Goal: Task Accomplishment & Management: Complete application form

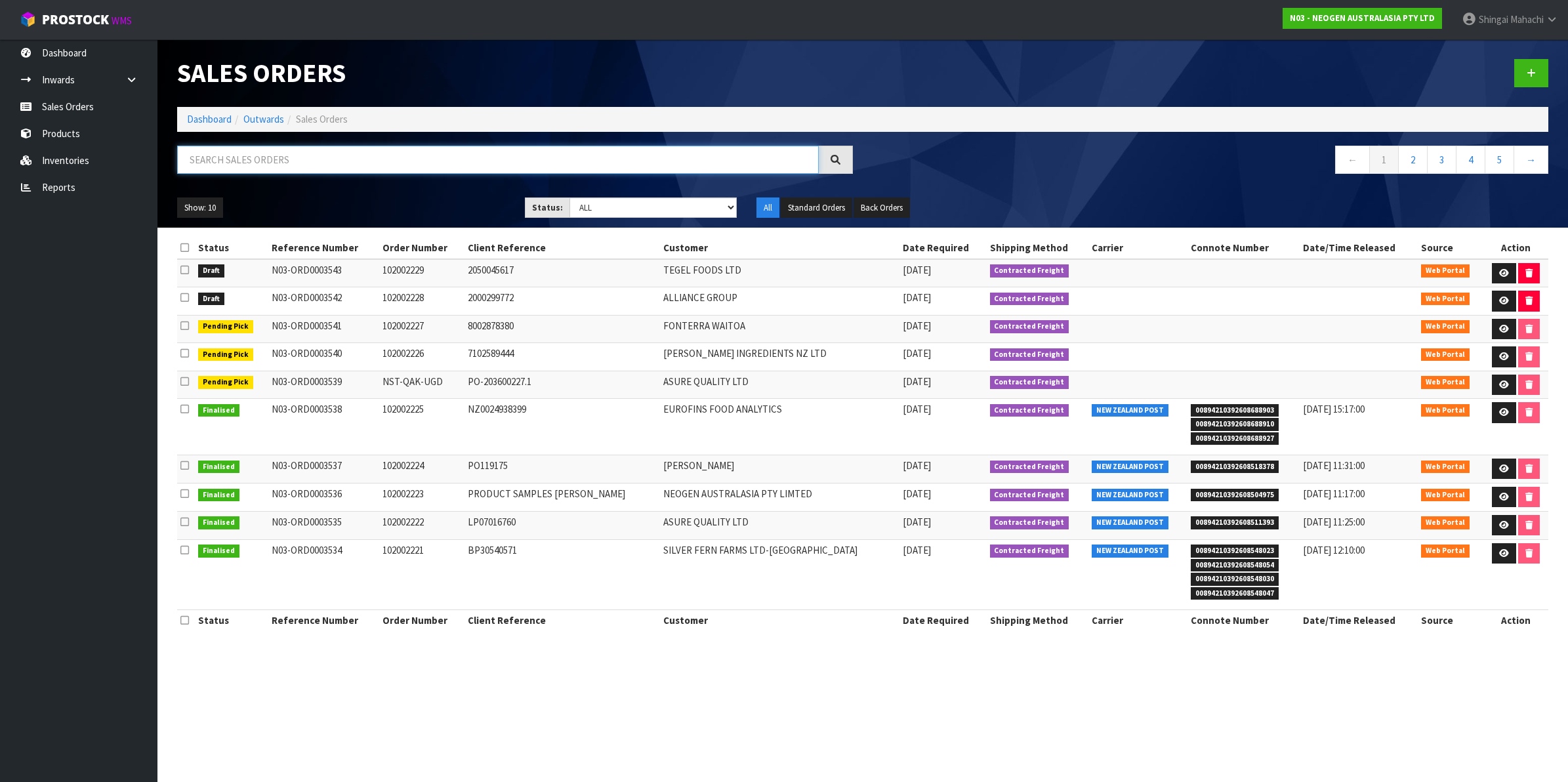
click at [273, 163] on input "text" at bounding box center [498, 159] width 642 height 28
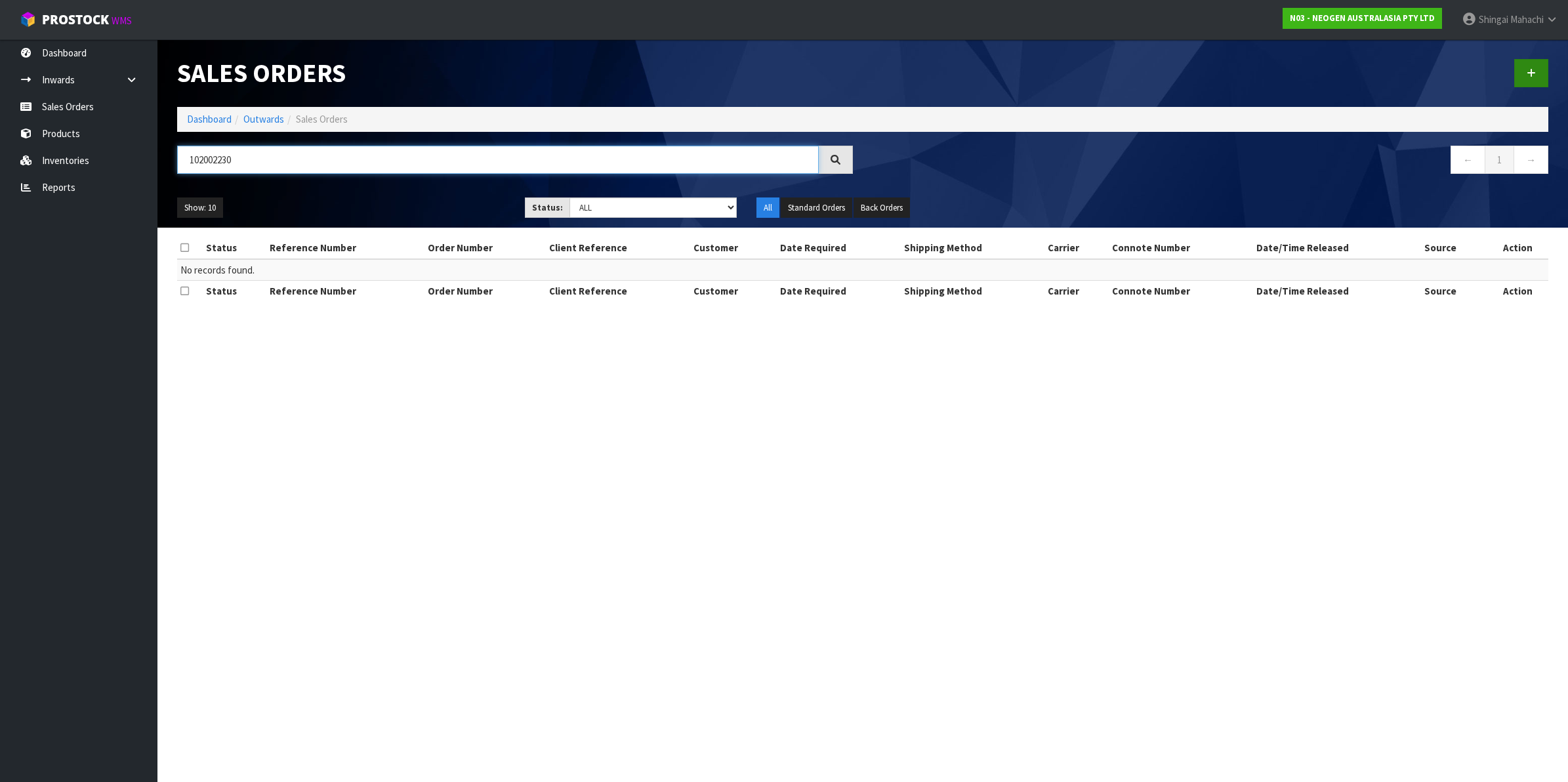
type input "102002230"
click at [1530, 72] on icon at bounding box center [1531, 73] width 9 height 10
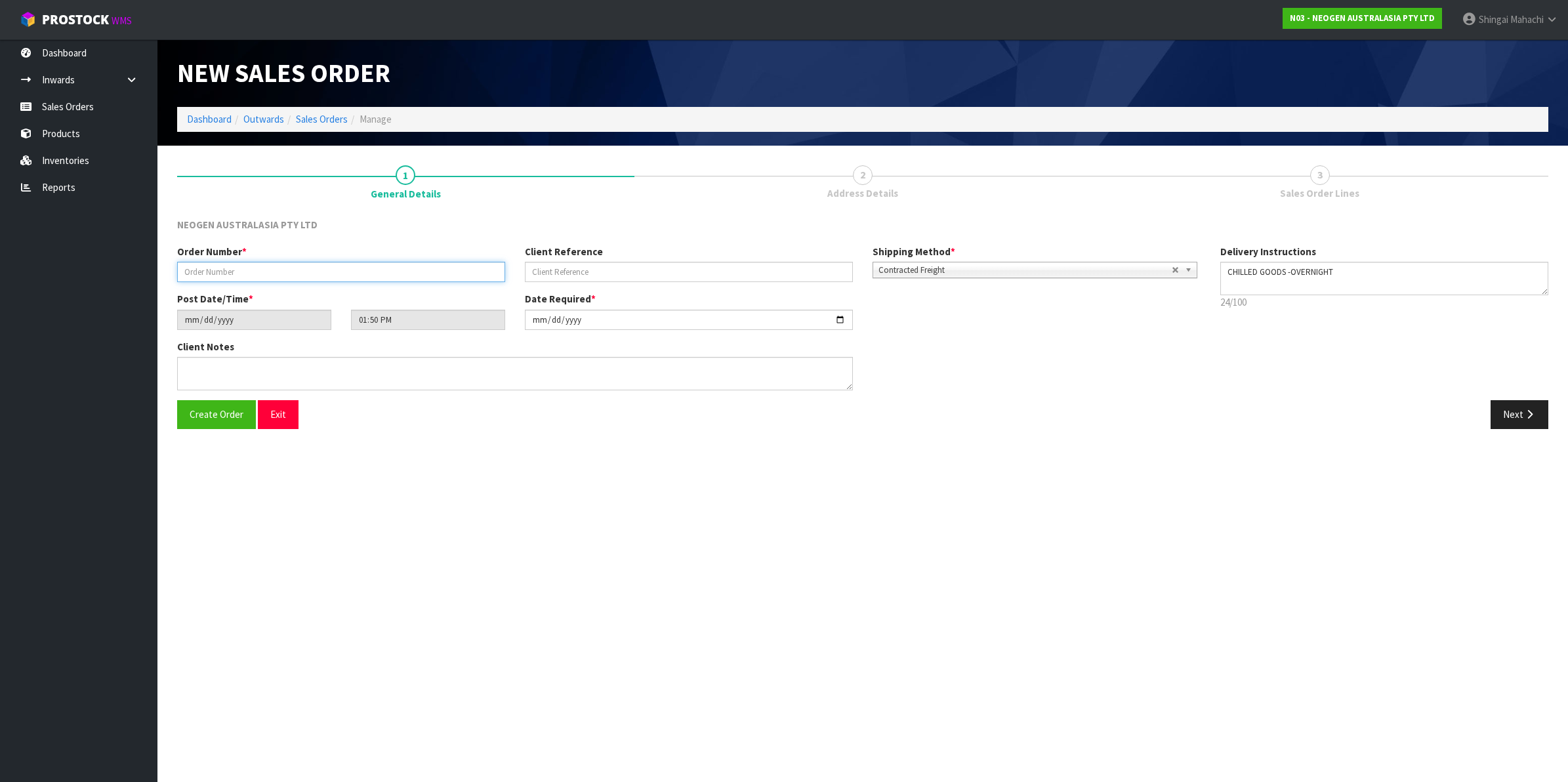
click at [239, 273] on input "text" at bounding box center [341, 272] width 329 height 21
type input "102002230"
click at [596, 274] on input "text" at bounding box center [689, 272] width 329 height 21
paste input "2050045628"
type input "2050045628"
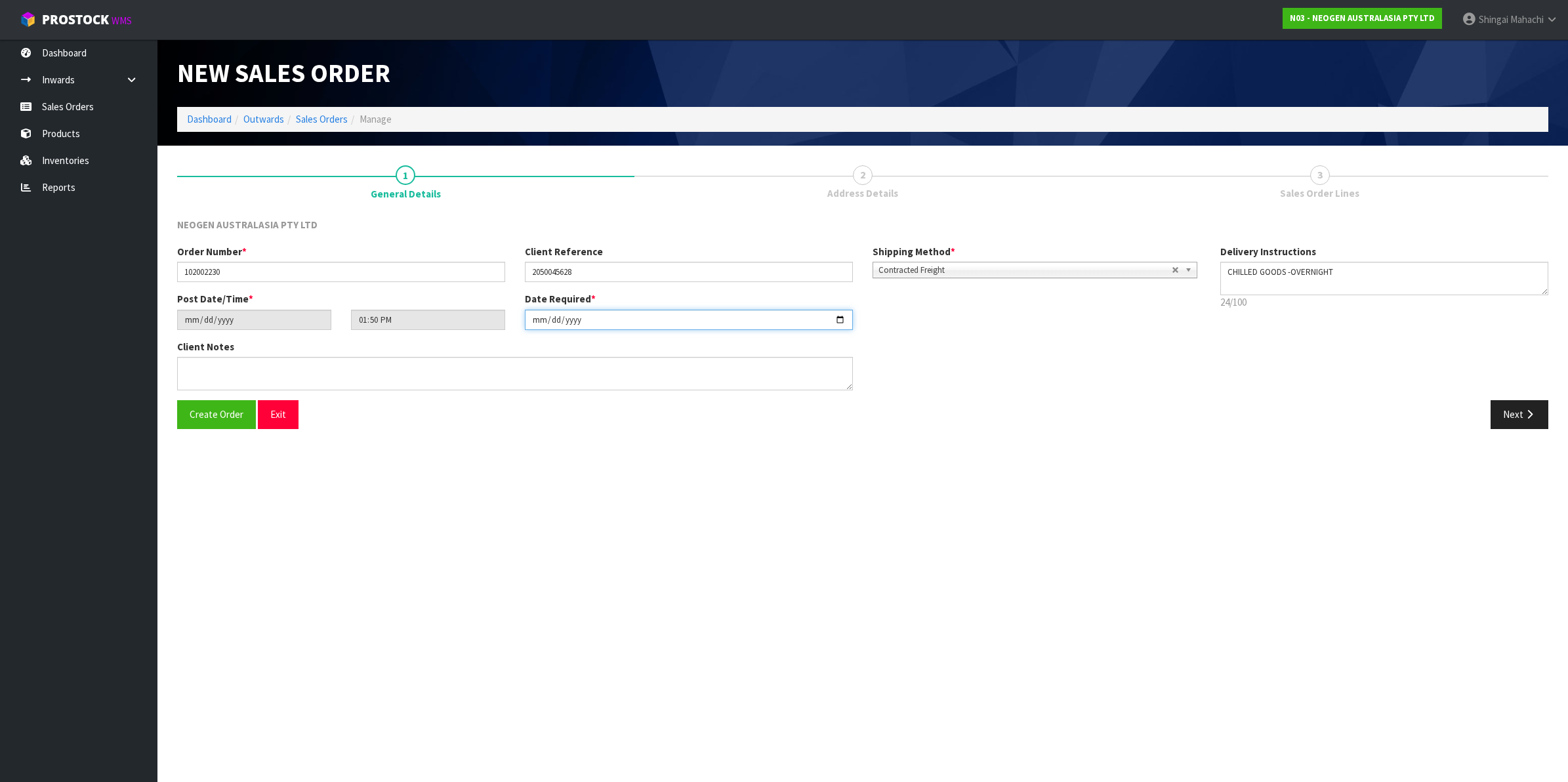
click at [840, 316] on input "[DATE]" at bounding box center [689, 319] width 329 height 21
type input "[DATE]"
click at [212, 372] on textarea at bounding box center [515, 373] width 676 height 33
paste textarea "ATTN [PERSON_NAME] (LAB) RECEPTION"
click at [203, 365] on textarea at bounding box center [515, 373] width 676 height 33
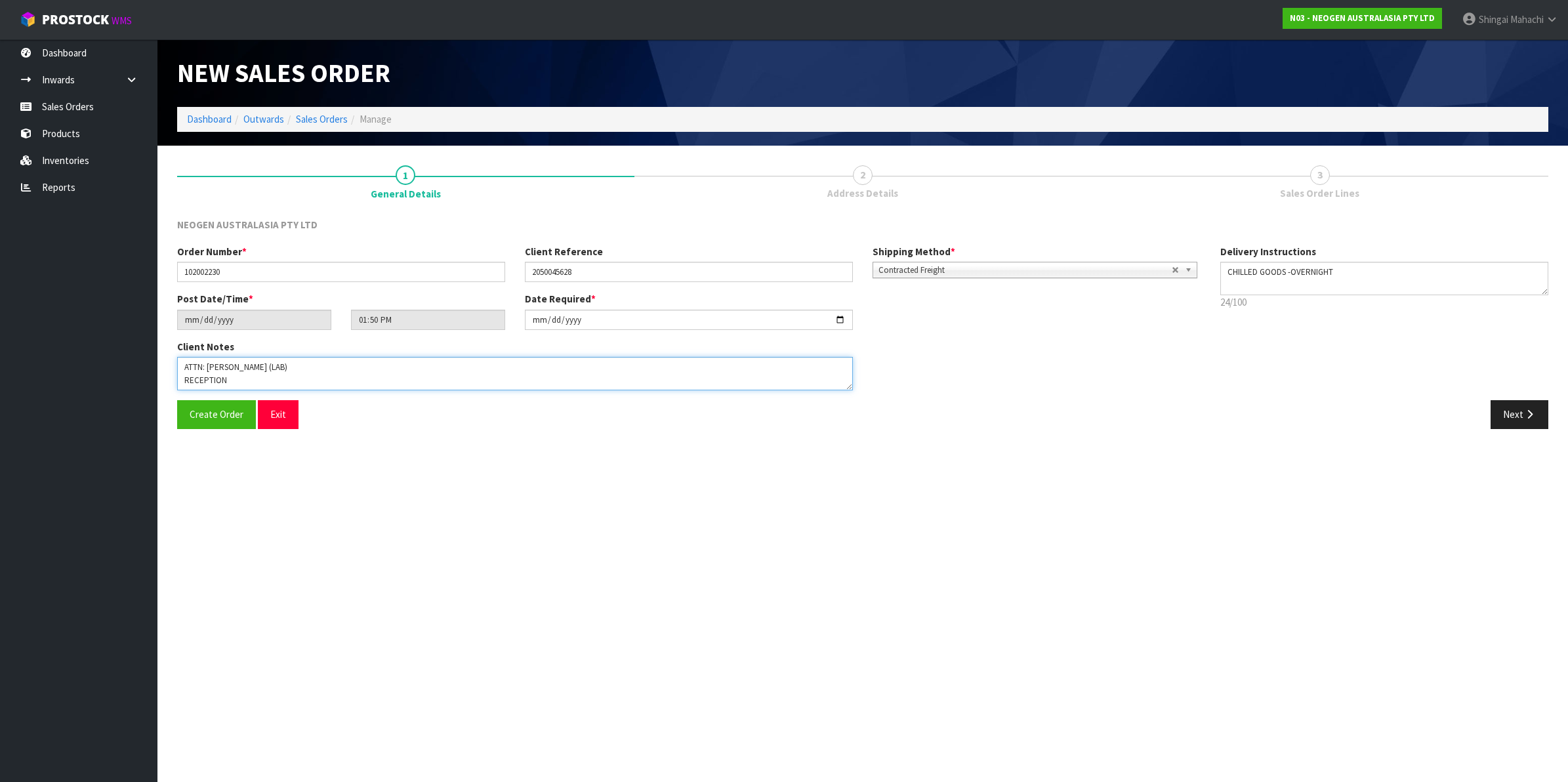
click at [185, 381] on textarea at bounding box center [515, 373] width 676 height 33
type textarea "ATTN: [PERSON_NAME] (LAB) RECEPTION"
drag, startPoint x: 1510, startPoint y: 413, endPoint x: 1495, endPoint y: 418, distance: 15.8
click at [1509, 413] on button "Next" at bounding box center [1519, 414] width 58 height 28
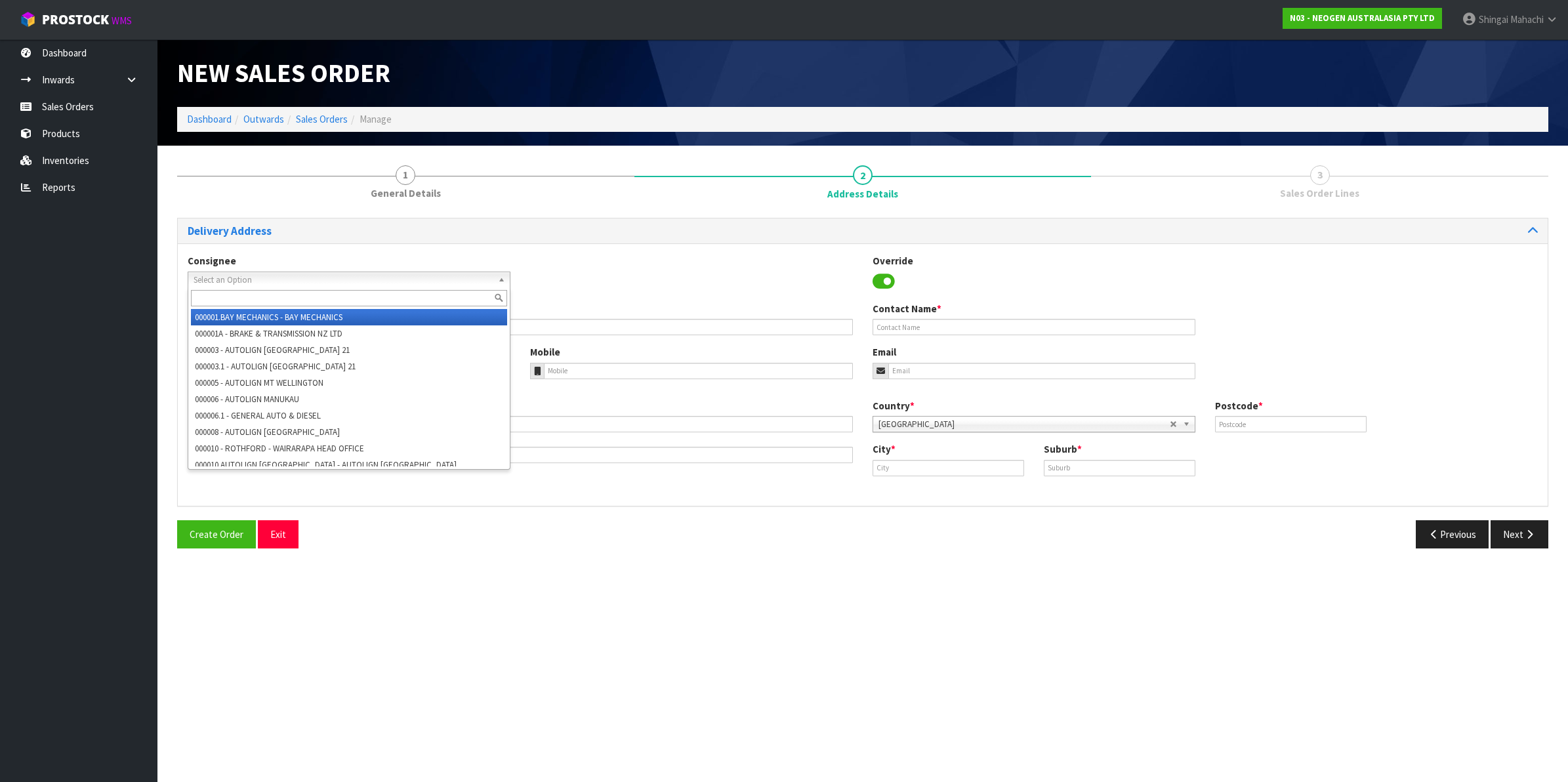
click at [221, 277] on span "Select an Option" at bounding box center [343, 280] width 299 height 15
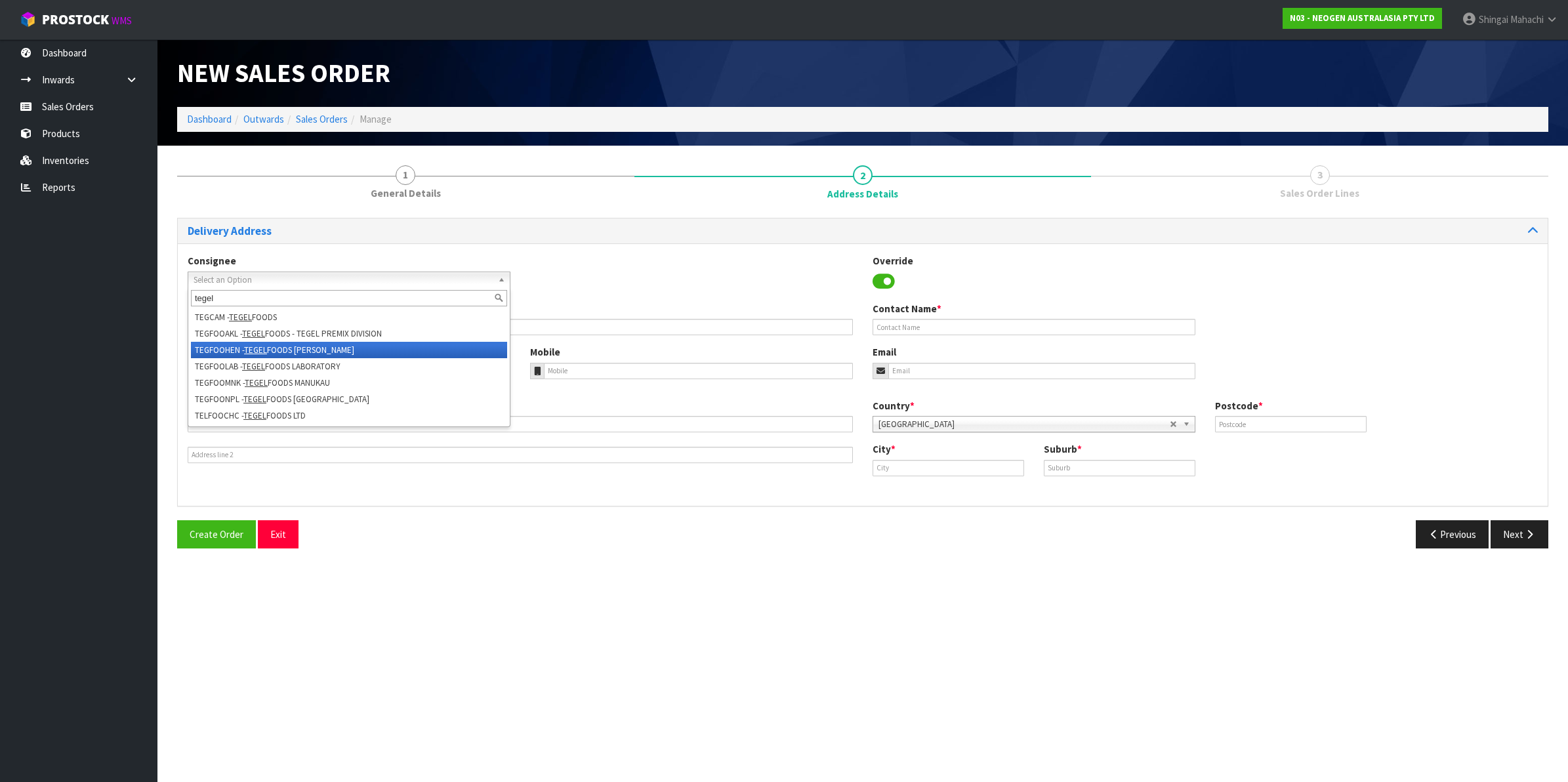
type input "tegel"
click at [321, 345] on li "TEGFOOHEN - TEGEL FOODS [PERSON_NAME]" at bounding box center [348, 350] width 316 height 16
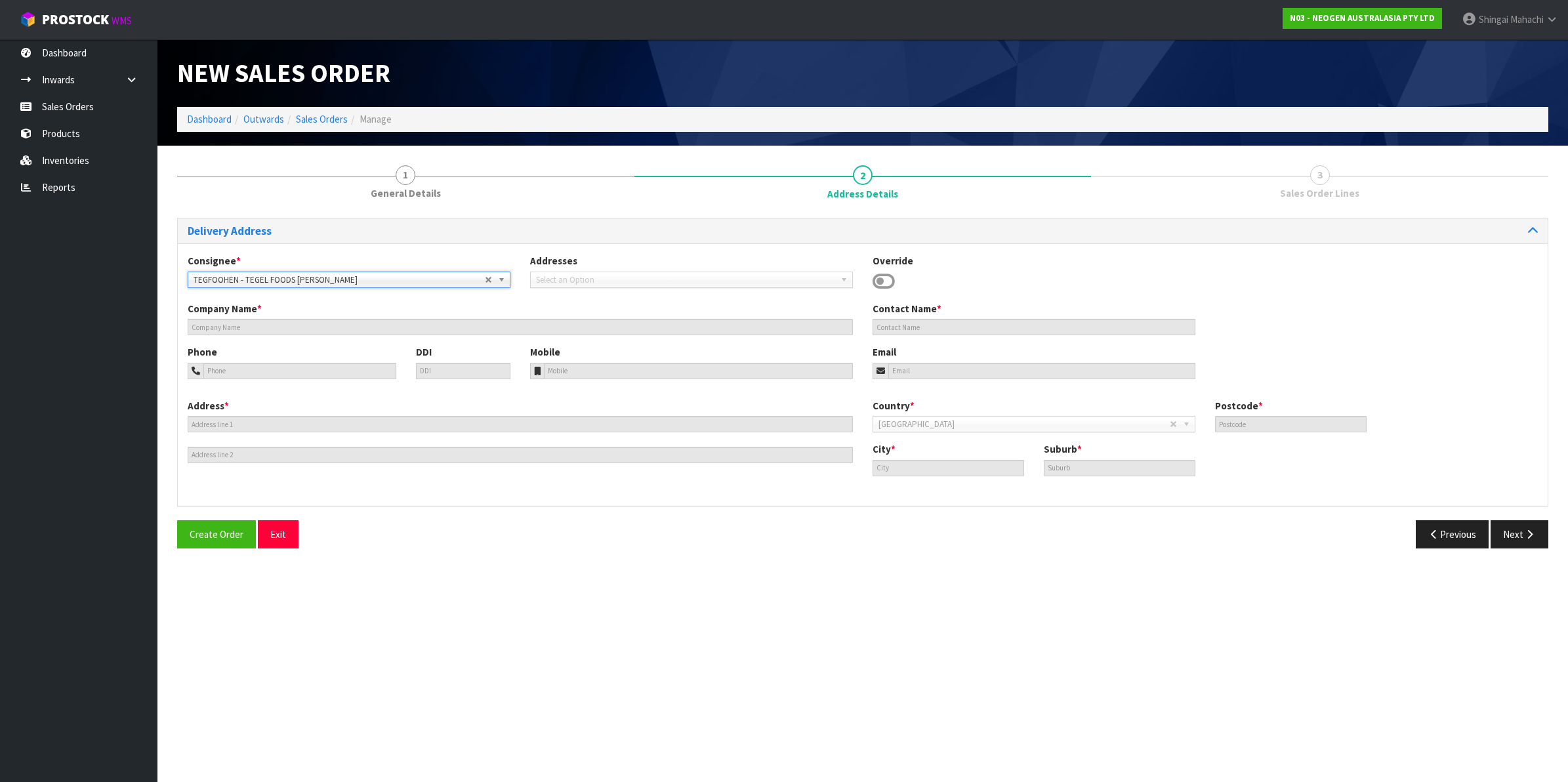
type input "TEGEL FOODS [PERSON_NAME]"
type input "CUSHLA (LAB)-MAIN RECEPTION"
type input "[STREET_ADDRESS][PERSON_NAME]"
type input "0612"
type input "[GEOGRAPHIC_DATA]"
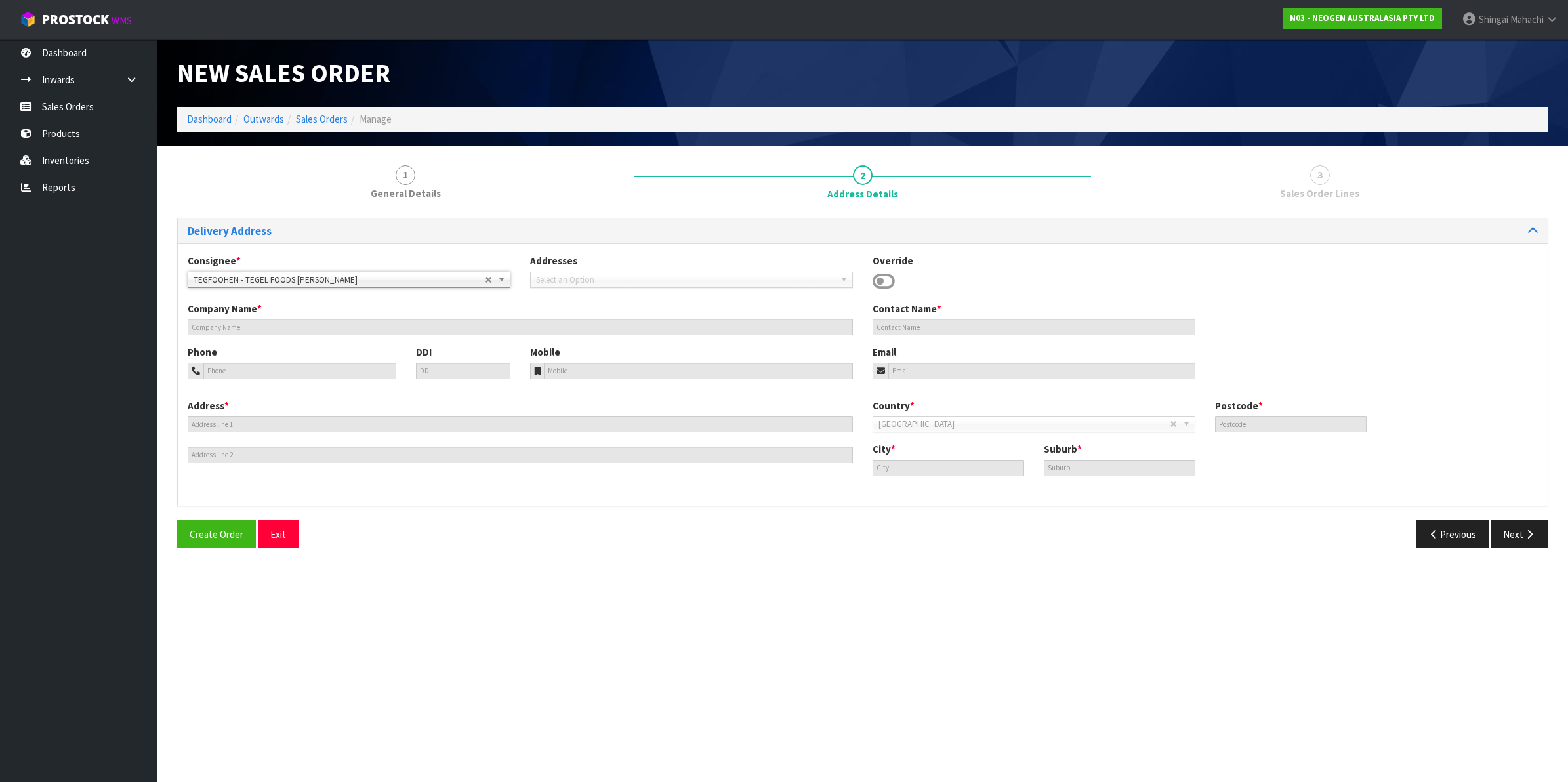
type input "[PERSON_NAME]"
click at [1519, 536] on button "Next" at bounding box center [1519, 534] width 58 height 28
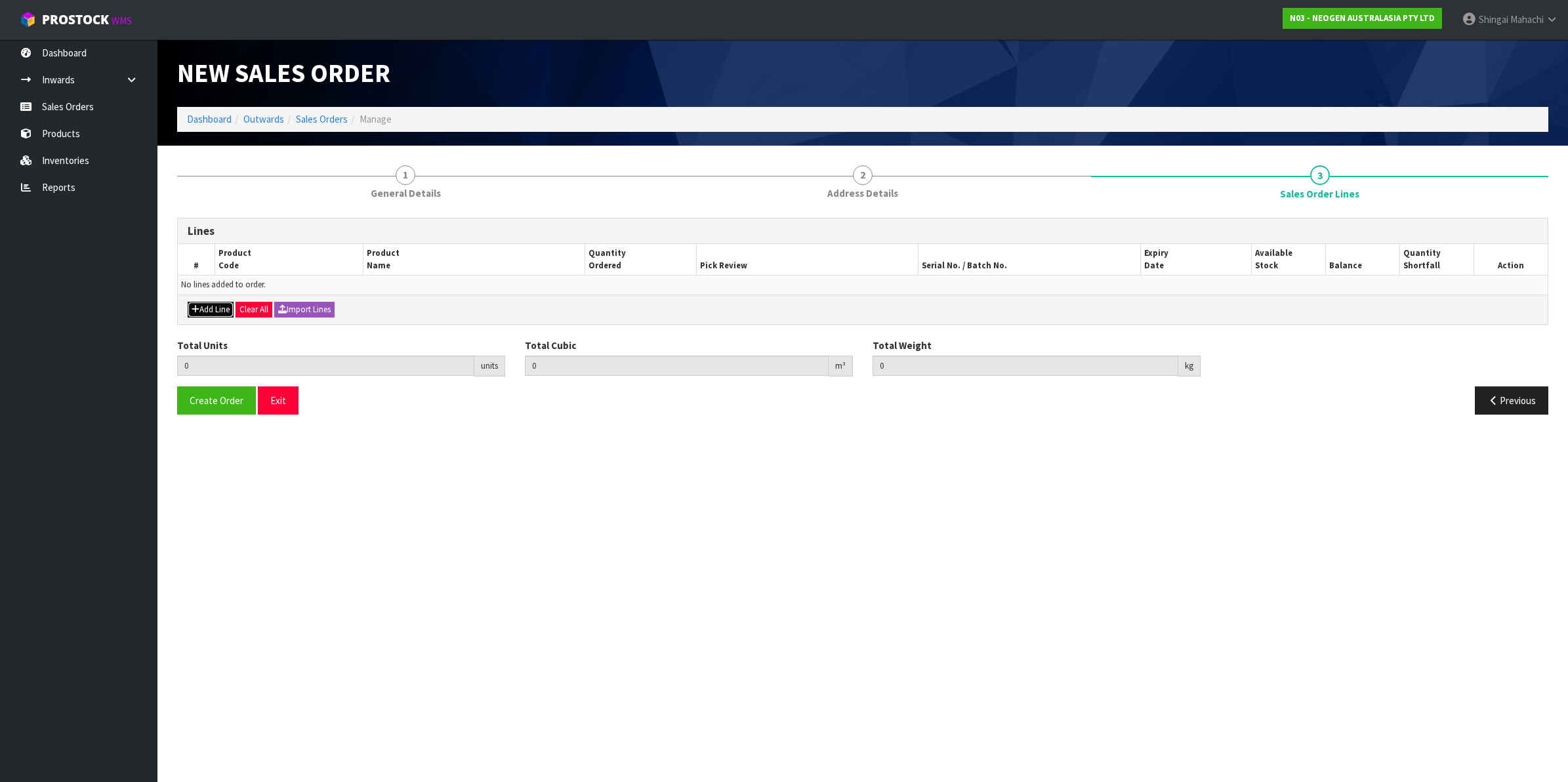
click at [215, 316] on button "Add Line" at bounding box center [210, 309] width 46 height 15
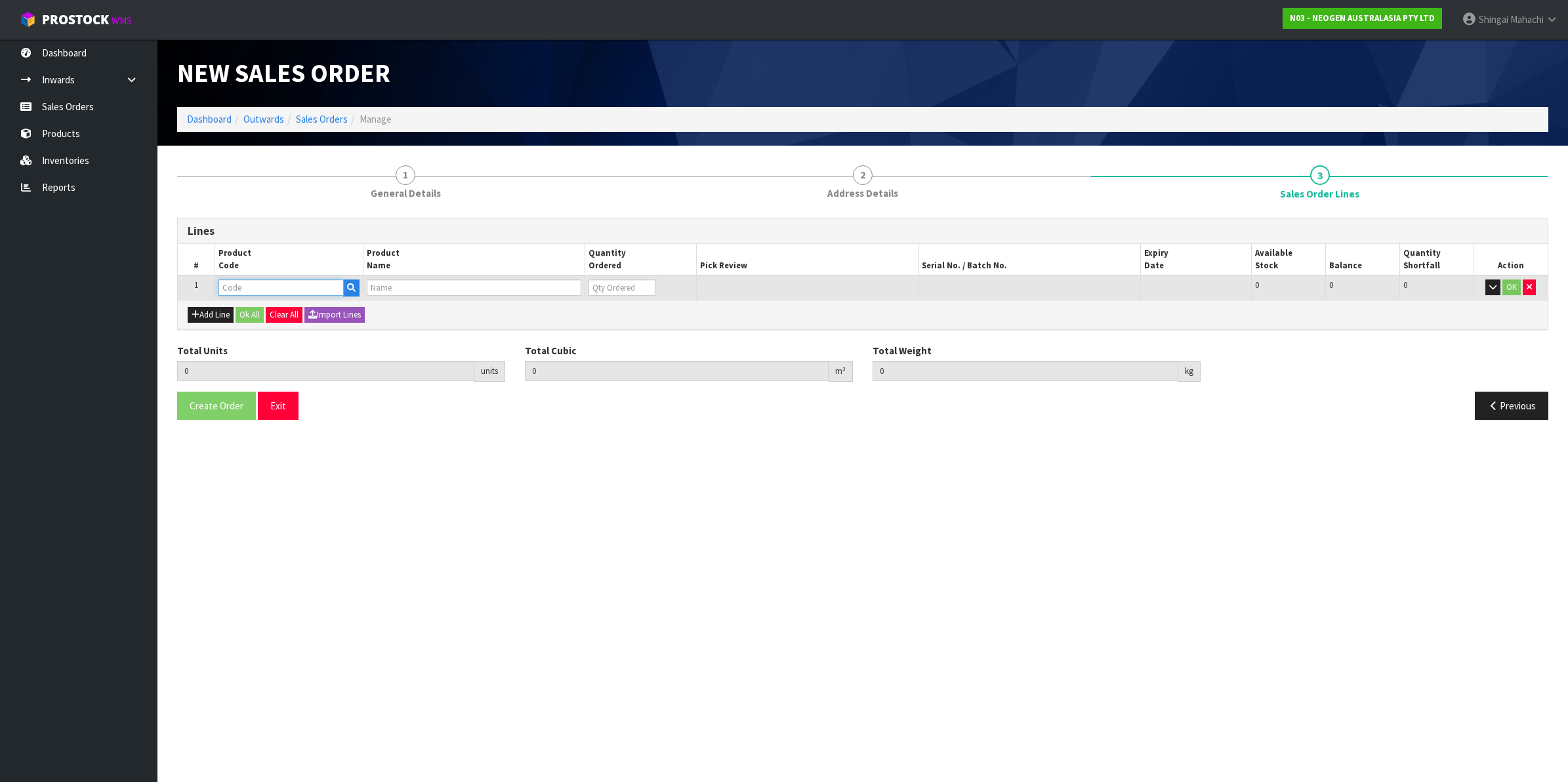
click at [240, 287] on input "text" at bounding box center [281, 288] width 125 height 16
click at [267, 281] on input "text" at bounding box center [281, 288] width 125 height 16
paste input "700002209"
type input "700002209"
type input "0.000000"
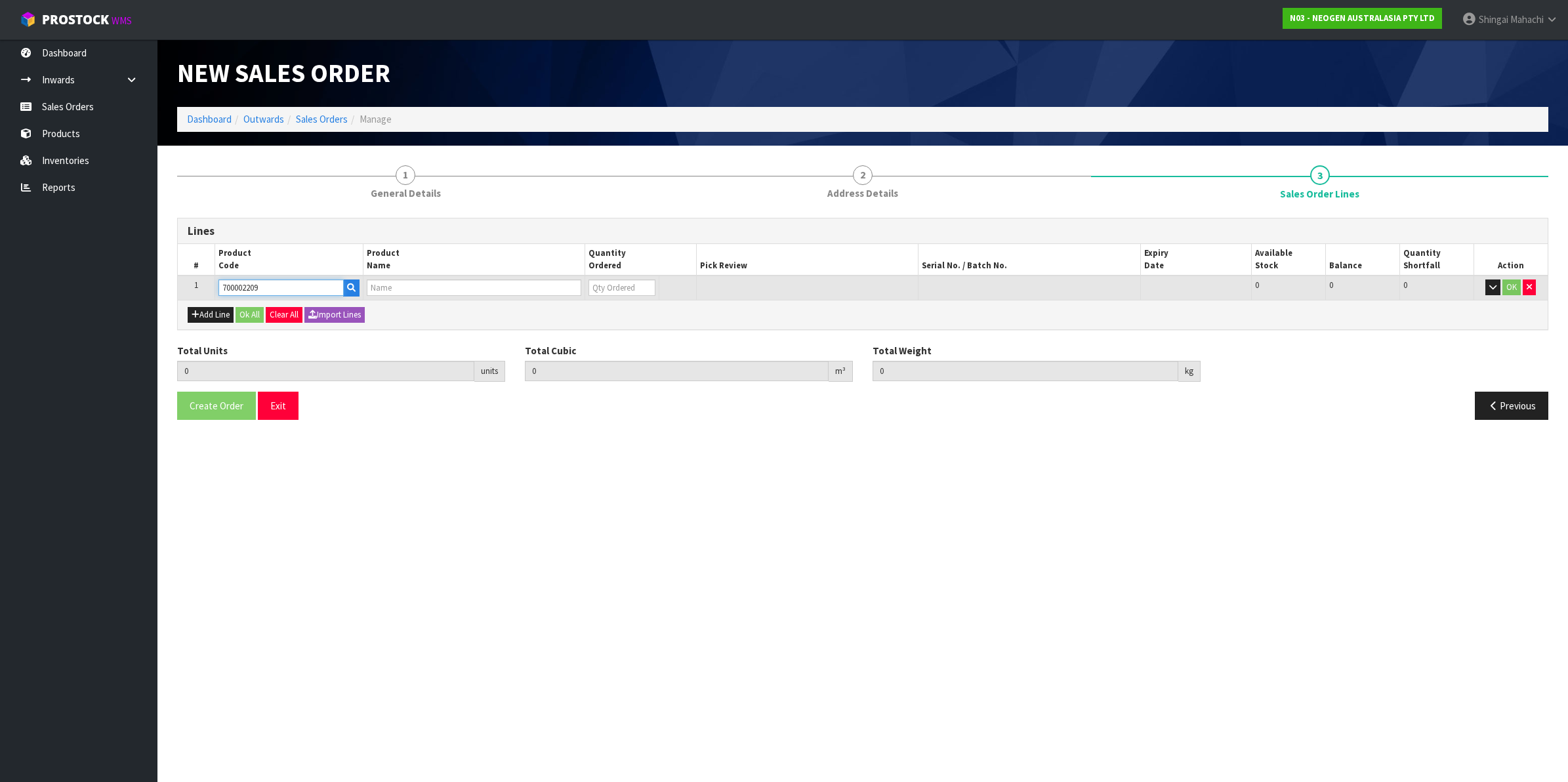
type input "0.000"
type input "7100067521 - PRO100 SURFACE PROTEIN PLUS 100/CS"
type input "0"
type input "700002209"
click at [224, 313] on button "Add Line" at bounding box center [210, 314] width 46 height 15
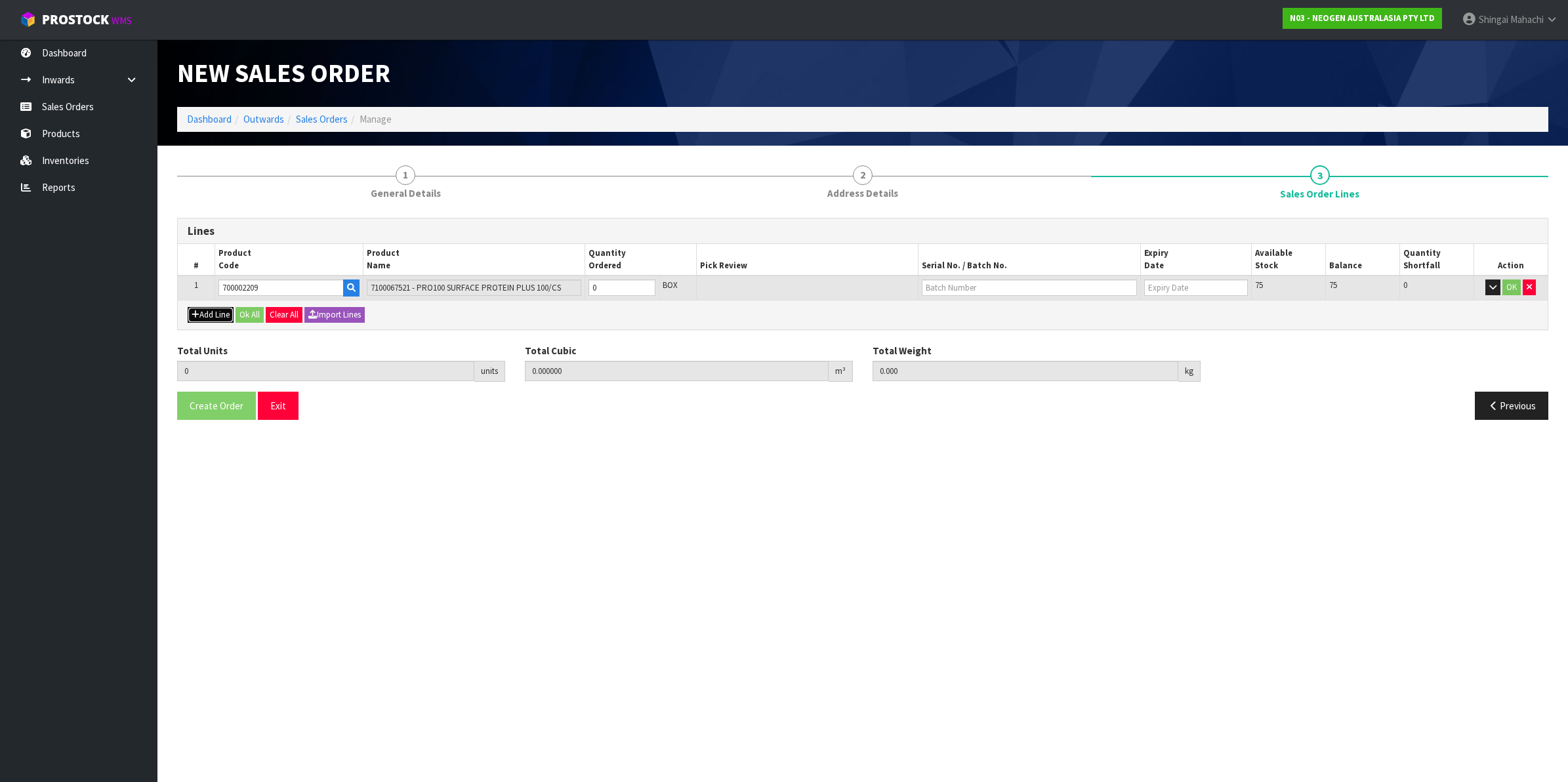
type input "0"
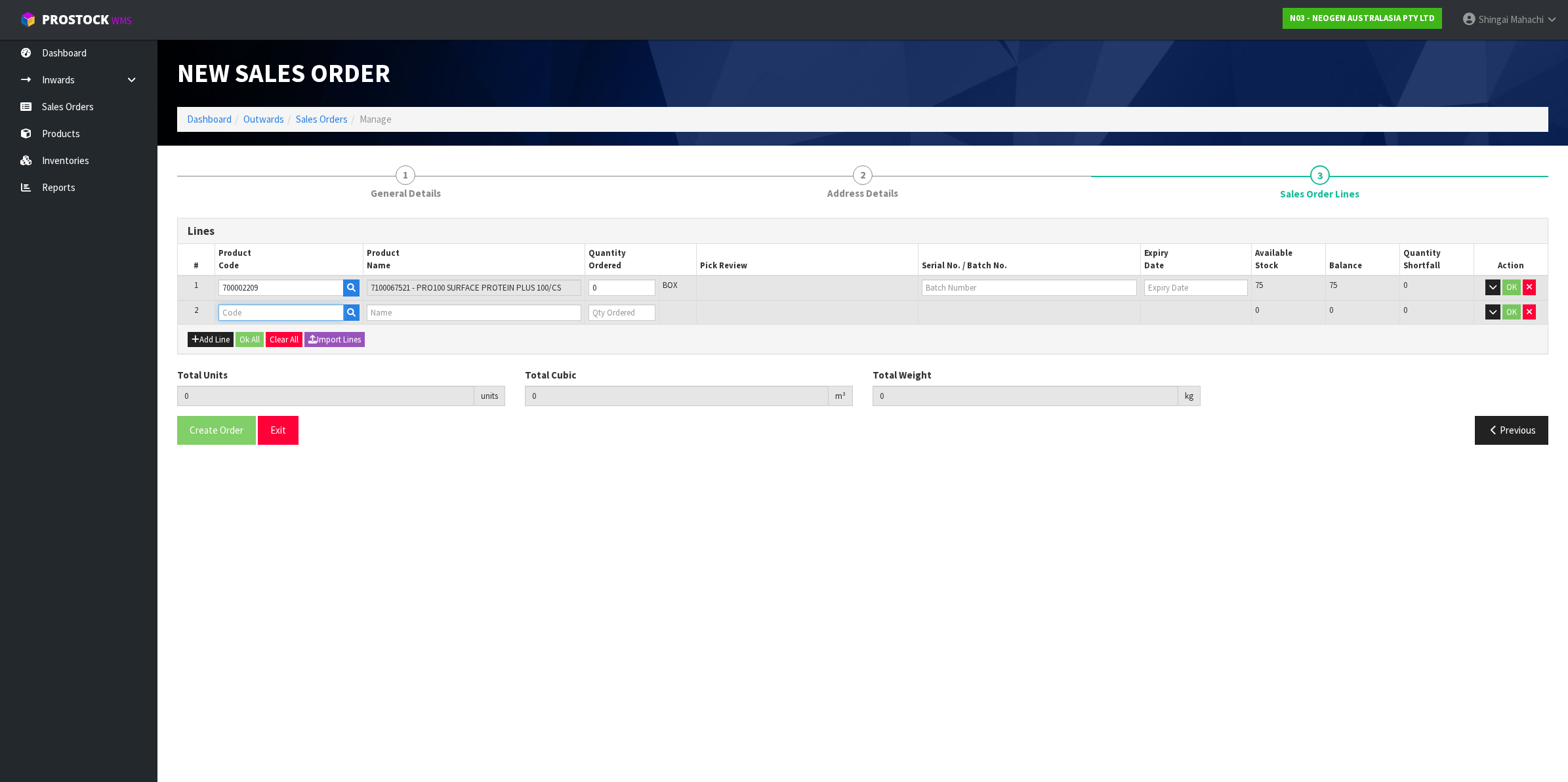
click at [248, 306] on input "text" at bounding box center [281, 312] width 125 height 16
paste input "700002282"
type input "700002282"
type input "0.000000"
type input "0.000"
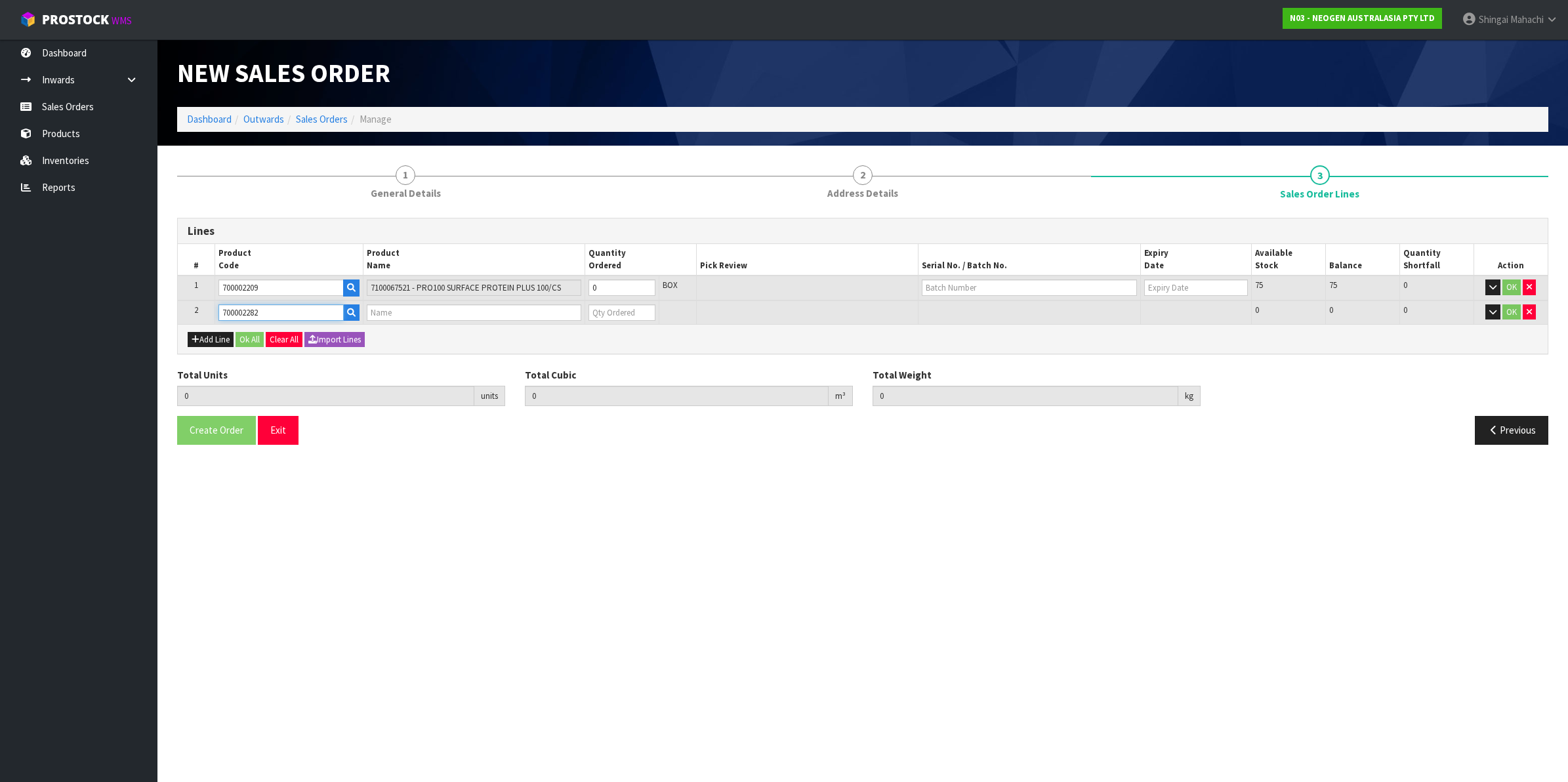
type input "7100130395 - ENVSWB100 ENVIRO SWAB 100/CS"
type input "0"
type input "700002282"
click at [554, 294] on tr "1 700002209 7100067521 - PRO100 SURFACE PROTEIN PLUS 100/CS 0 BOX 75 75 0 OK" at bounding box center [863, 288] width 1370 height 25
type input "8"
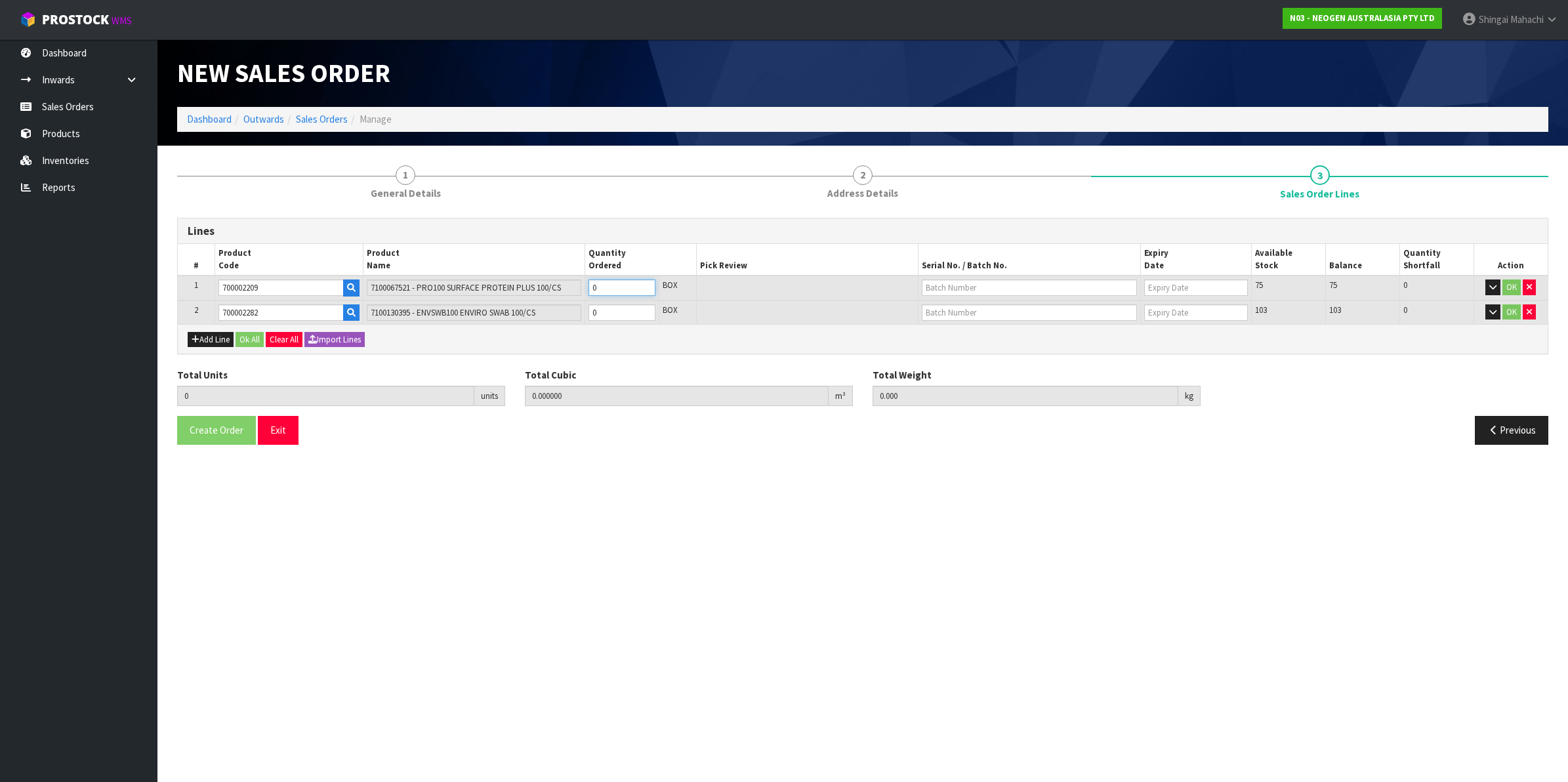
type input "0.03744"
type input "6.8"
type input "8"
click at [530, 319] on tr "2 700002282 7100130395 - ENVSWB100 ENVIRO SWAB 100/CS 0 BOX 103 103 0 OK" at bounding box center [863, 312] width 1370 height 24
type input "15"
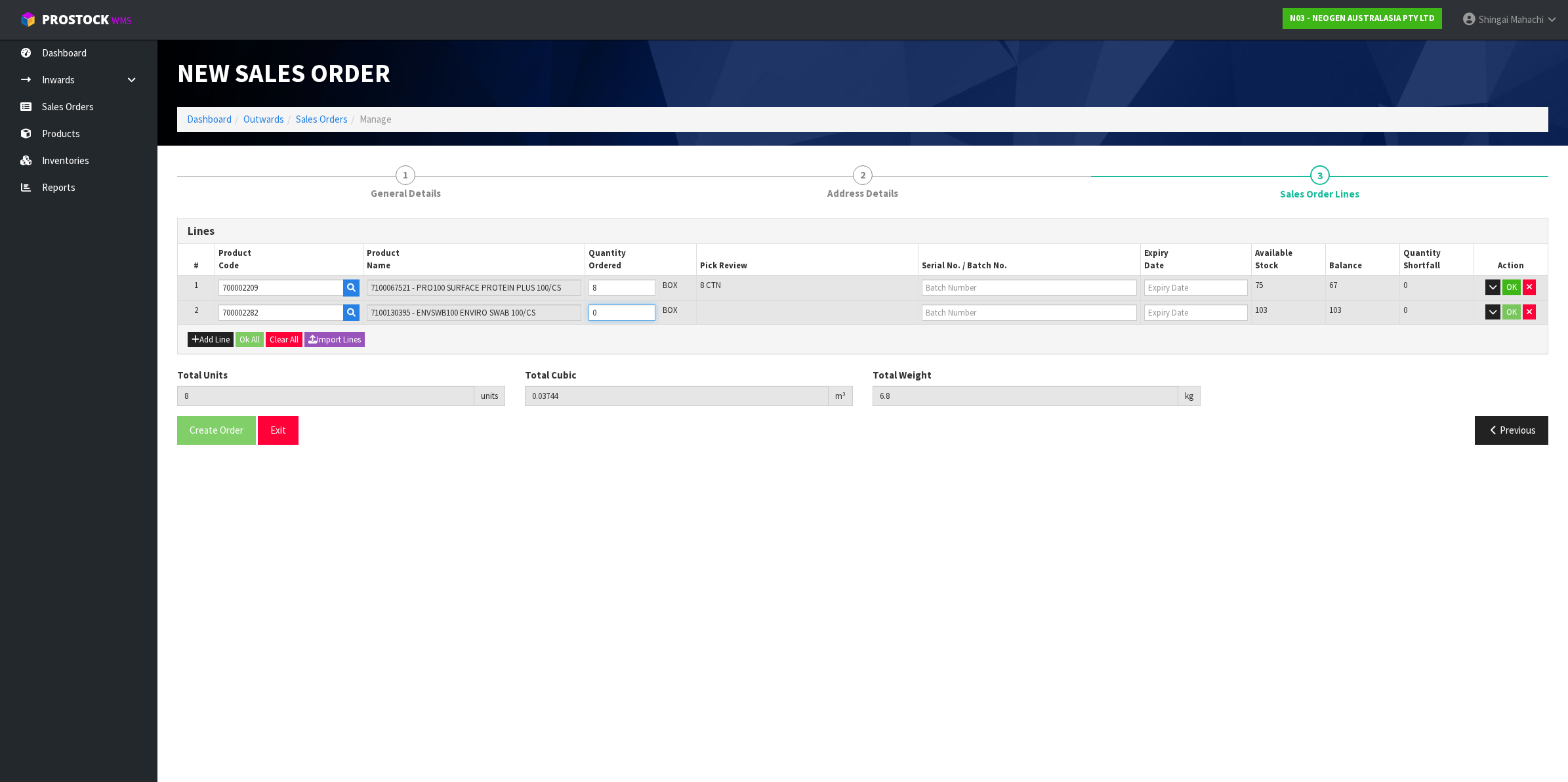
type input "0.13446"
type input "20.1"
type input "7"
click at [957, 292] on input "text" at bounding box center [1029, 288] width 215 height 16
click at [978, 382] on link "3000037815" at bounding box center [974, 382] width 104 height 18
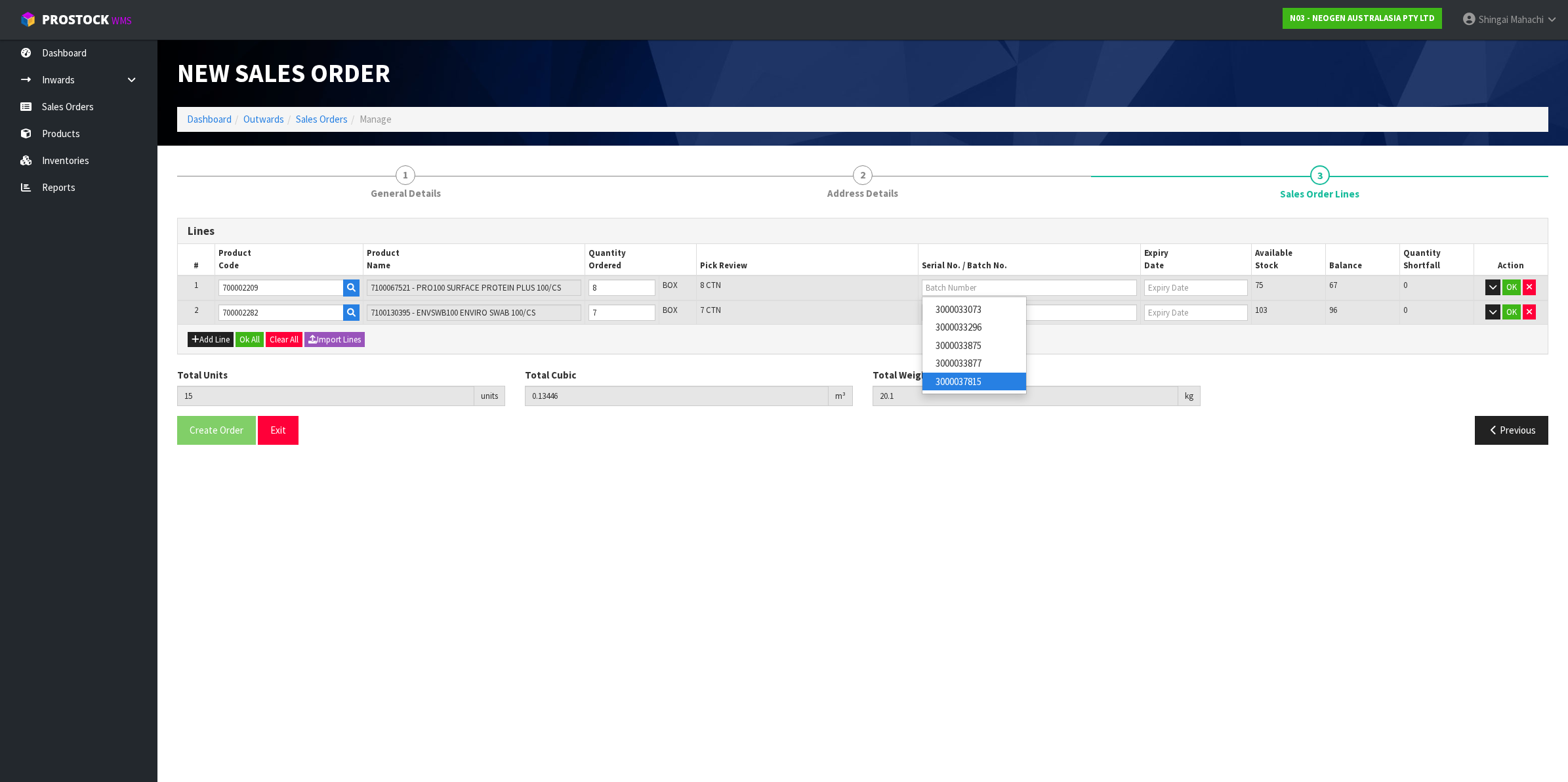
type input "3000037815"
type input "[DATE]"
click at [975, 310] on input "text" at bounding box center [1029, 312] width 215 height 16
click at [969, 337] on link "SD0801251B" at bounding box center [974, 334] width 104 height 18
type input "SD0801251B"
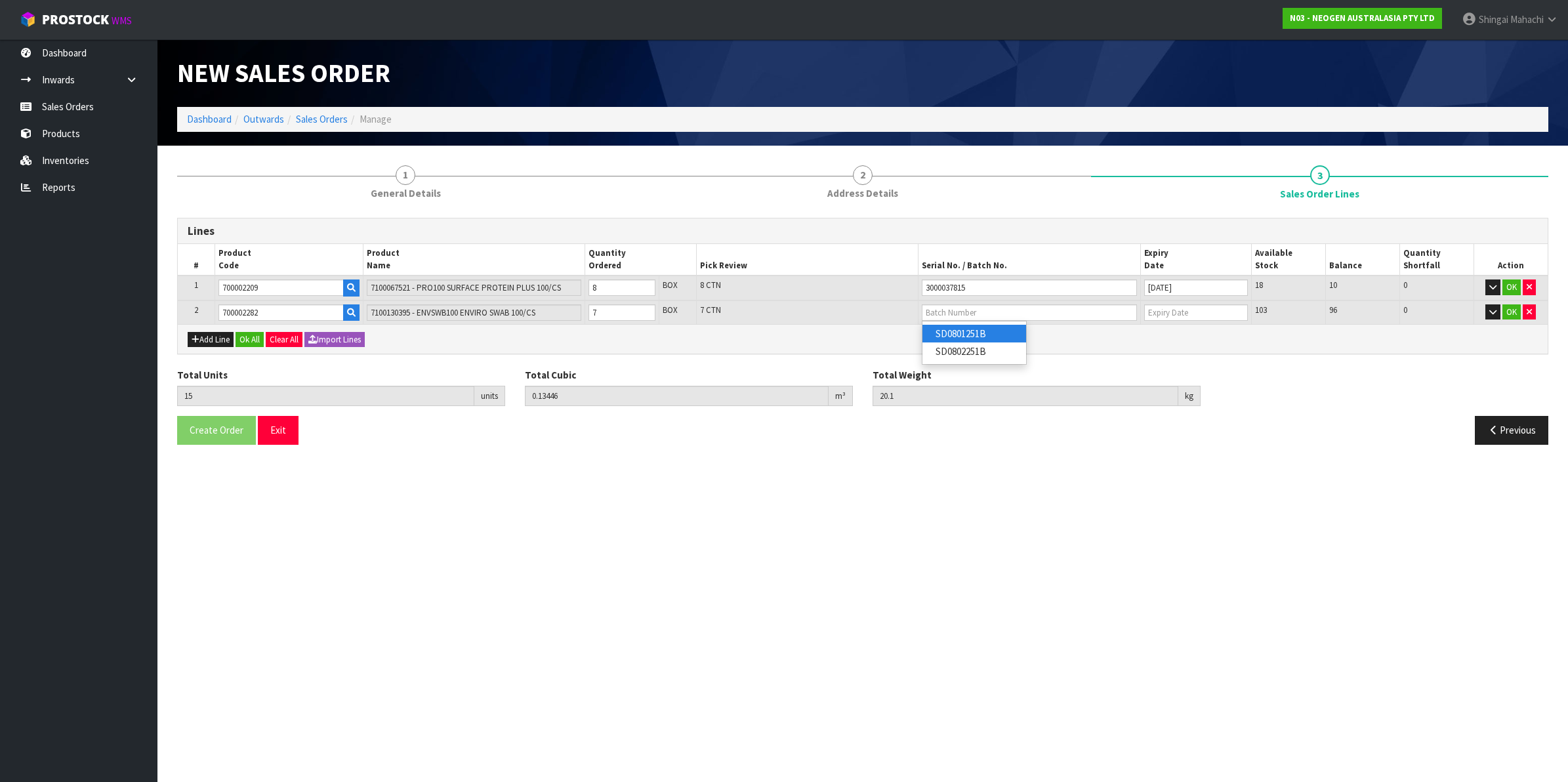
type input "[DATE]"
click at [1508, 282] on button "OK" at bounding box center [1511, 287] width 18 height 15
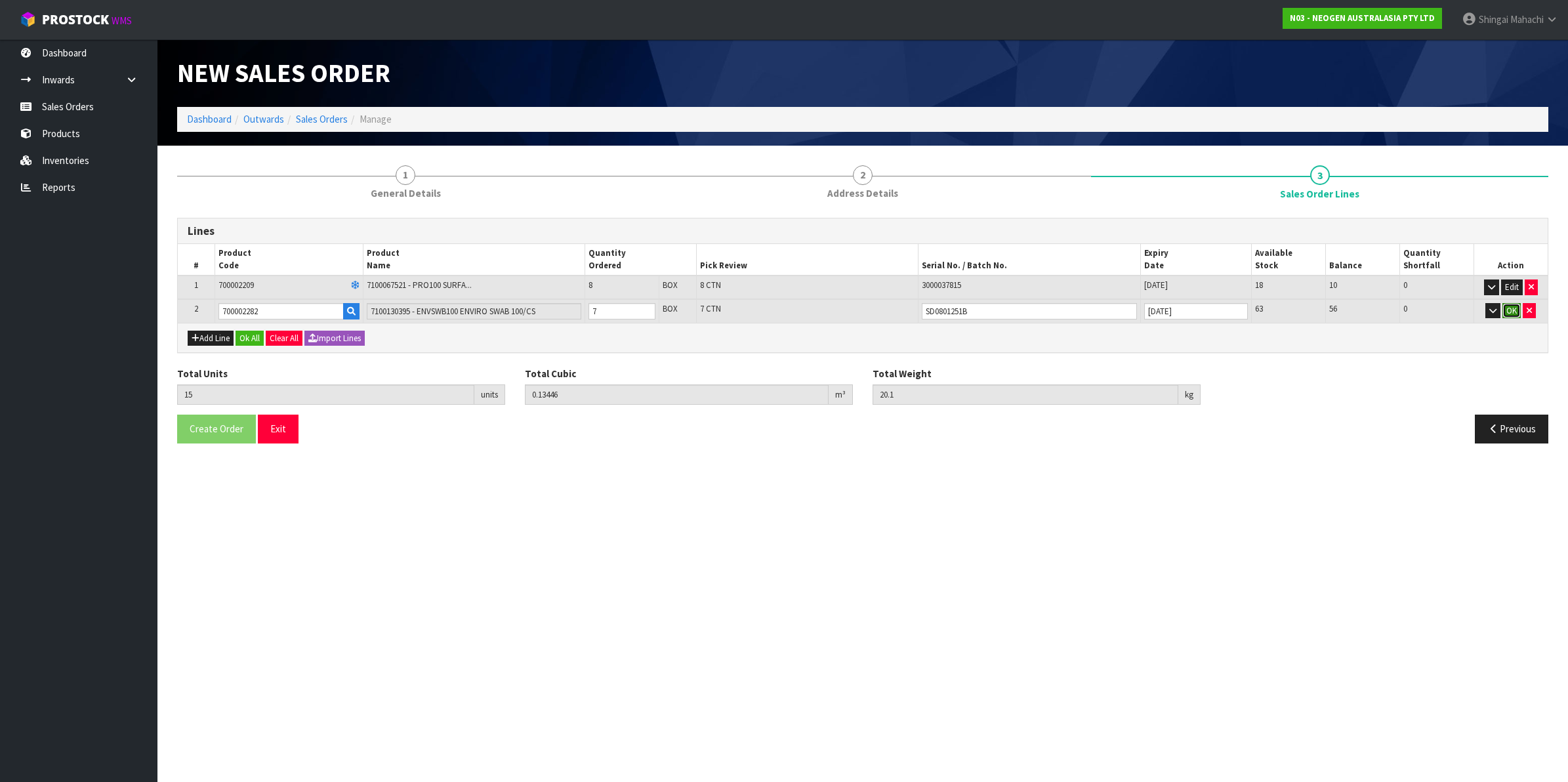
click at [1507, 306] on button "OK" at bounding box center [1511, 310] width 18 height 15
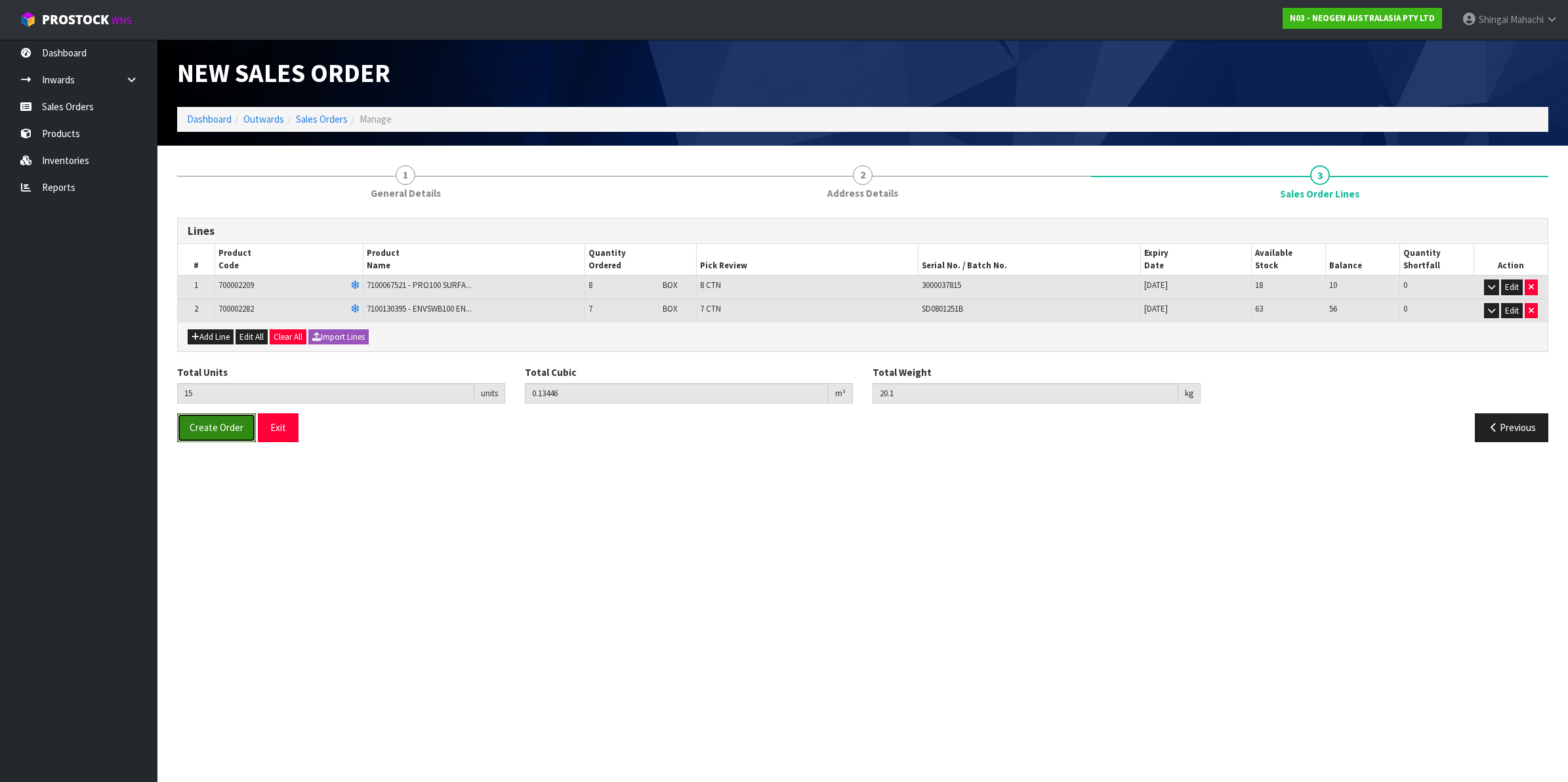
click at [212, 414] on button "Create Order" at bounding box center [216, 427] width 78 height 28
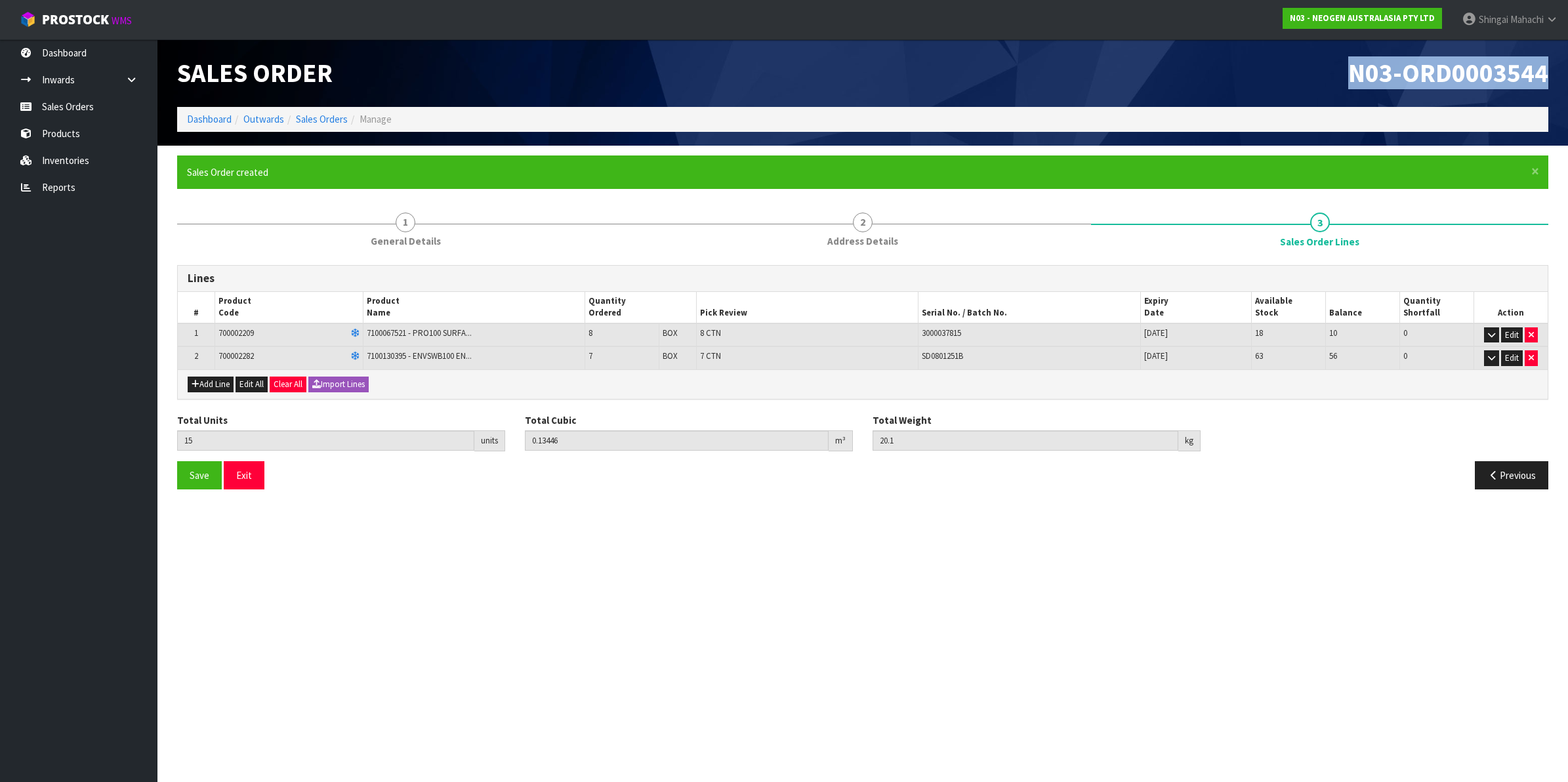
drag, startPoint x: 1352, startPoint y: 74, endPoint x: 1571, endPoint y: 81, distance: 219.1
click at [1568, 81] on html "Toggle navigation ProStock WMS N03 - NEOGEN AUSTRALASIA PTY LTD [PERSON_NAME] L…" at bounding box center [784, 391] width 1568 height 782
copy span "N03-ORD0003544"
click at [317, 122] on link "Sales Orders" at bounding box center [322, 119] width 52 height 13
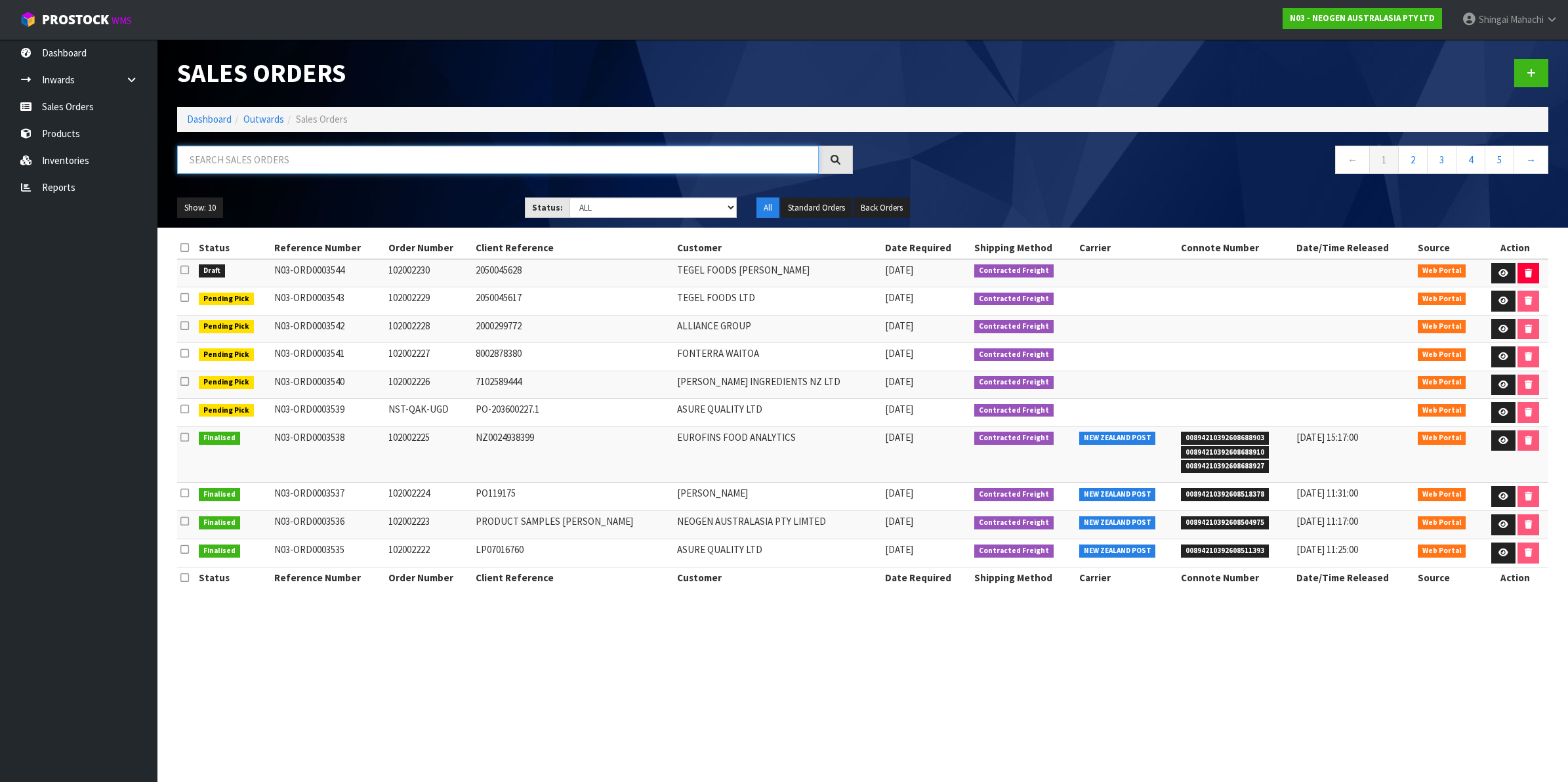
click at [214, 152] on input "text" at bounding box center [498, 159] width 642 height 28
click at [243, 158] on input "text" at bounding box center [498, 159] width 642 height 28
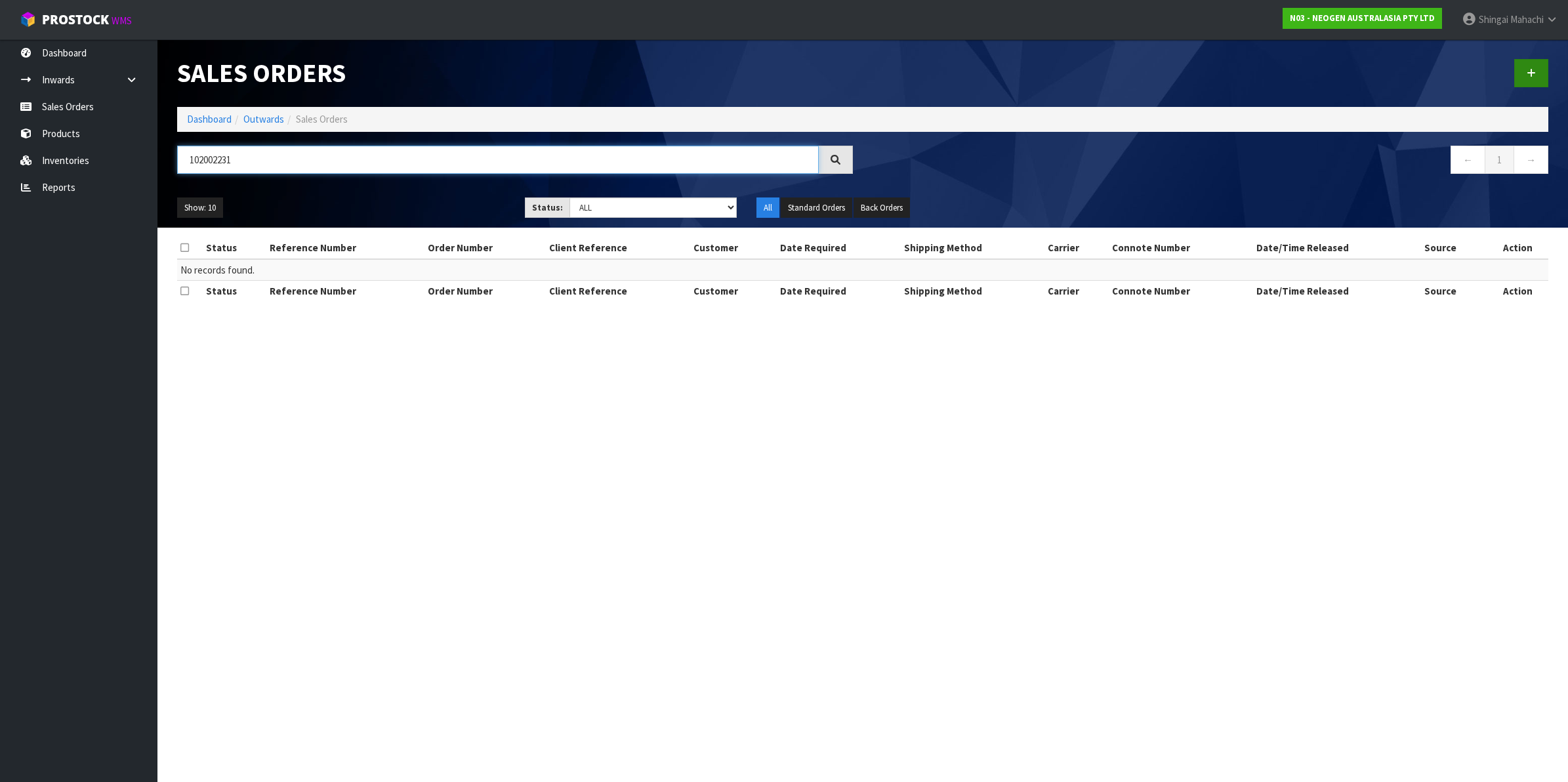
type input "102002231"
click at [1536, 69] on link at bounding box center [1532, 73] width 34 height 28
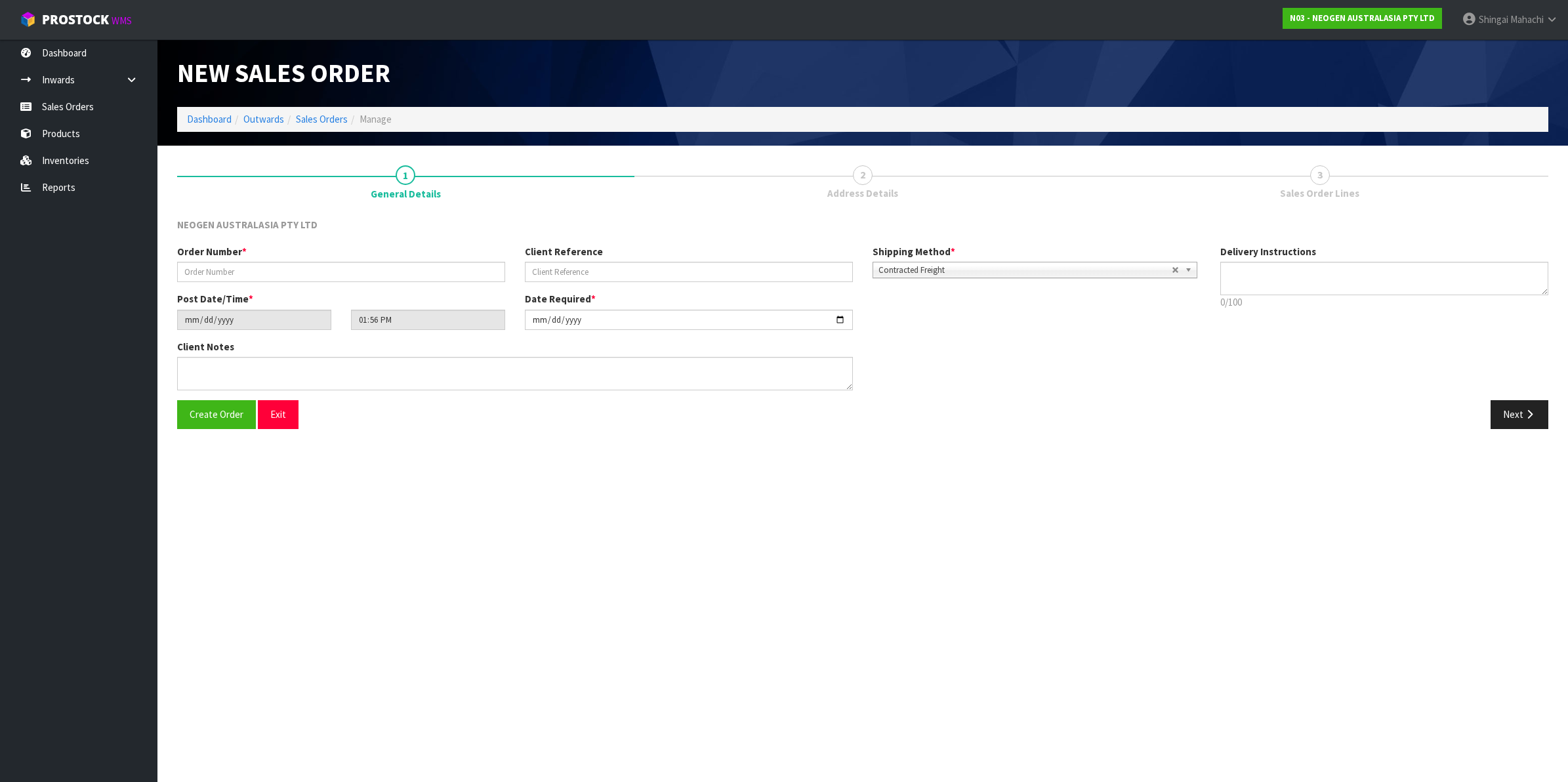
type textarea "CHILLED GOODS -OVERNIGHT"
click at [320, 273] on input "text" at bounding box center [341, 272] width 329 height 21
type input "102002231"
click at [617, 267] on input "text" at bounding box center [689, 272] width 329 height 21
paste input "1200021739"
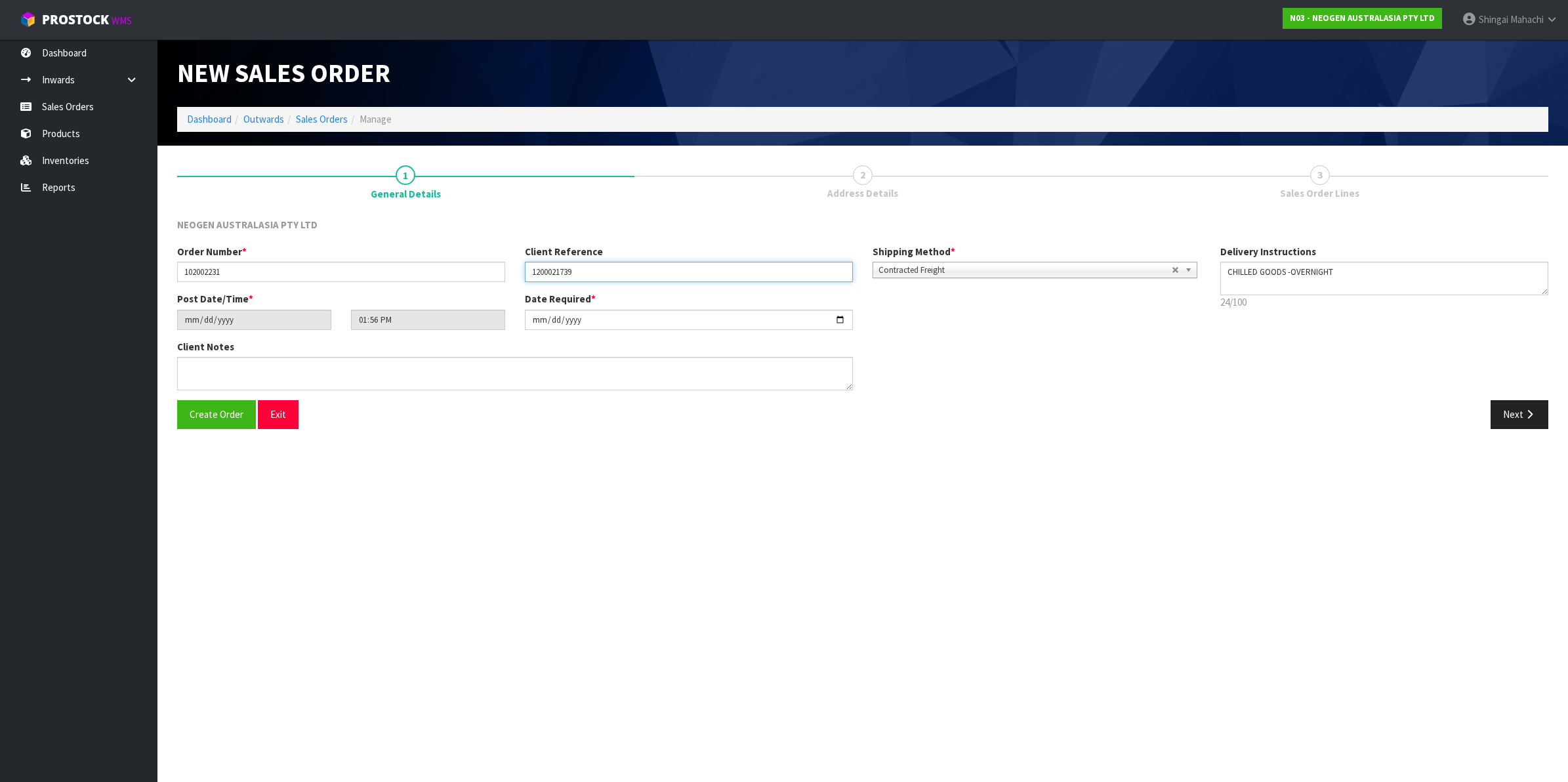
type input "1200021739"
click at [843, 319] on input "[DATE]" at bounding box center [689, 319] width 329 height 21
type input "[DATE]"
click at [220, 364] on textarea at bounding box center [515, 373] width 676 height 33
paste textarea "[PERSON_NAME] SANTA [PERSON_NAME]"
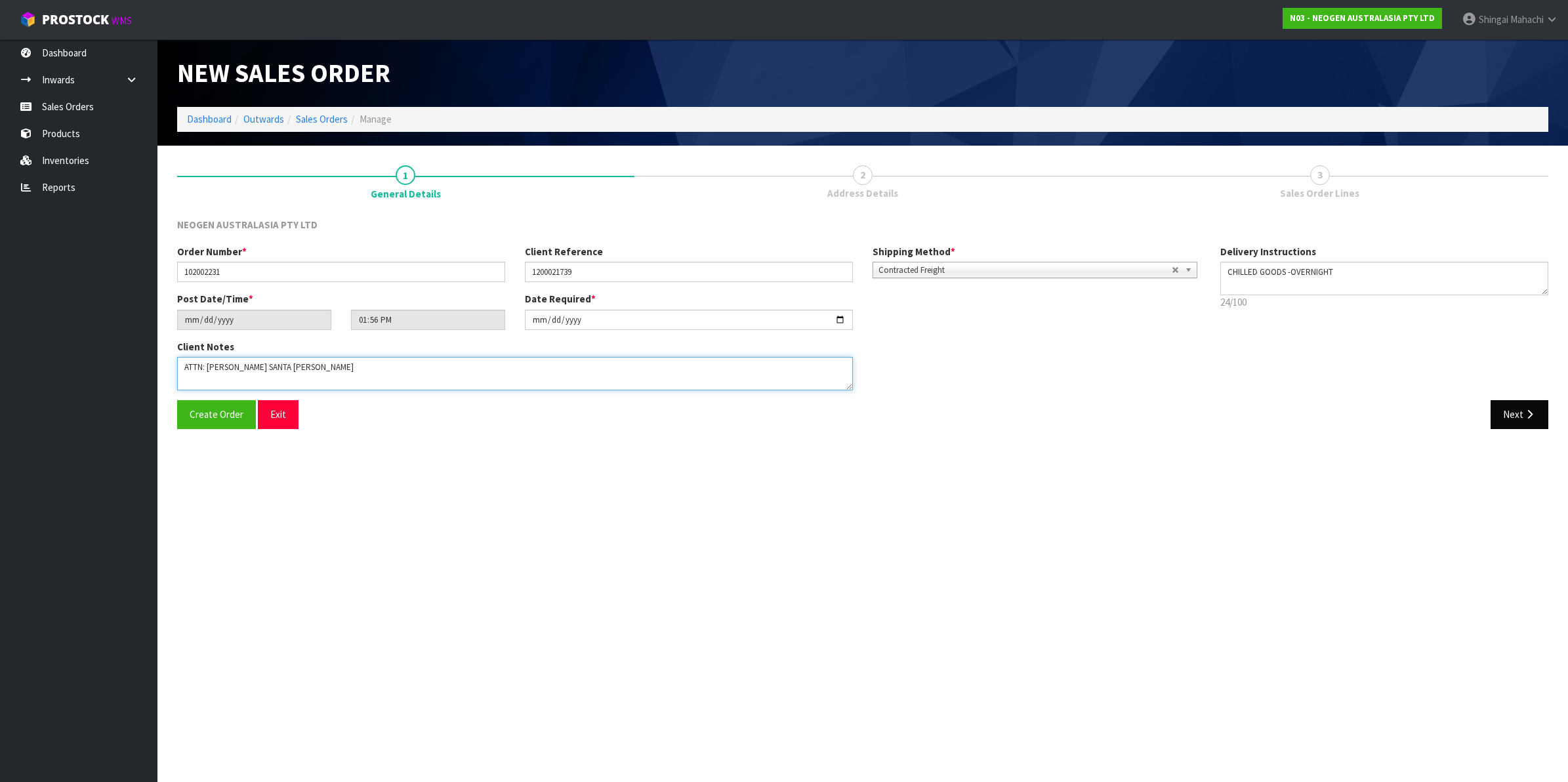
type textarea "ATTN: [PERSON_NAME] SANTA [PERSON_NAME]"
click at [1527, 405] on button "Next" at bounding box center [1519, 414] width 58 height 28
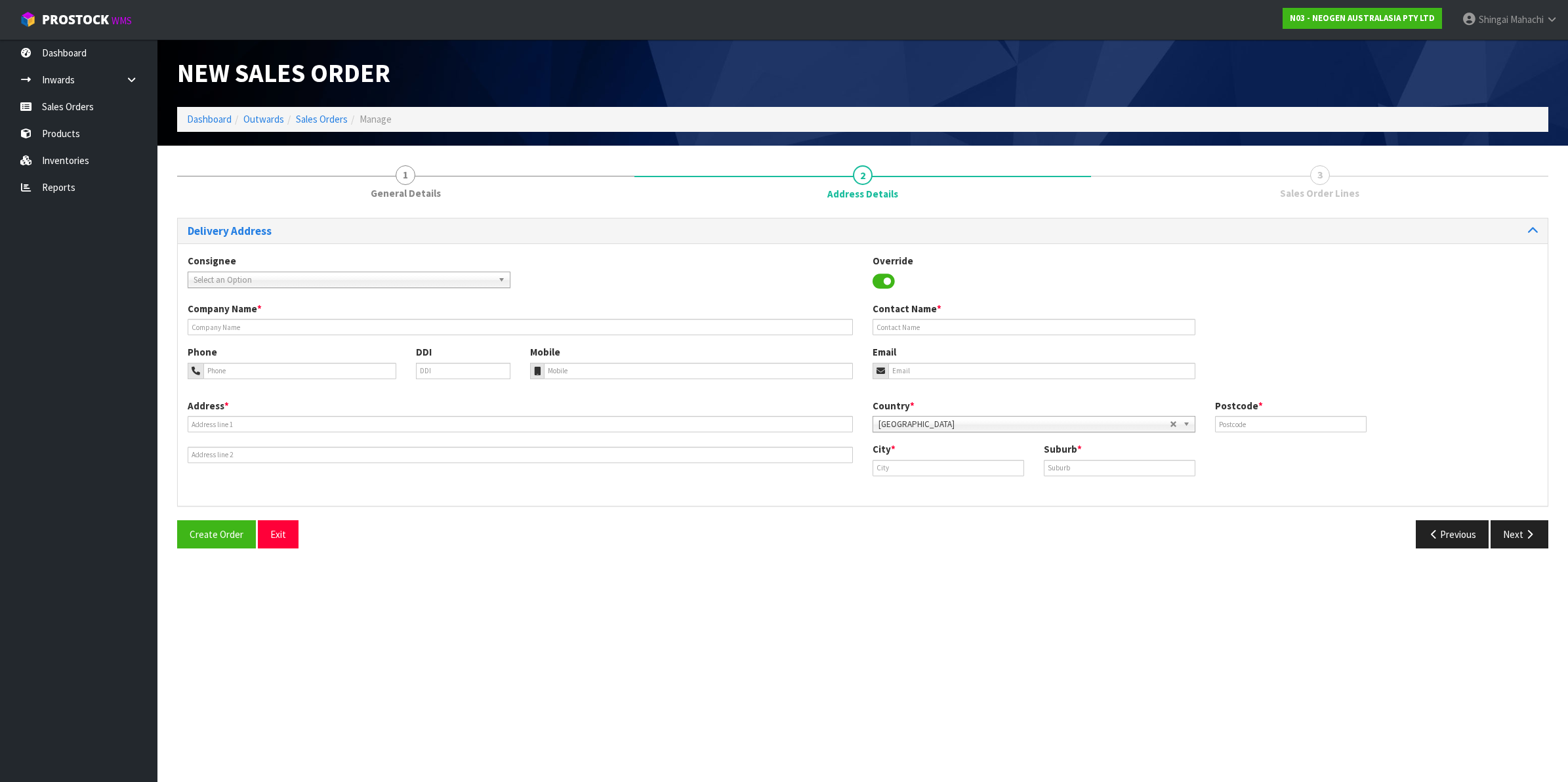
click at [244, 275] on span "Select an Option" at bounding box center [343, 280] width 299 height 15
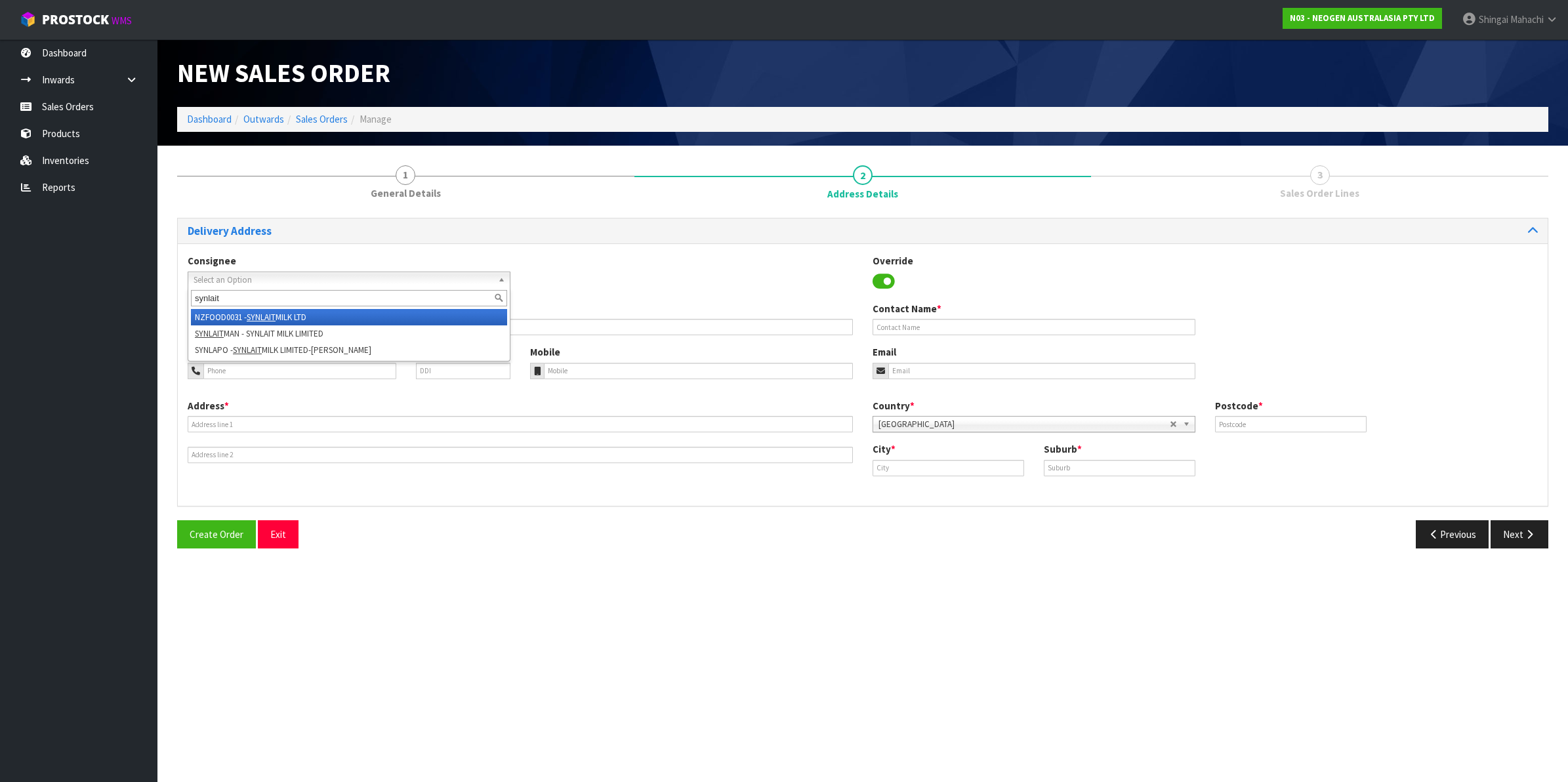
type input "synlait"
click at [236, 319] on li "NZFOOD0031 - SYNLAIT MILK LTD" at bounding box center [348, 317] width 316 height 16
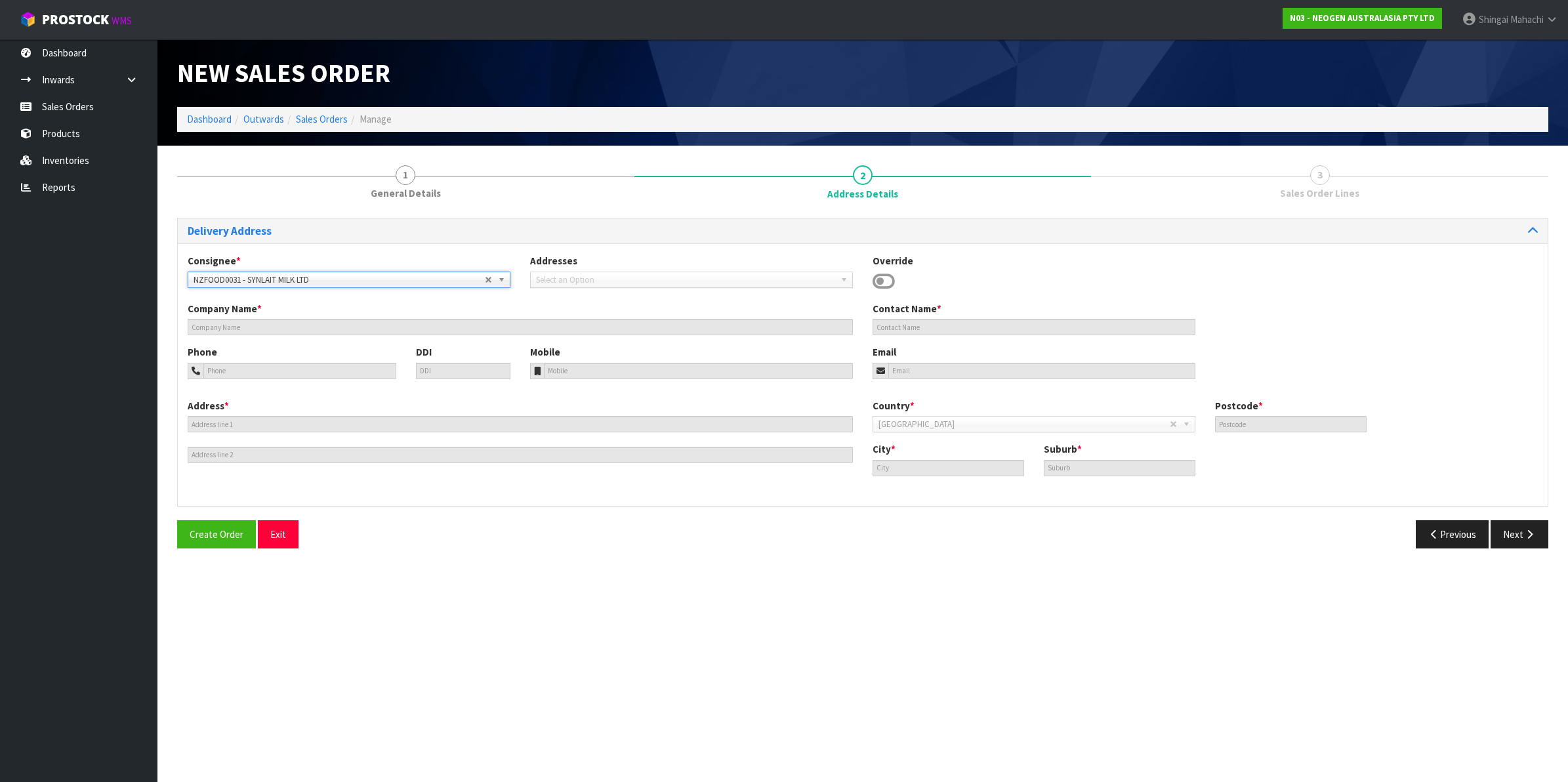
type input "SYNLAIT MILK LTD"
type input "[STREET_ADDRESS]"
type input "7783"
type input "[GEOGRAPHIC_DATA]"
type input "RAKAIA"
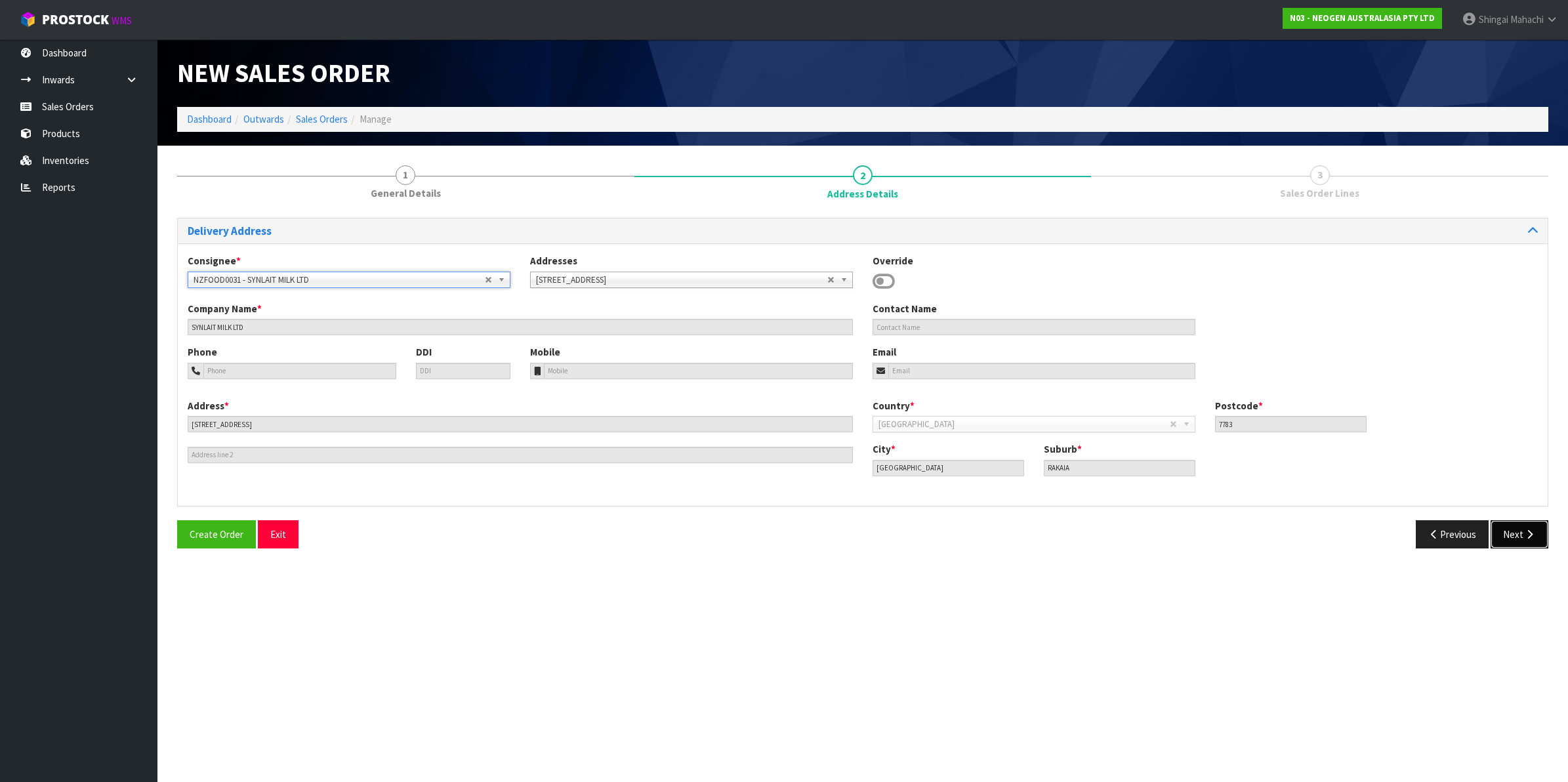
click at [1510, 529] on button "Next" at bounding box center [1519, 534] width 58 height 28
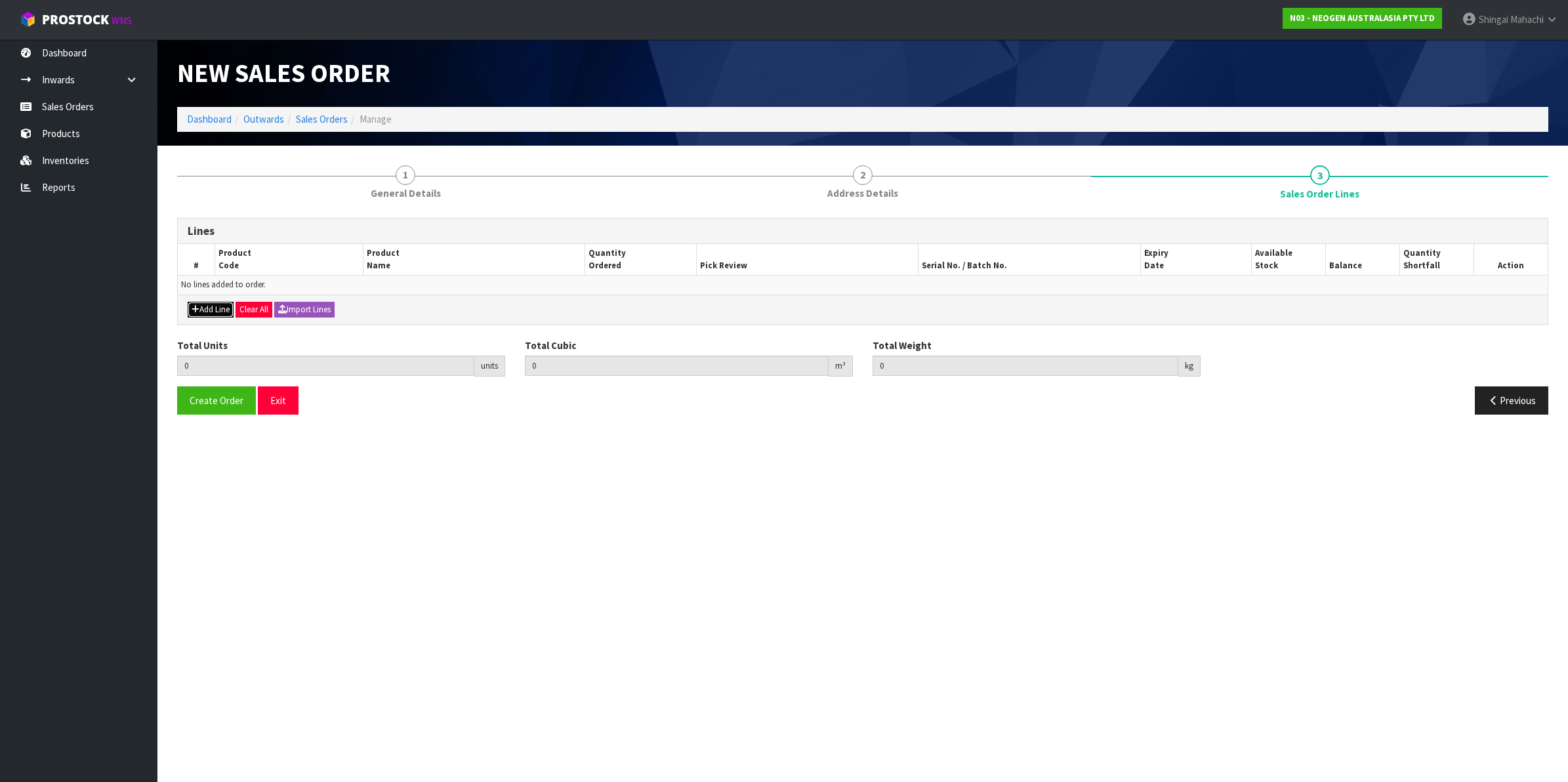
click at [212, 304] on button "Add Line" at bounding box center [210, 309] width 46 height 15
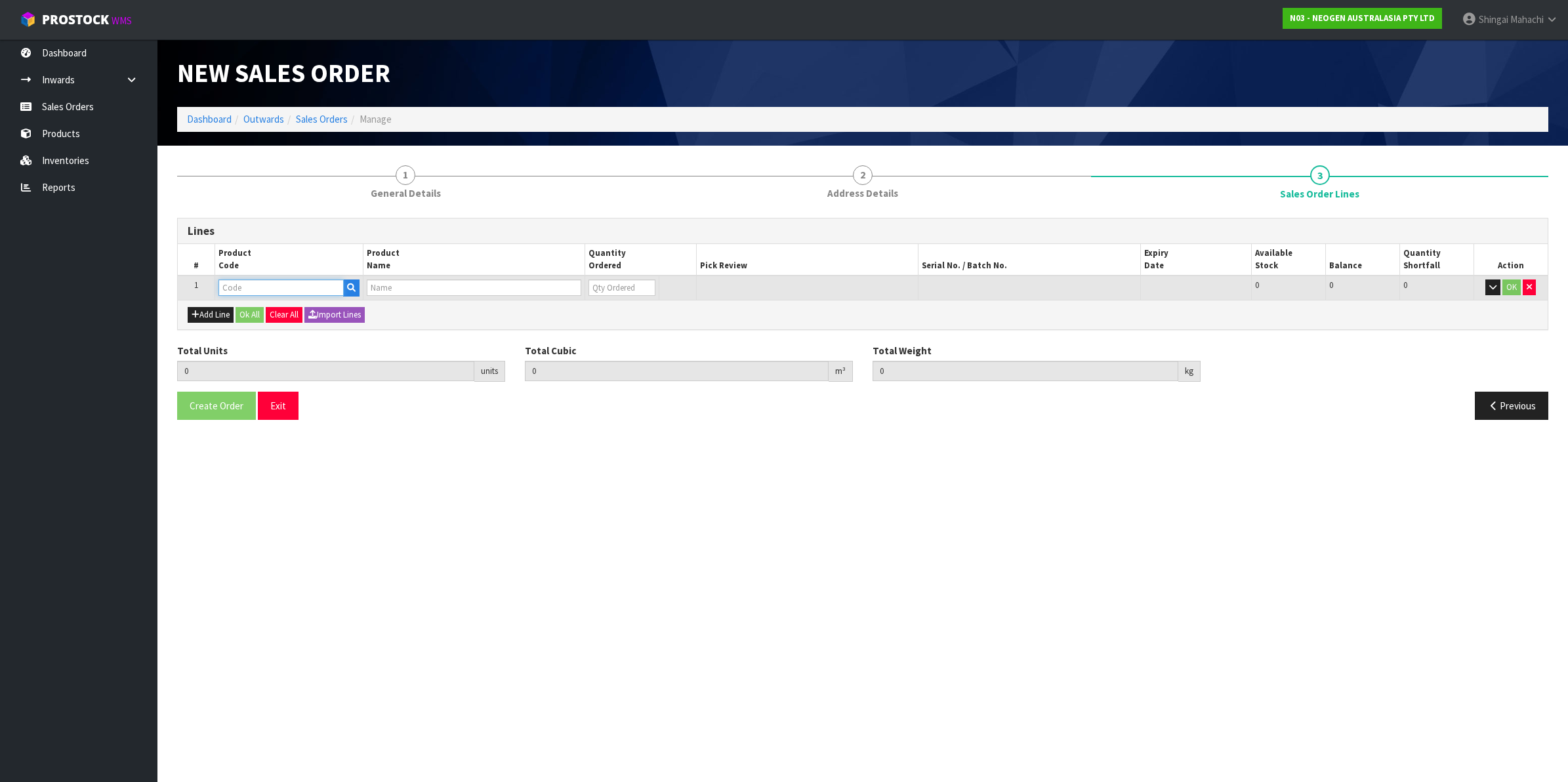
click at [237, 287] on input "text" at bounding box center [281, 288] width 125 height 16
click at [210, 315] on button "Add Line" at bounding box center [210, 314] width 46 height 15
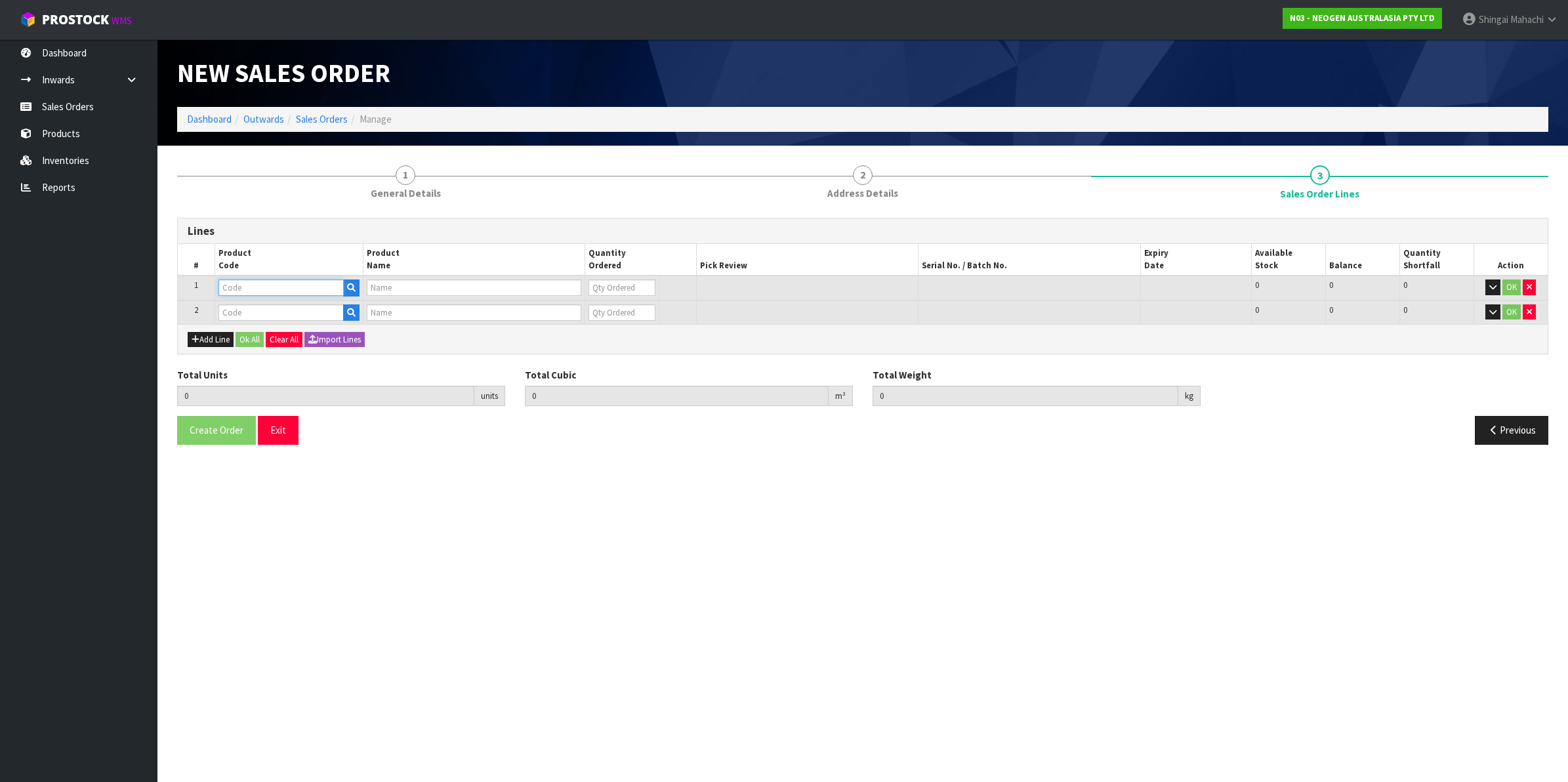
click at [271, 290] on input "text" at bounding box center [281, 288] width 125 height 16
paste input "700002157"
type input "700002157"
type input "7100062349 - MDA2SAL96, MDA2 [MEDICAL_DATA], 96 TESTS/KIT"
type input "0"
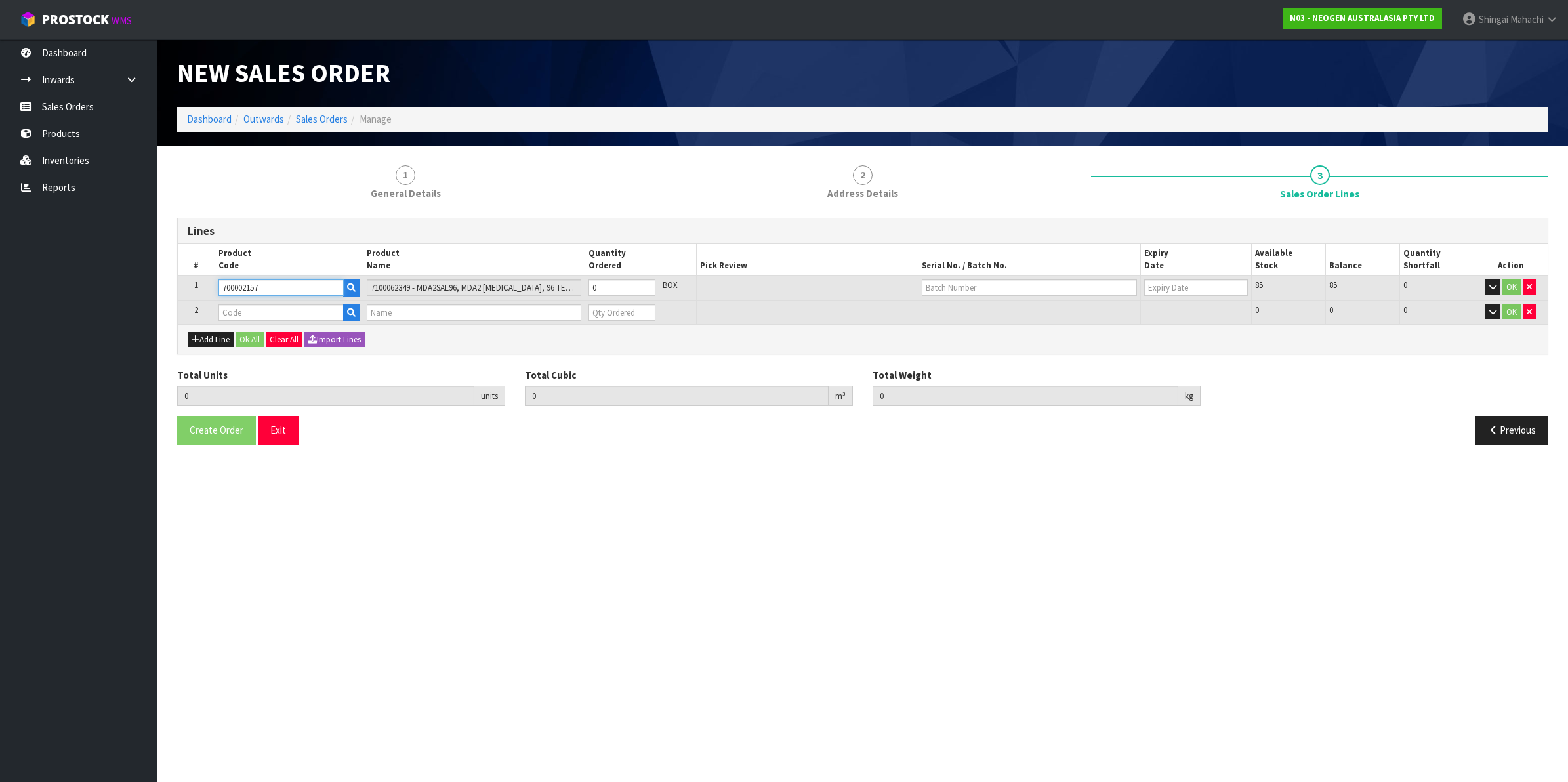
type input "700002157"
click at [241, 315] on input "text" at bounding box center [281, 312] width 125 height 16
paste input "700002257"
type input "700002257"
type input "0.000000"
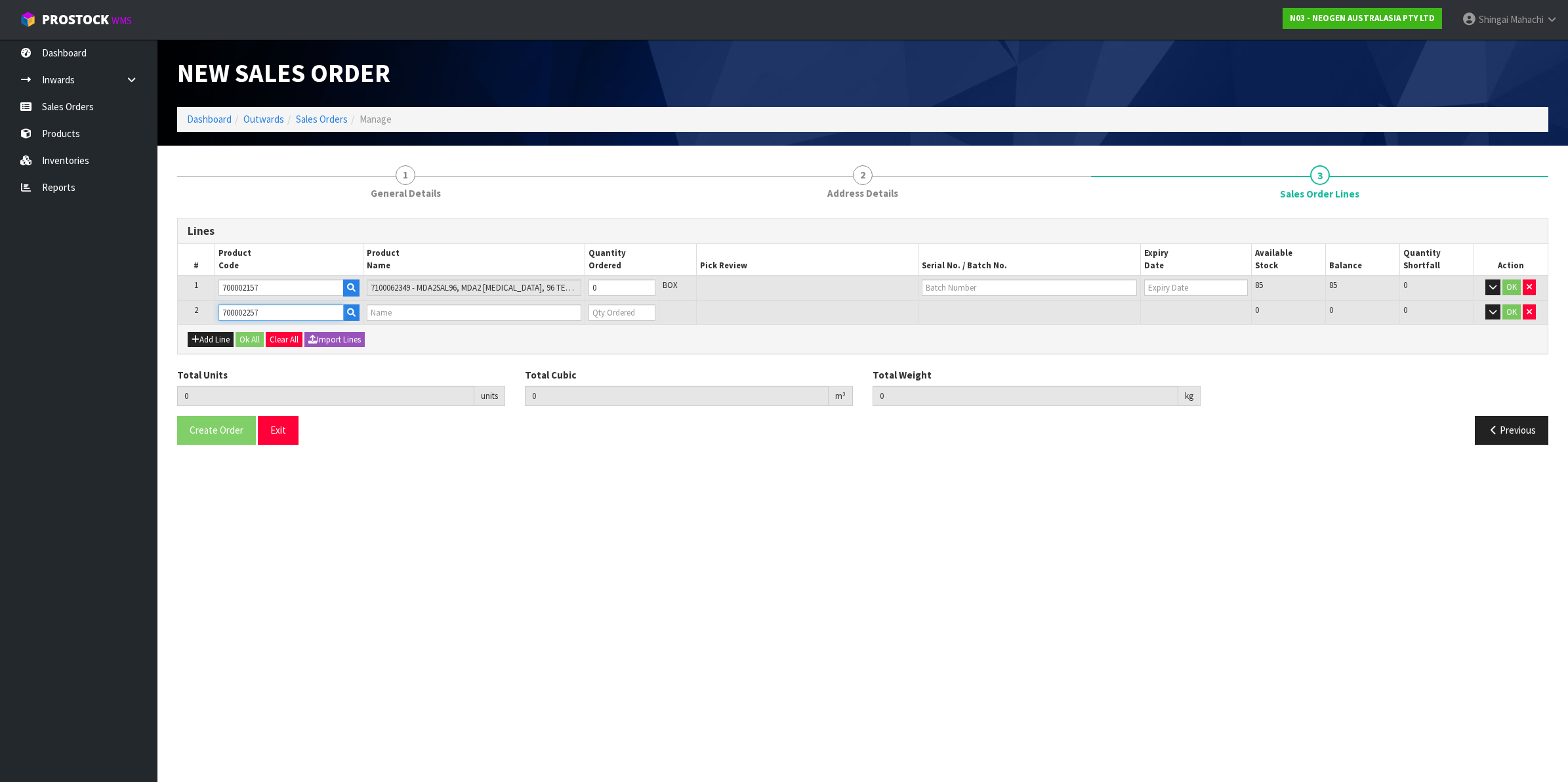
type input "0.000"
type input "7100104558 - MDA2CRO96 MDA2 CRONOBACTER 96 TESTS/KIT"
type input "0"
type input "700002257"
click at [517, 303] on table "# Product Code Product Name Quantity Ordered Pick Review Serial No. / Batch No.…" at bounding box center [863, 283] width 1370 height 80
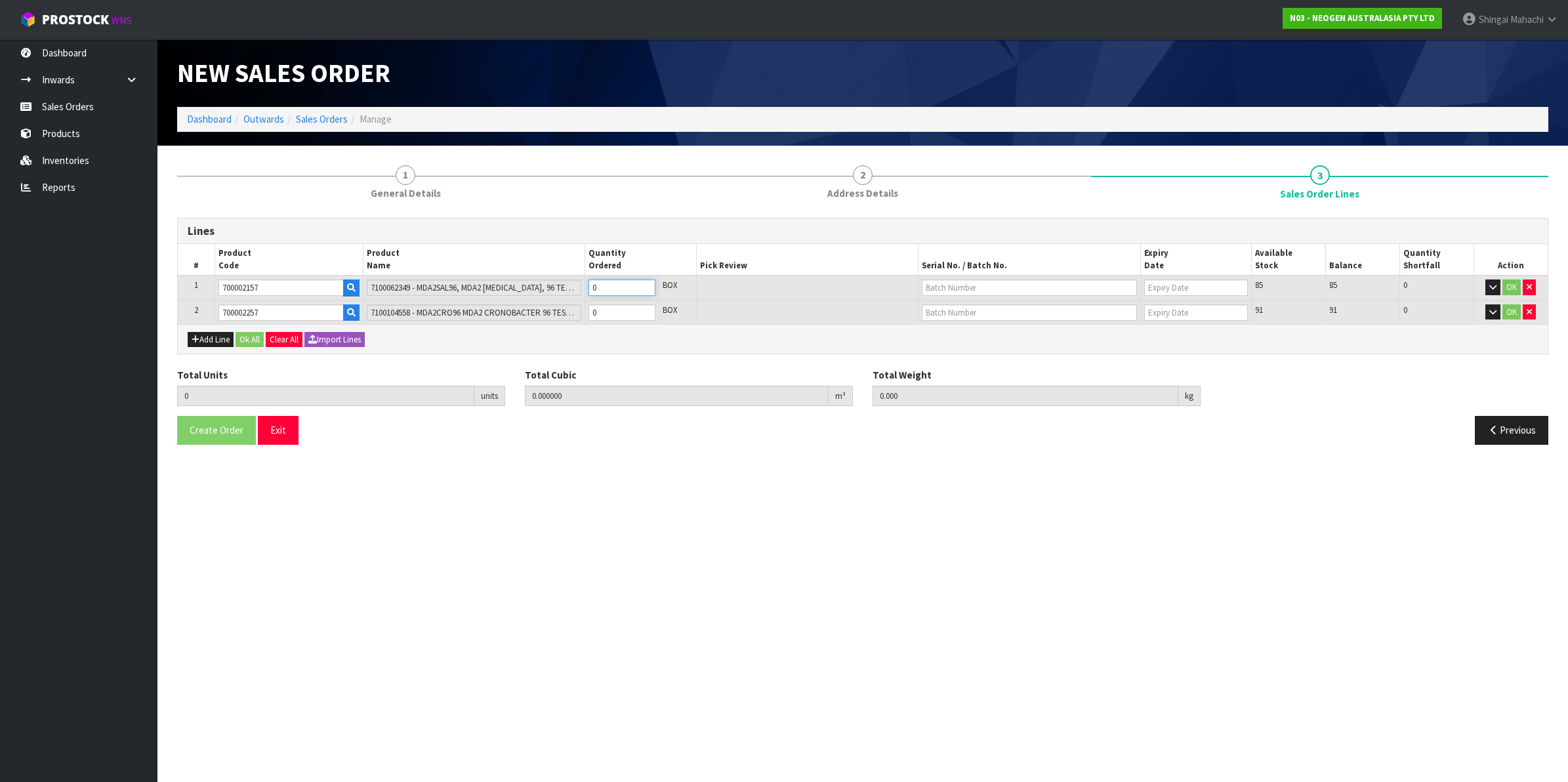
type input "3"
type input "0.005616"
type input "0.9"
type input "3"
type input "30"
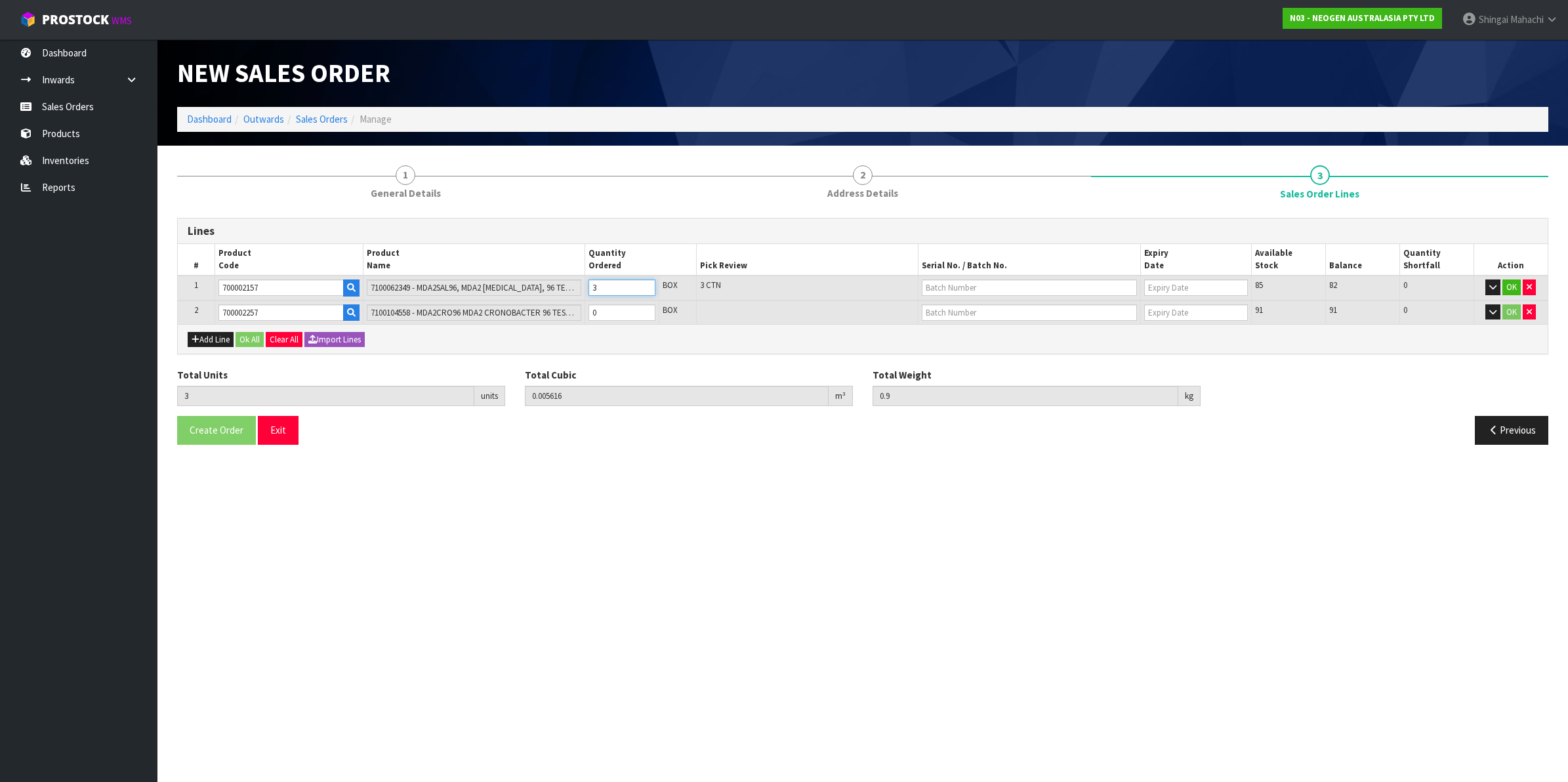
type input "0.05616"
type input "9"
type input "30"
drag, startPoint x: 618, startPoint y: 312, endPoint x: 562, endPoint y: 327, distance: 58.0
click at [562, 327] on div "Lines # Product Code Product Name Quantity Ordered Pick Review Serial No. / Bat…" at bounding box center [863, 286] width 1372 height 137
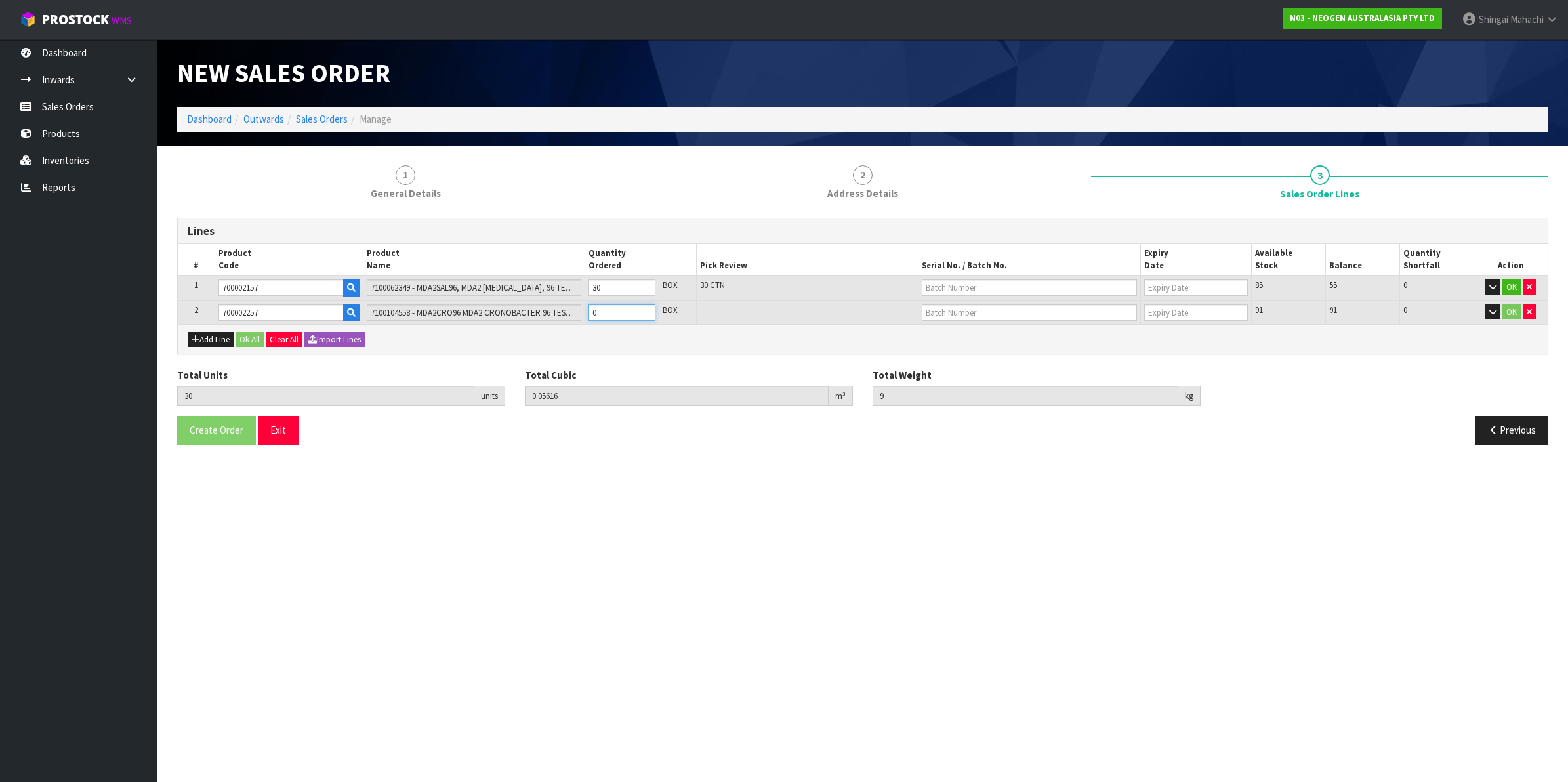
type input "33"
type input "0.0624"
type input "10.02"
type input "3"
type input "60"
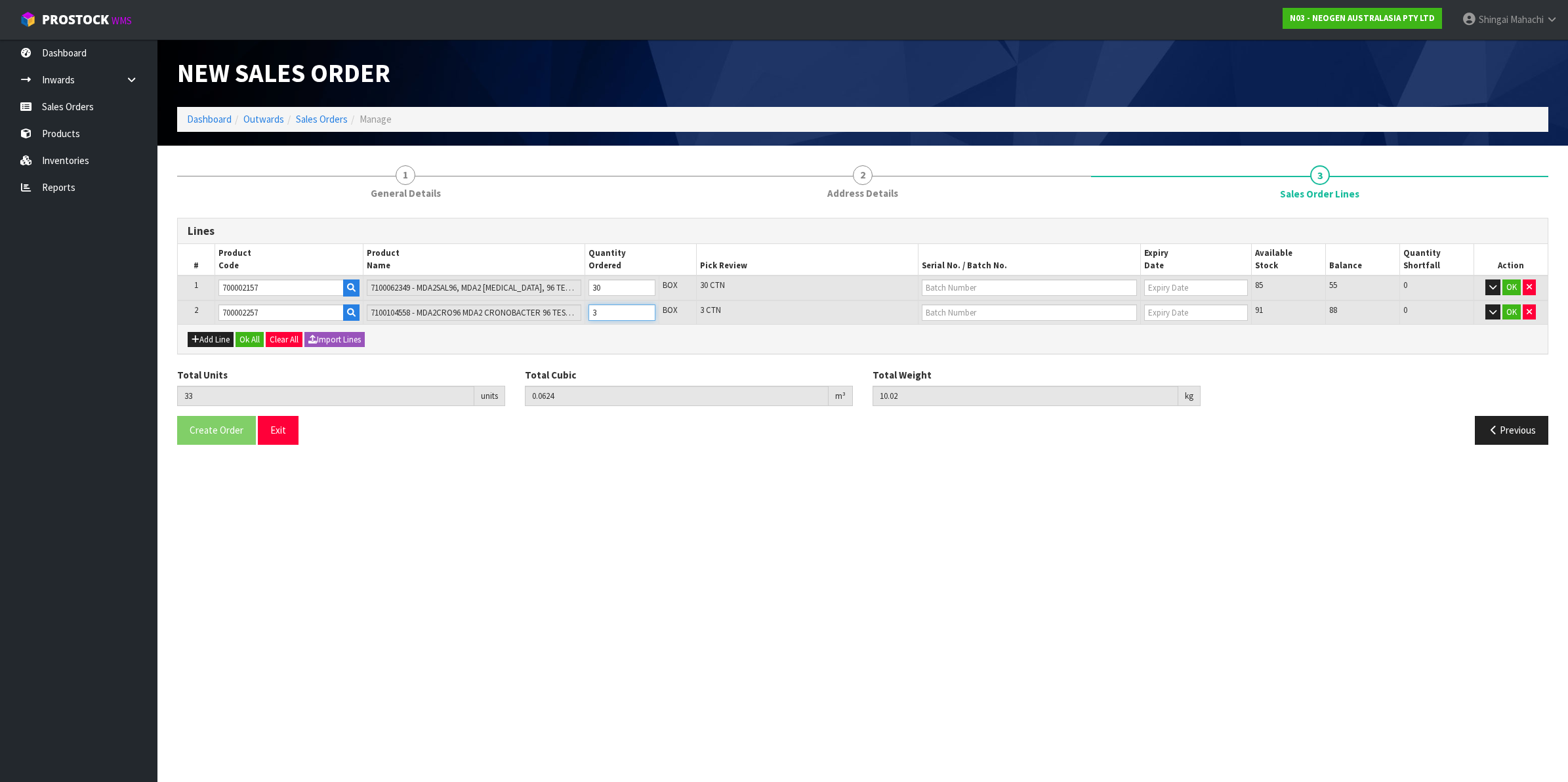
type input "0.11856"
type input "19.2"
type input "30"
drag, startPoint x: 273, startPoint y: 287, endPoint x: 214, endPoint y: 287, distance: 59.0
click at [214, 287] on tr "1 700002157 7100062349 - MDA2SAL96, MDA2 [MEDICAL_DATA], 96 TESTS/KIT 30 BOX 30…" at bounding box center [863, 288] width 1370 height 25
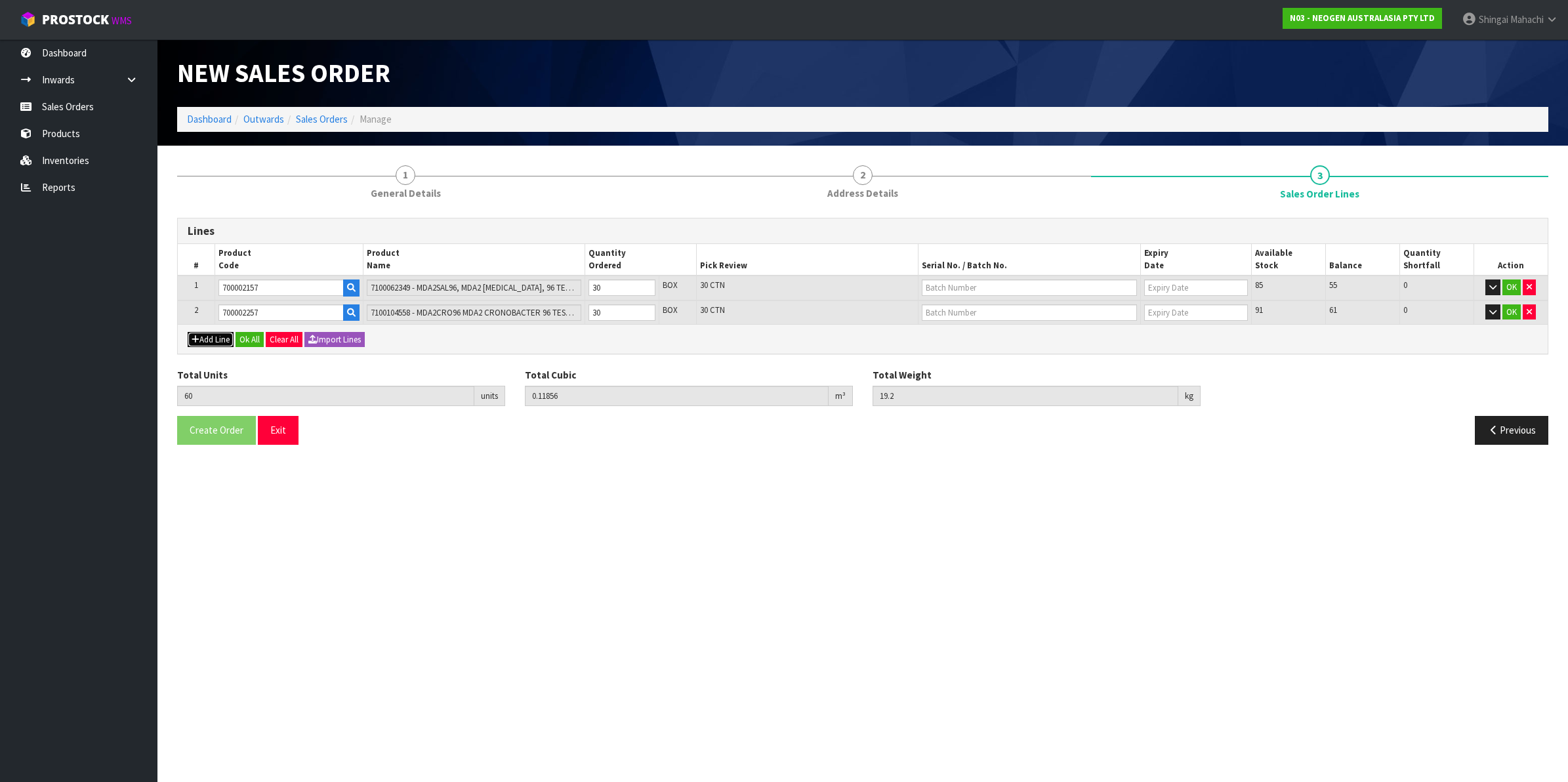
click at [208, 339] on button "Add Line" at bounding box center [210, 339] width 46 height 15
type input "0"
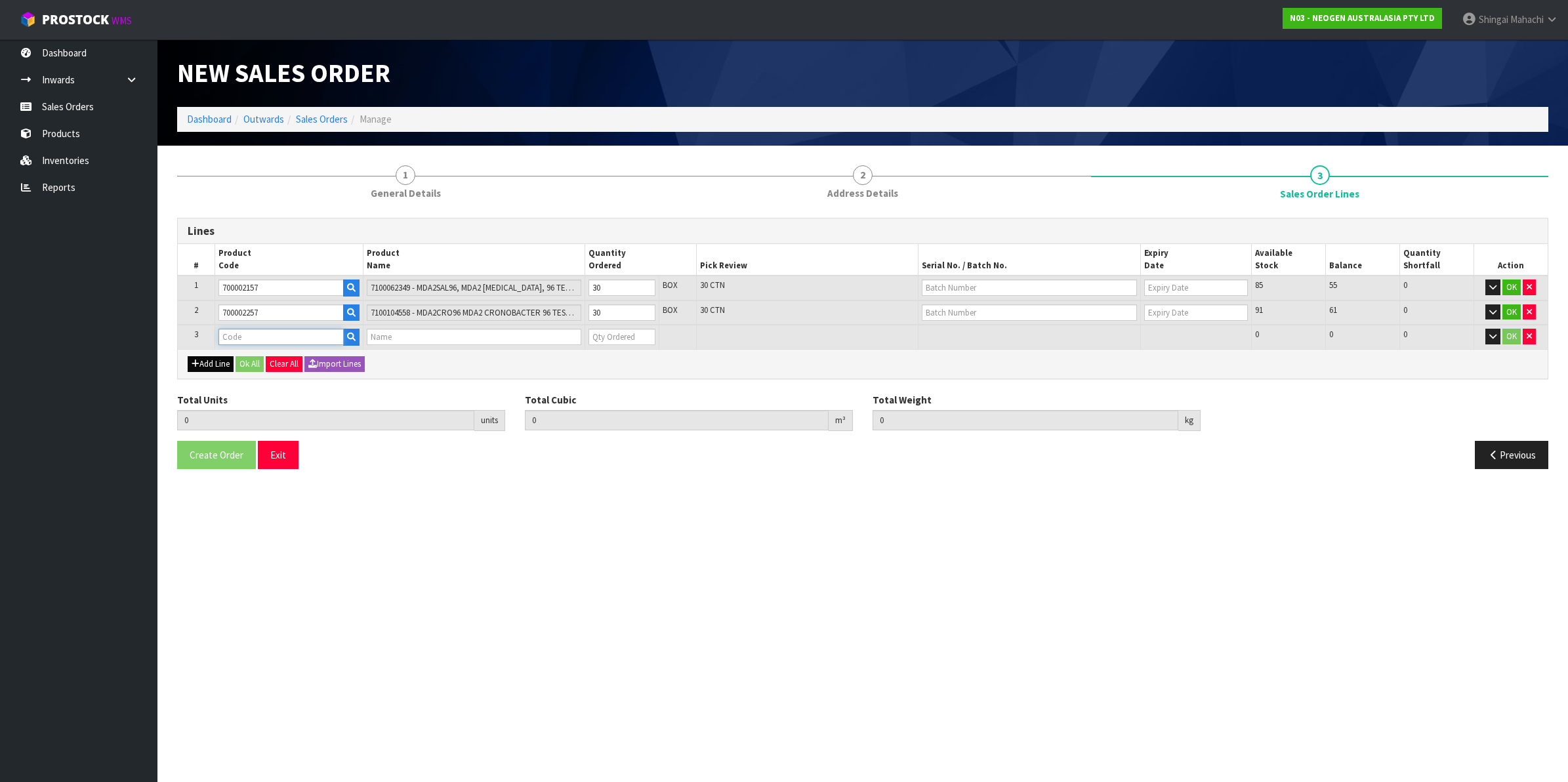
click at [235, 335] on input "text" at bounding box center [281, 337] width 125 height 16
paste input "700002157"
type input "700002157"
type input "60"
type input "0.11856"
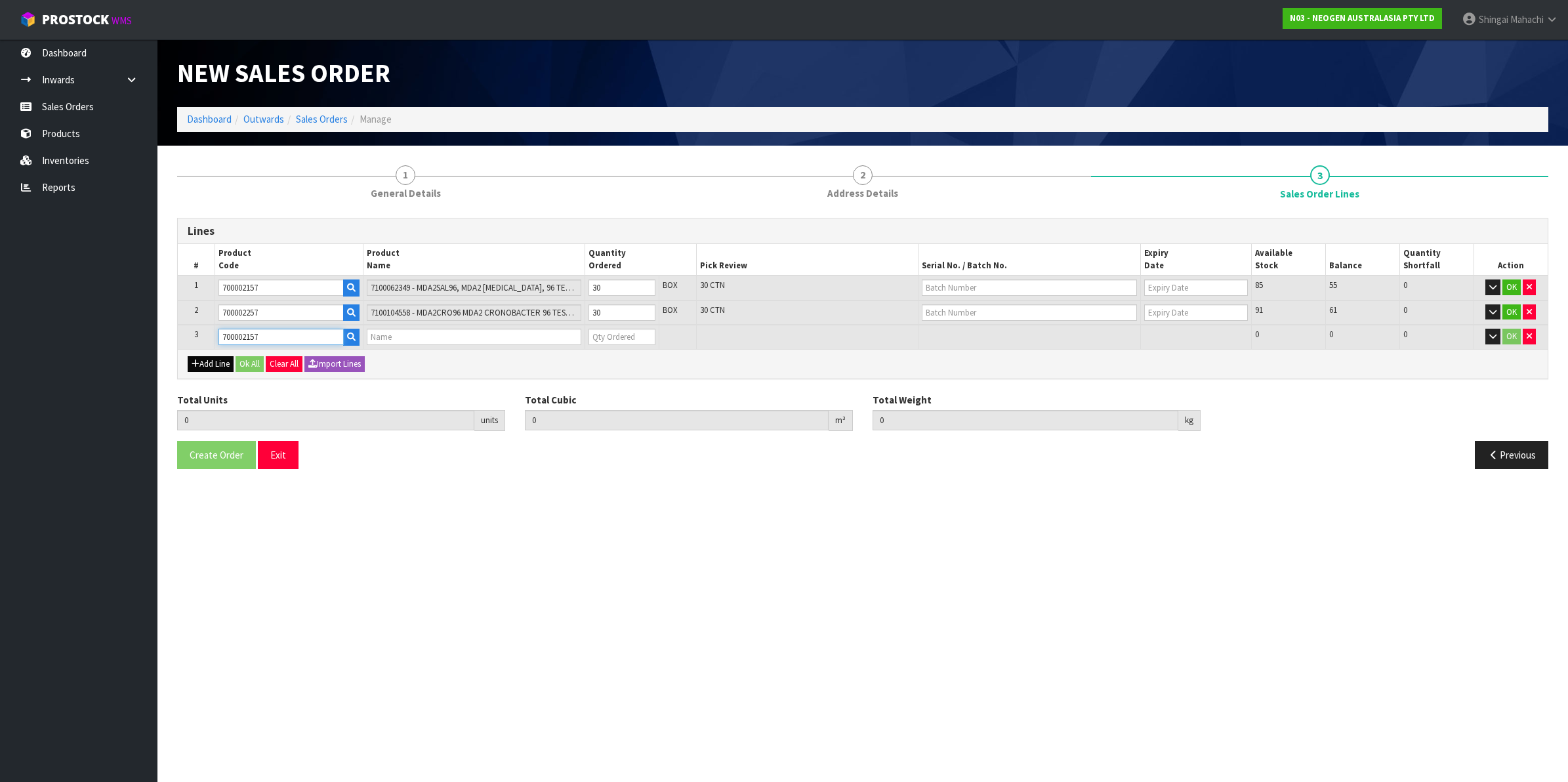
type input "19.2"
type input "7100062349 - MDA2SAL96, MDA2 [MEDICAL_DATA], 96 TESTS/KIT"
type input "0"
type input "700002157"
click at [572, 284] on tr "1 700002157 7100062349 - MDA2SAL96, MDA2 [MEDICAL_DATA], 96 TESTS/KIT 30 BOX 30…" at bounding box center [863, 288] width 1370 height 25
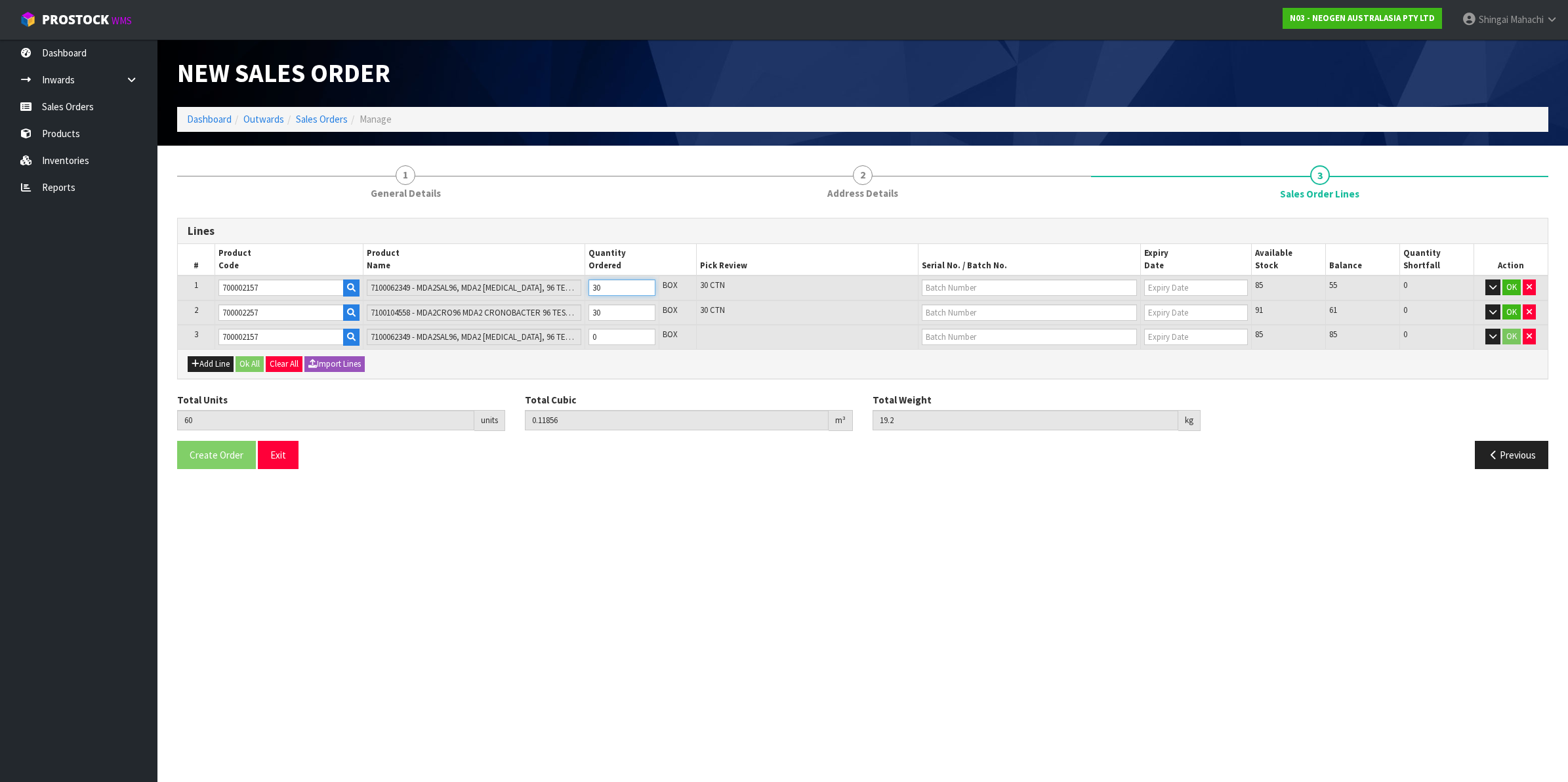
type input "31"
type input "0.064272"
type input "10.5"
type input "1"
type input "40"
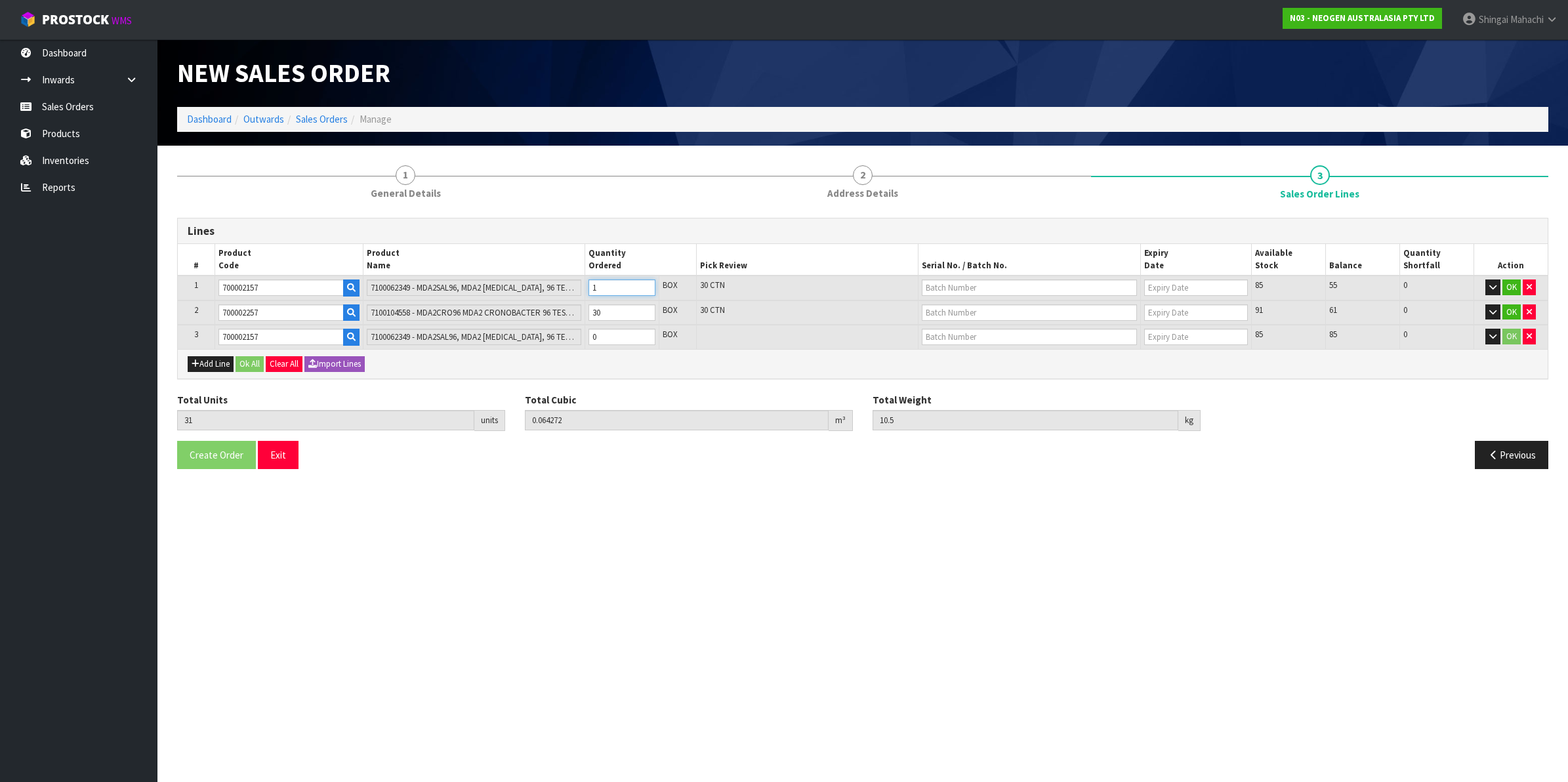
type input "0.08112"
type input "13.2"
type input "10"
click at [570, 338] on tr "3 700002157 7100062349 - MDA2SAL96, MDA2 [MEDICAL_DATA], 96 TESTS/KIT 0 BOX 85 …" at bounding box center [863, 337] width 1370 height 24
type input "42"
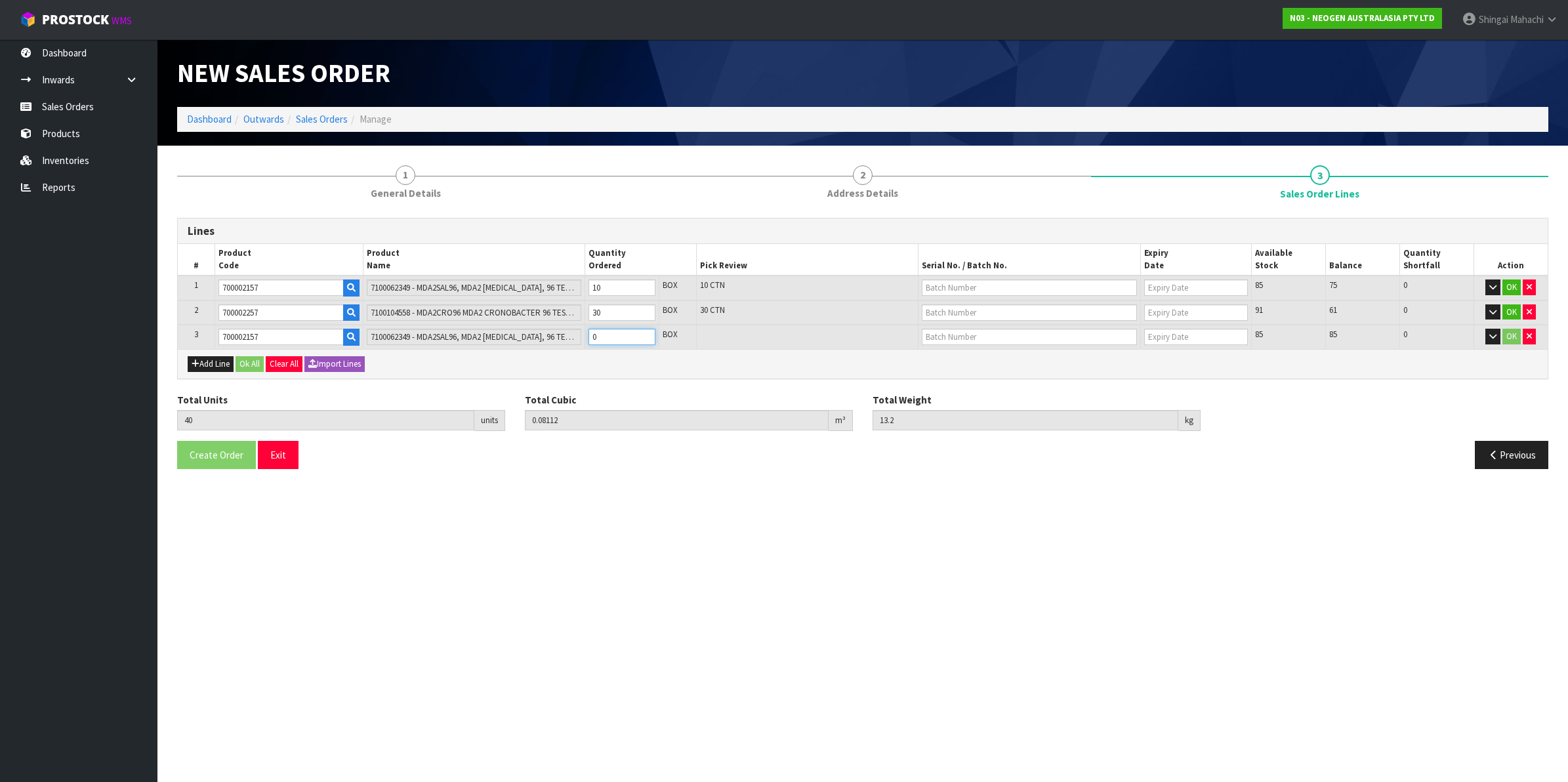
type input "0.084864"
type input "13.8"
type input "2"
type input "60"
type input "0.11856"
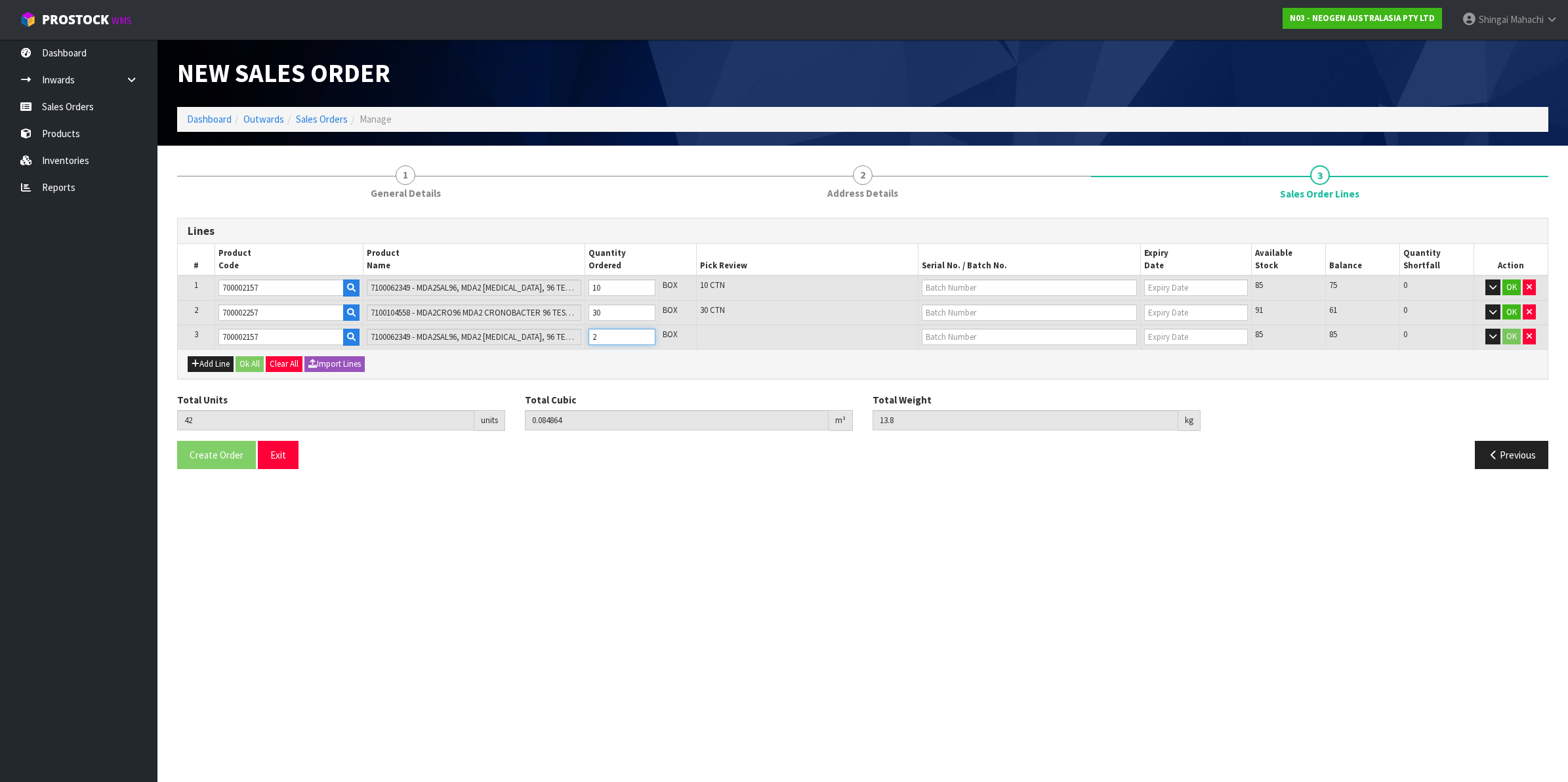
type input "19.2"
type input "20"
click at [992, 291] on input "text" at bounding box center [1029, 288] width 215 height 16
click at [996, 310] on link "3000032685" at bounding box center [974, 310] width 104 height 18
type input "3000032685"
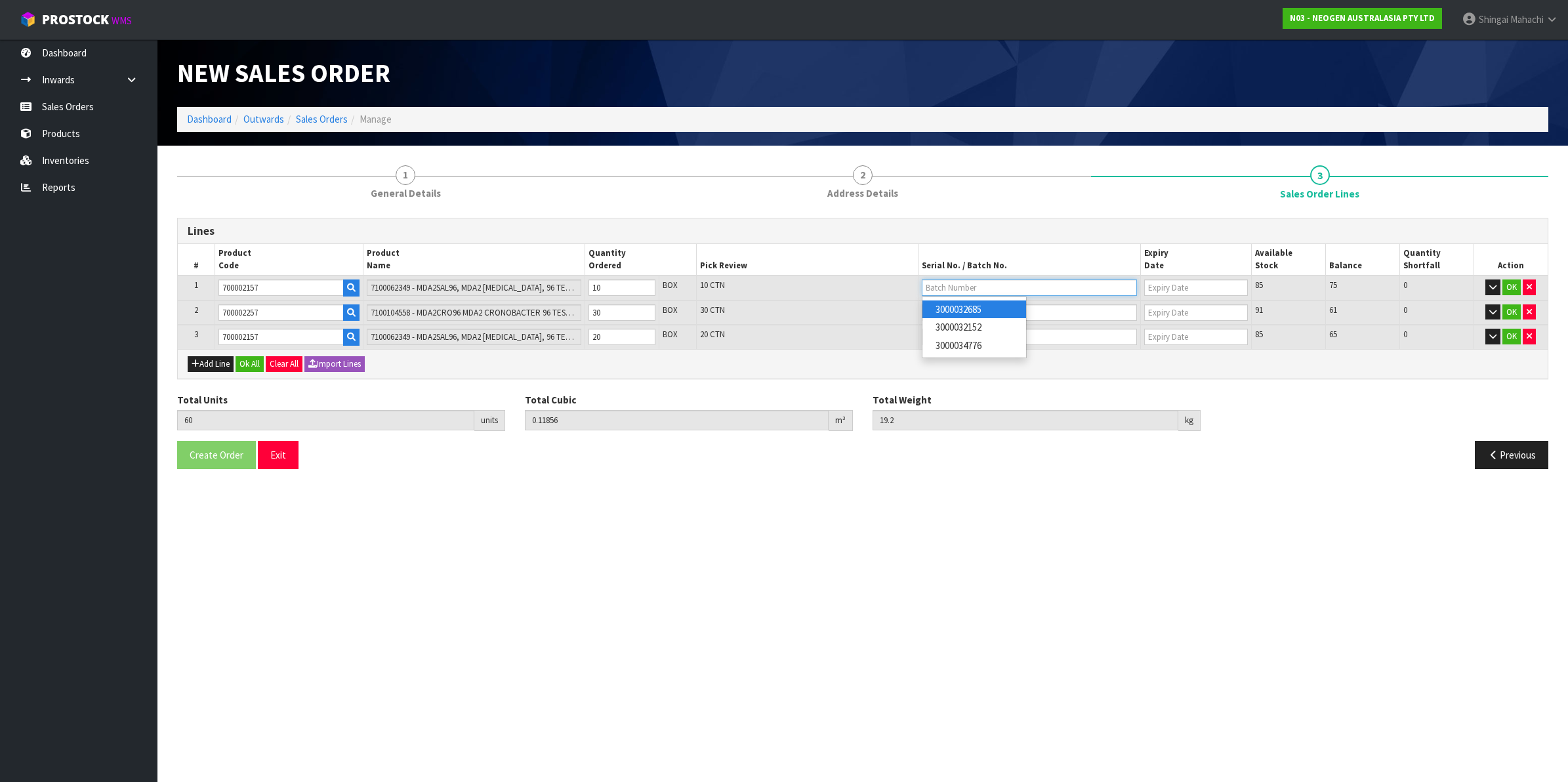
type input "[DATE]"
click at [952, 339] on input "text" at bounding box center [1029, 337] width 215 height 16
click at [989, 381] on link "3000032152" at bounding box center [974, 376] width 104 height 18
type input "3000032152"
type input "[DATE]"
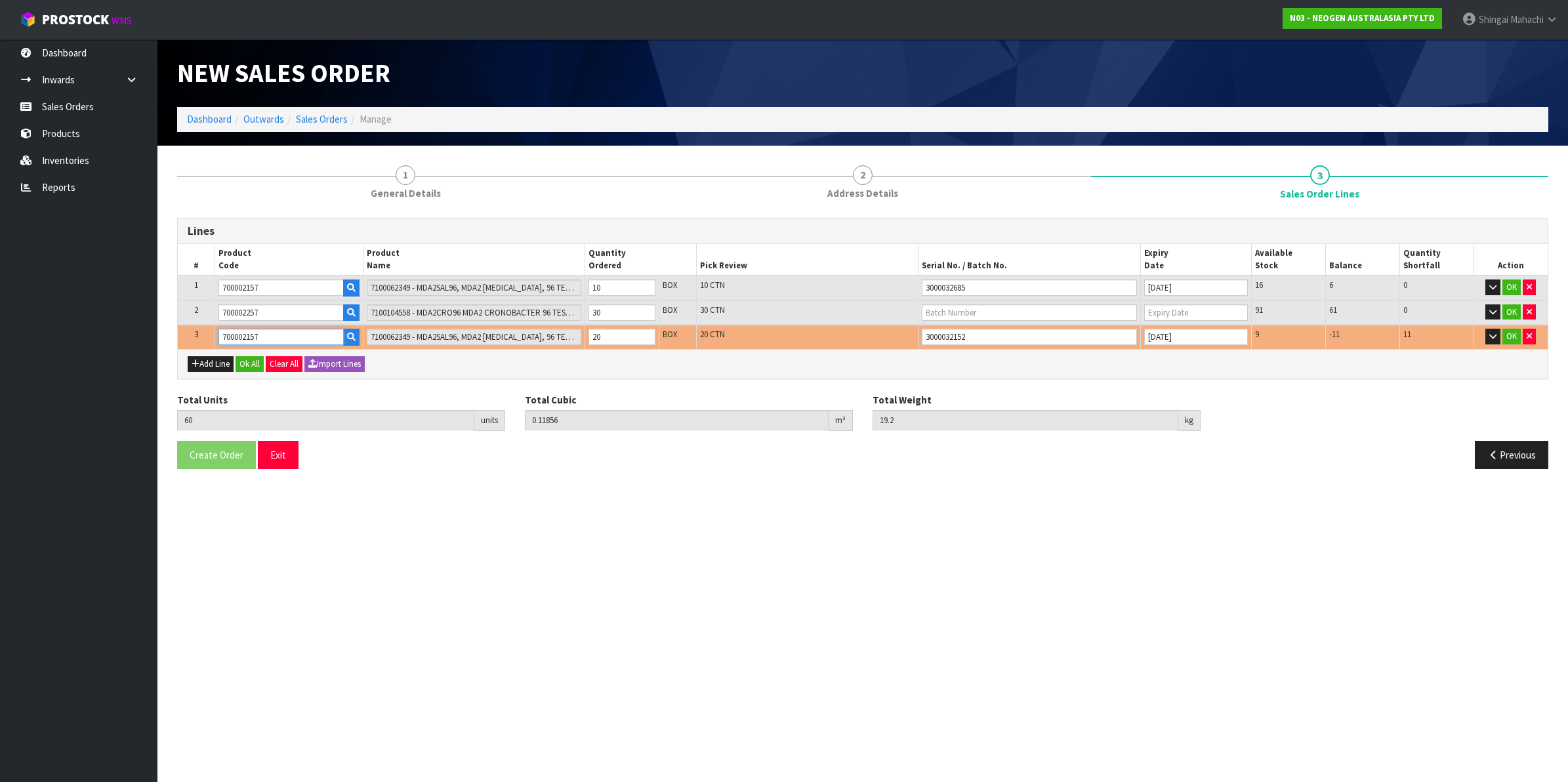
drag, startPoint x: 266, startPoint y: 339, endPoint x: 190, endPoint y: 340, distance: 76.0
click at [190, 340] on tr "3 700002157 7100062349 - MDA2SAL96, MDA2 [MEDICAL_DATA], 96 TESTS/KIT 20 BOX 20…" at bounding box center [863, 337] width 1370 height 24
click at [224, 364] on button "Add Line" at bounding box center [210, 364] width 46 height 15
type input "0"
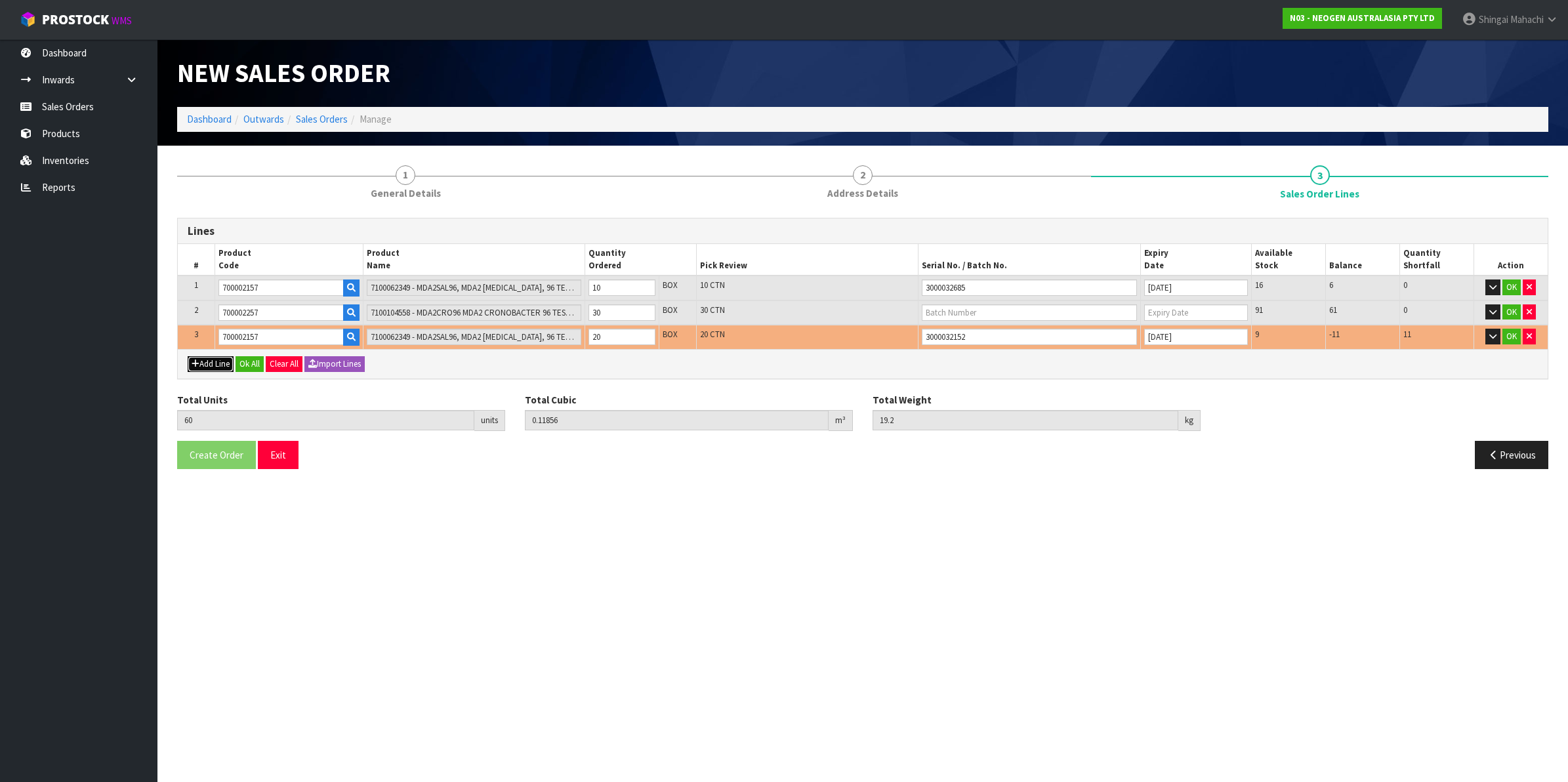
type input "0"
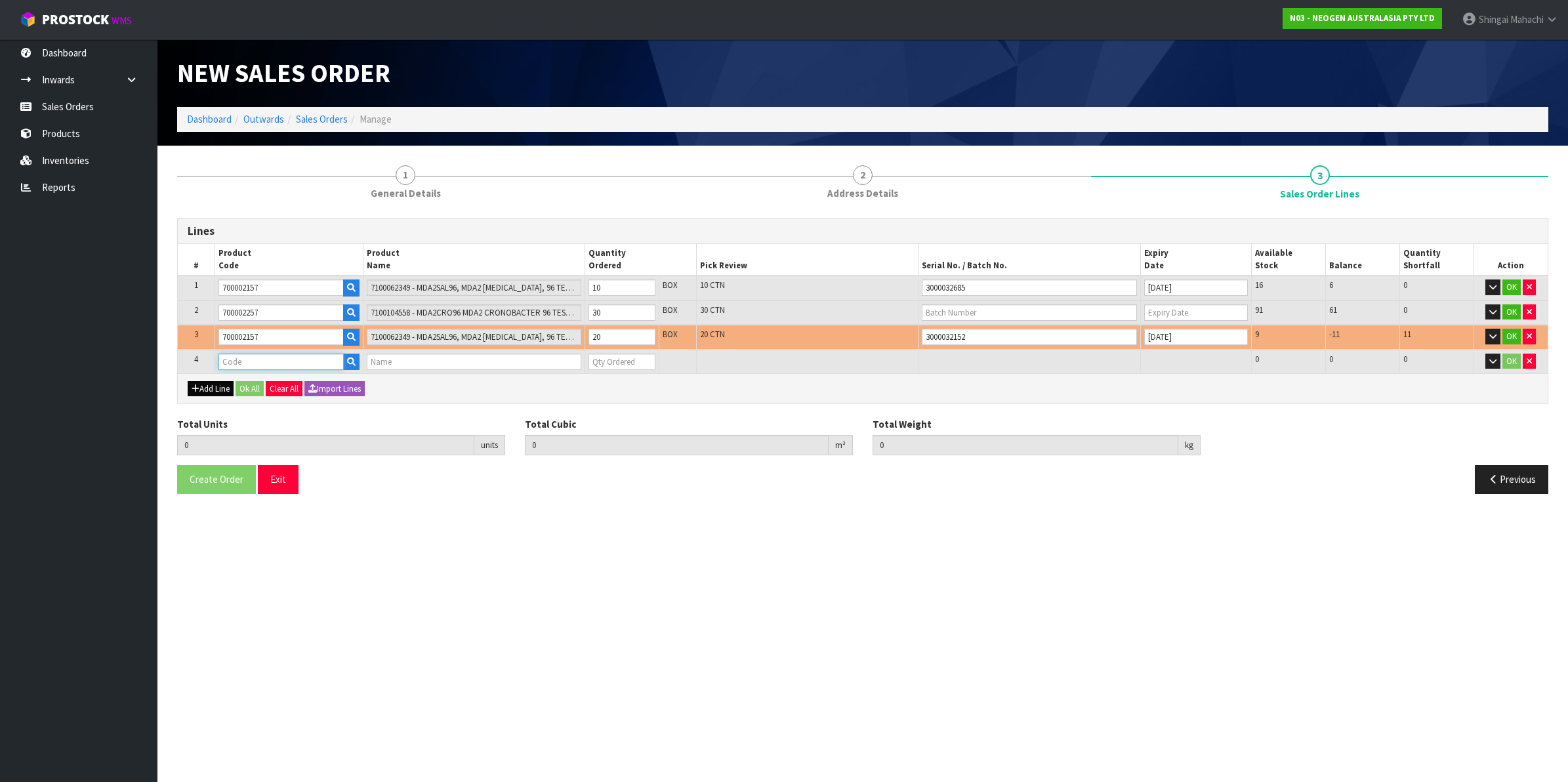
click at [230, 355] on input "text" at bounding box center [281, 362] width 125 height 16
paste input "700002157"
type input "700002157"
type input "60"
type input "0.11856"
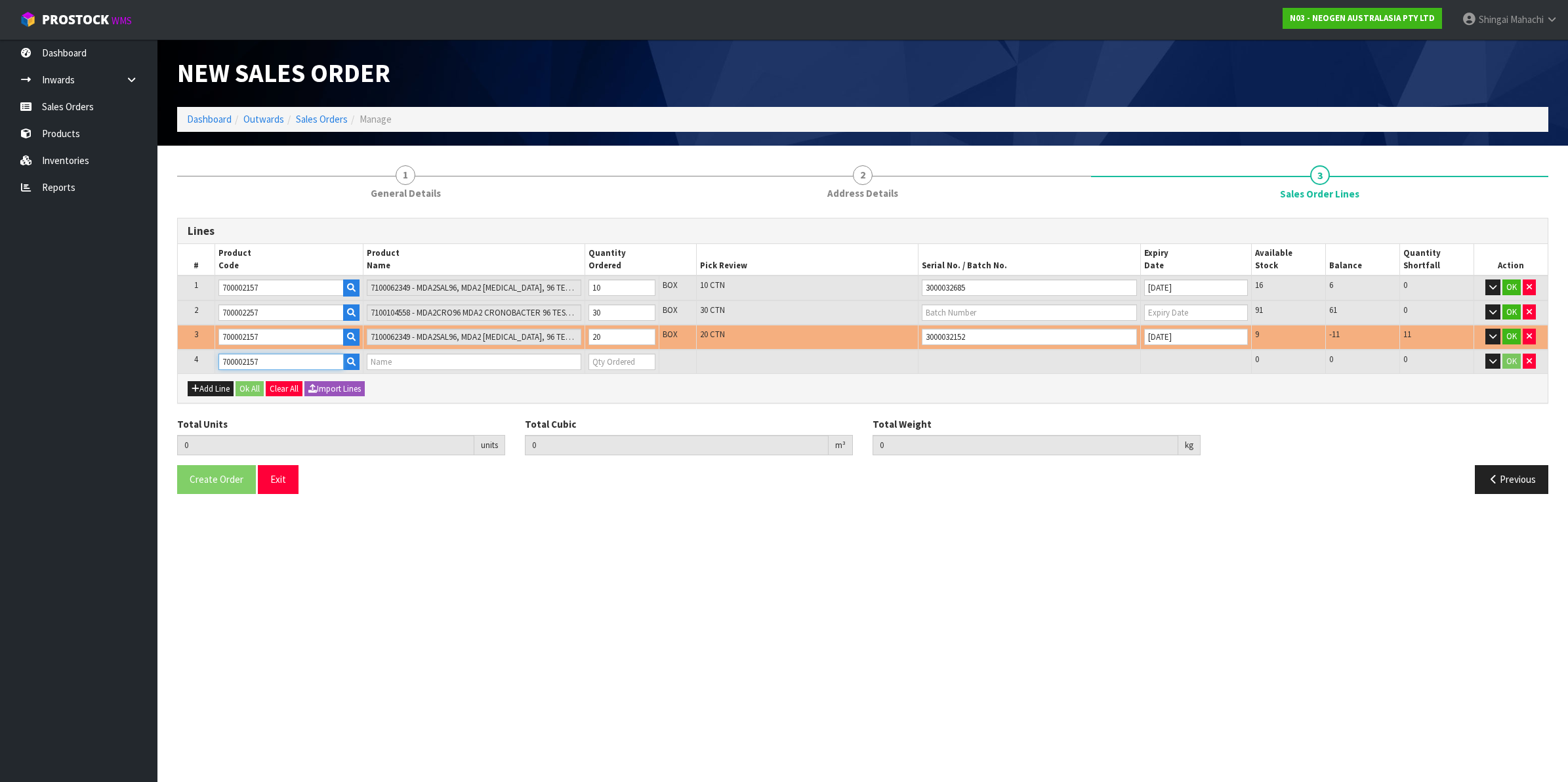
type input "19.2"
type input "7100062349 - MDA2SAL96, MDA2 [MEDICAL_DATA], 96 TESTS/KIT"
type input "0"
type input "700002157"
drag, startPoint x: 610, startPoint y: 336, endPoint x: 588, endPoint y: 338, distance: 22.1
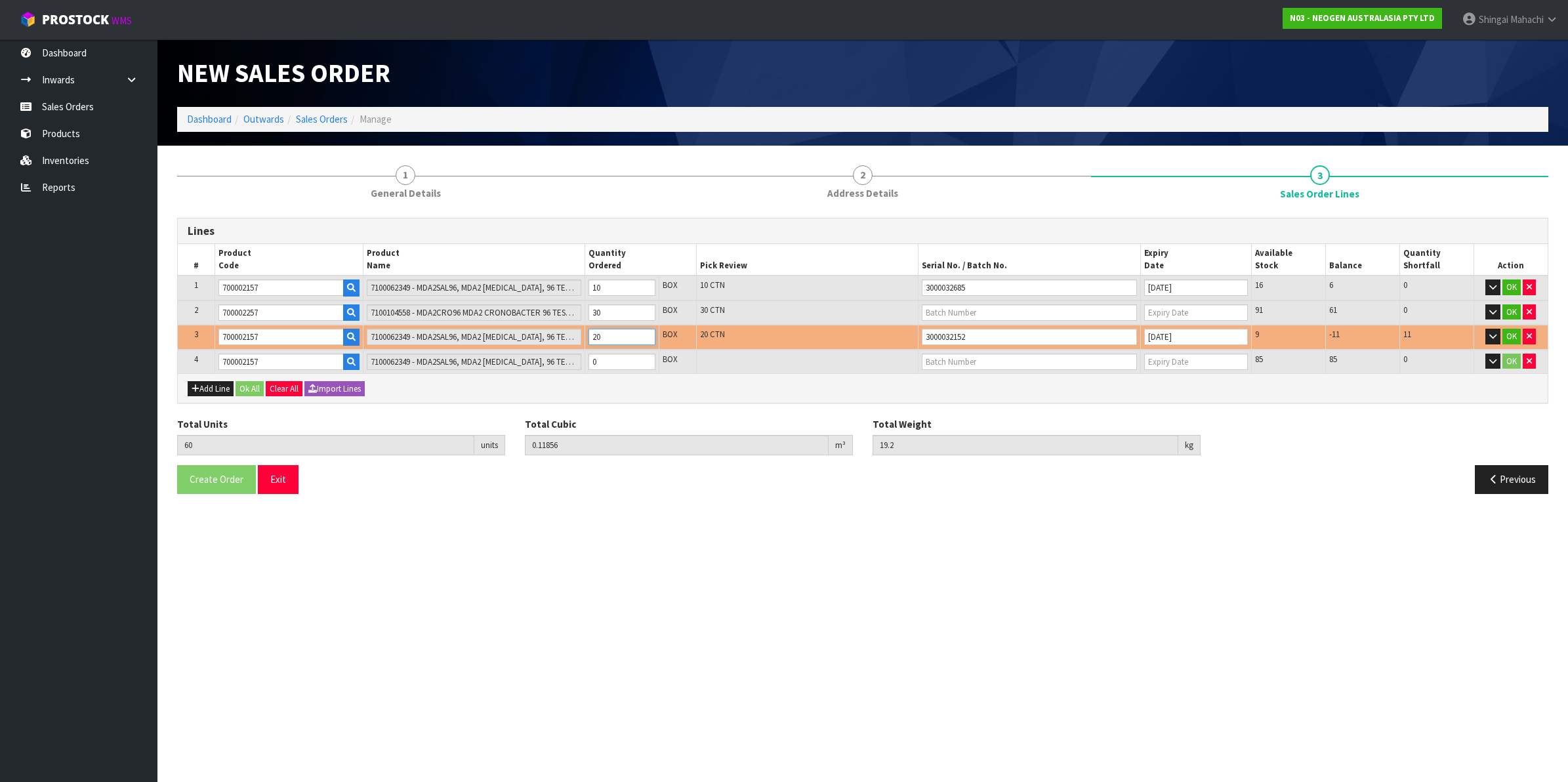
click at [589, 338] on input "20" at bounding box center [622, 337] width 67 height 16
type input "49"
type input "0.097968"
type input "15.9"
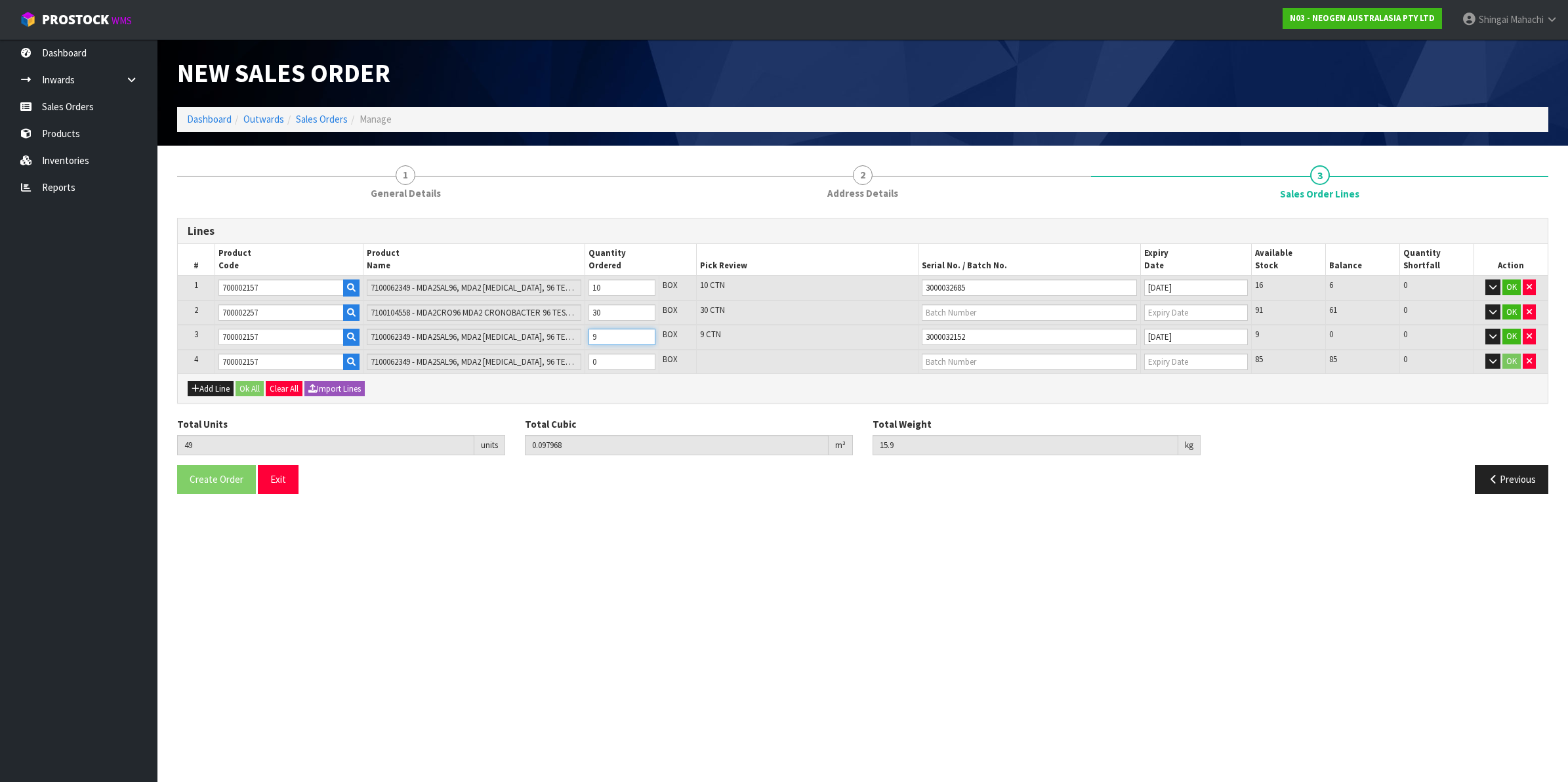
type input "9"
drag, startPoint x: 607, startPoint y: 359, endPoint x: 586, endPoint y: 362, distance: 21.2
click at [586, 362] on td "0" at bounding box center [622, 362] width 74 height 24
type input "50"
type input "0.09984"
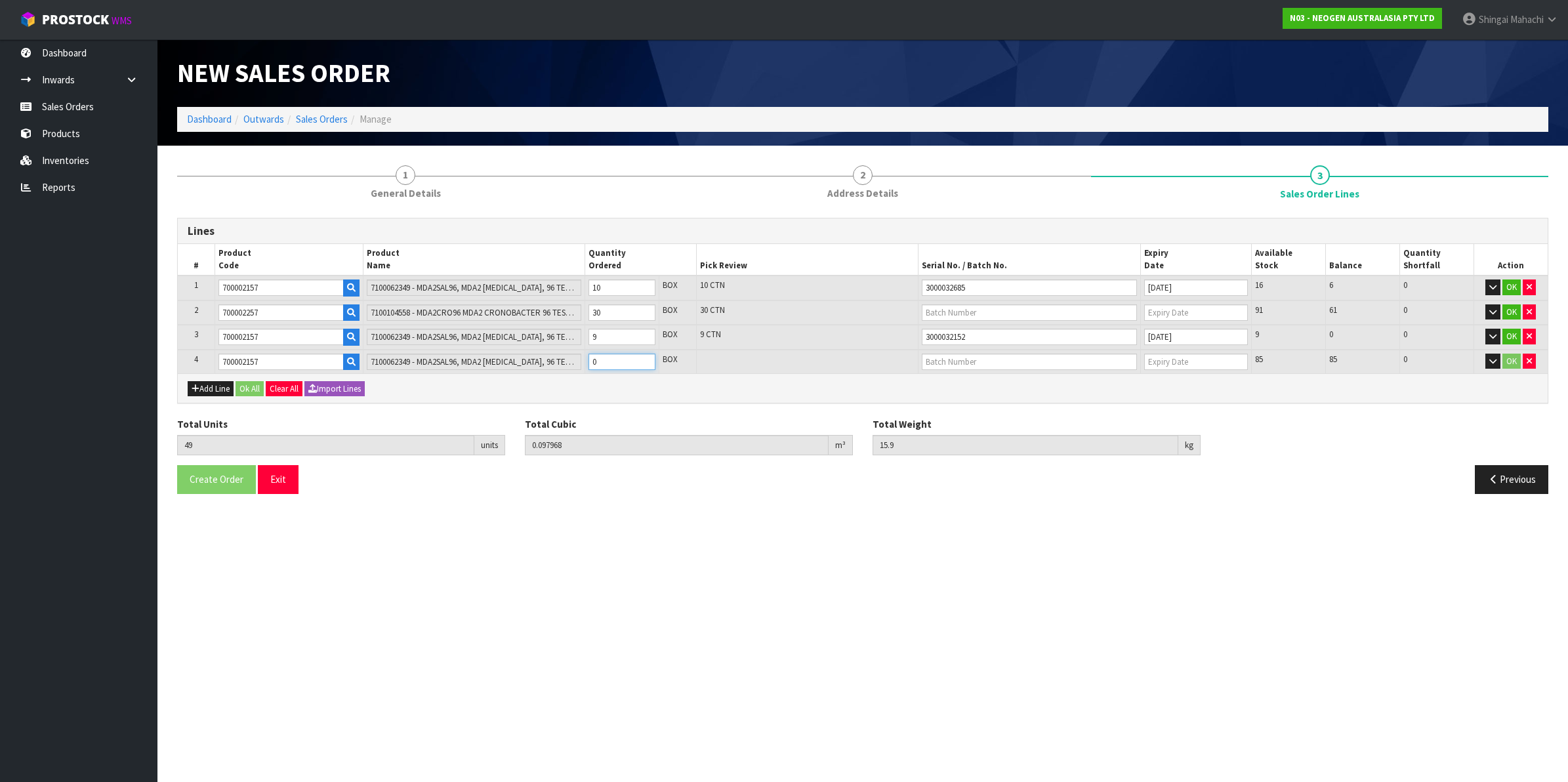
type input "16.2"
type input "1"
type input "60"
type input "0.11856"
type input "19.2"
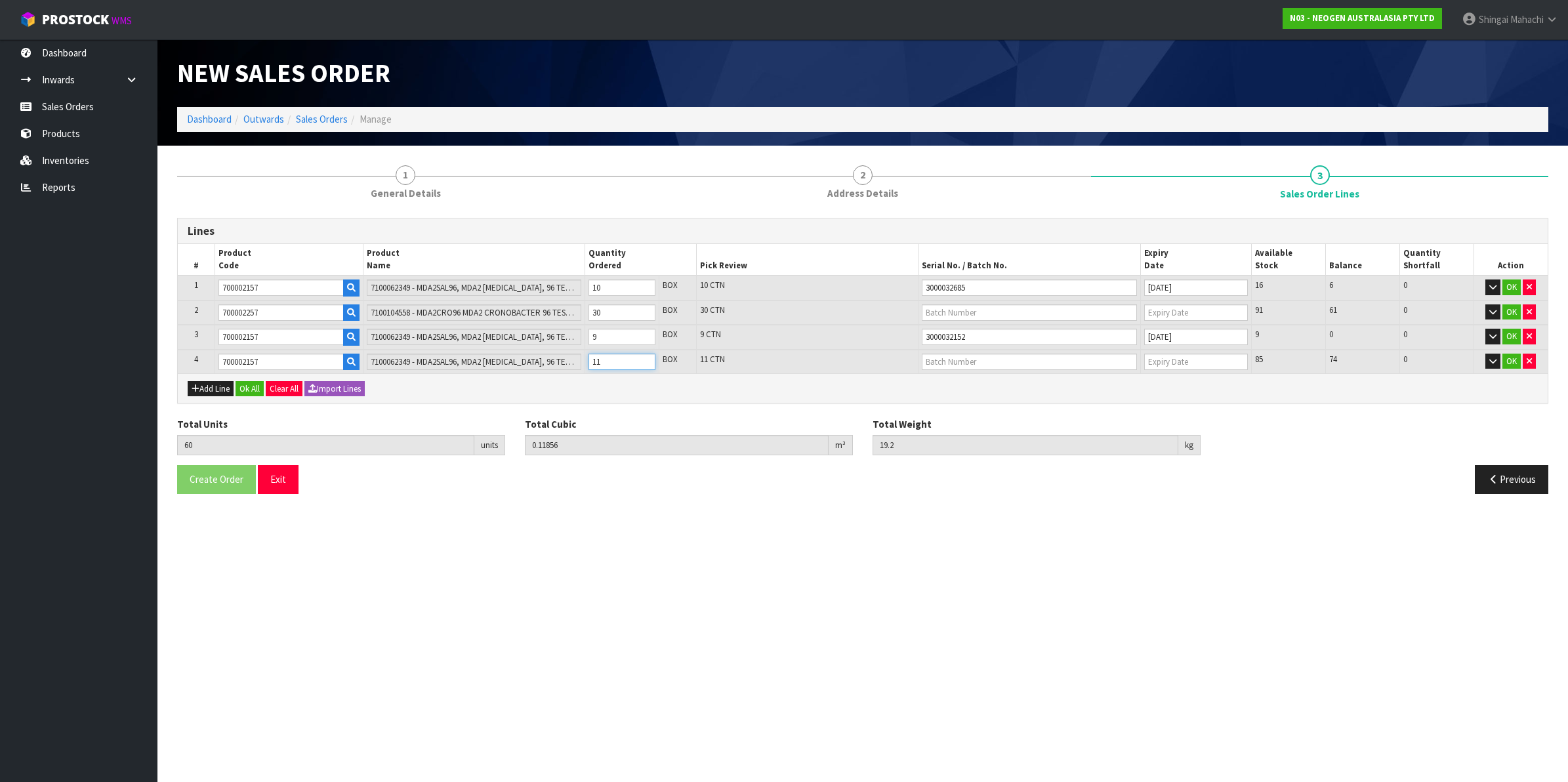
type input "11"
click at [960, 366] on input "text" at bounding box center [1029, 362] width 215 height 16
click at [972, 421] on link "3000034776" at bounding box center [974, 419] width 104 height 18
type input "3000034776"
type input "[DATE]"
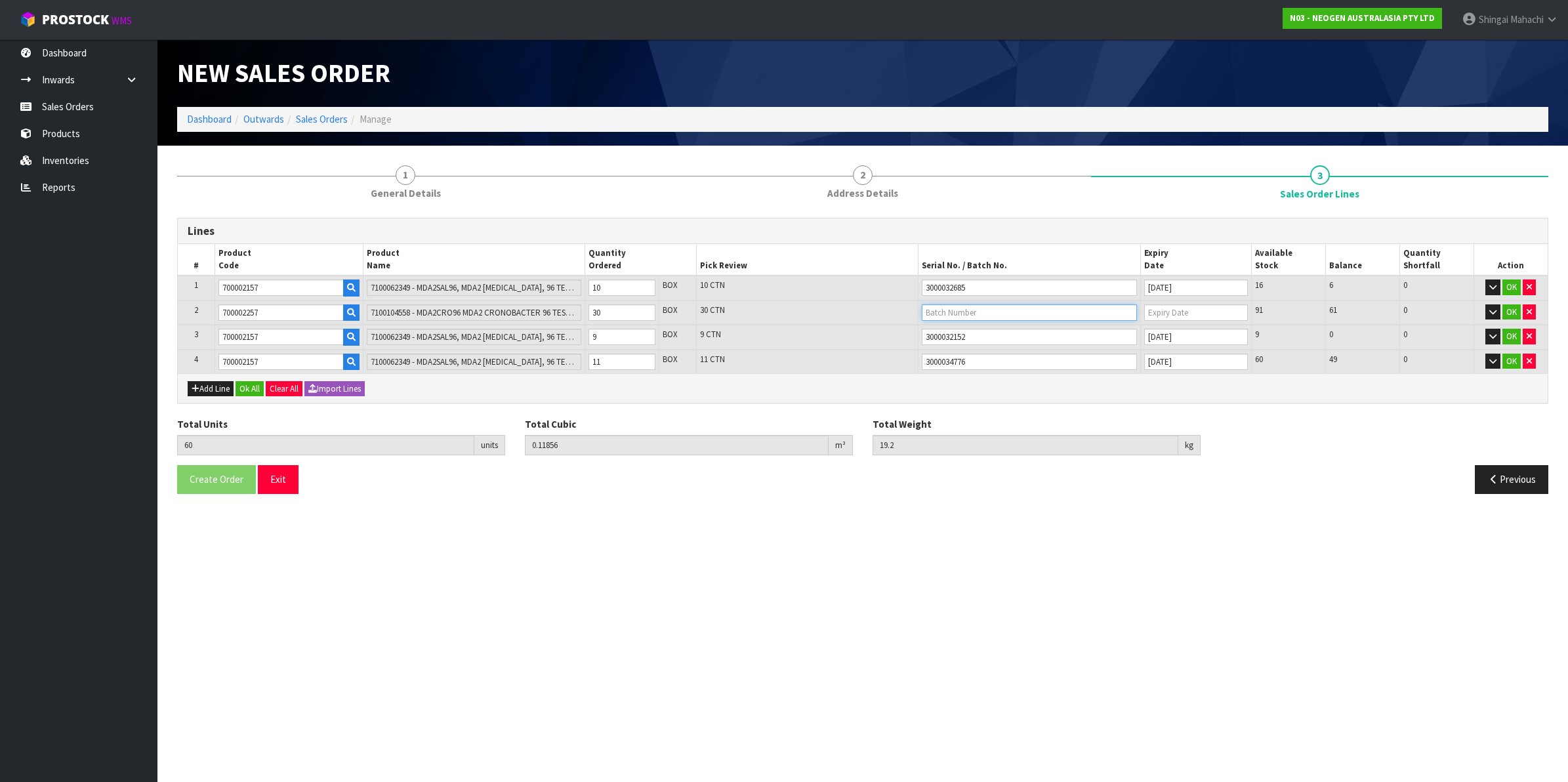
click at [973, 310] on input "text" at bounding box center [1029, 312] width 215 height 16
click at [996, 336] on link "3000029700" at bounding box center [974, 334] width 104 height 18
type input "3000029700"
type input "[DATE]"
click at [1507, 287] on button "OK" at bounding box center [1511, 287] width 18 height 15
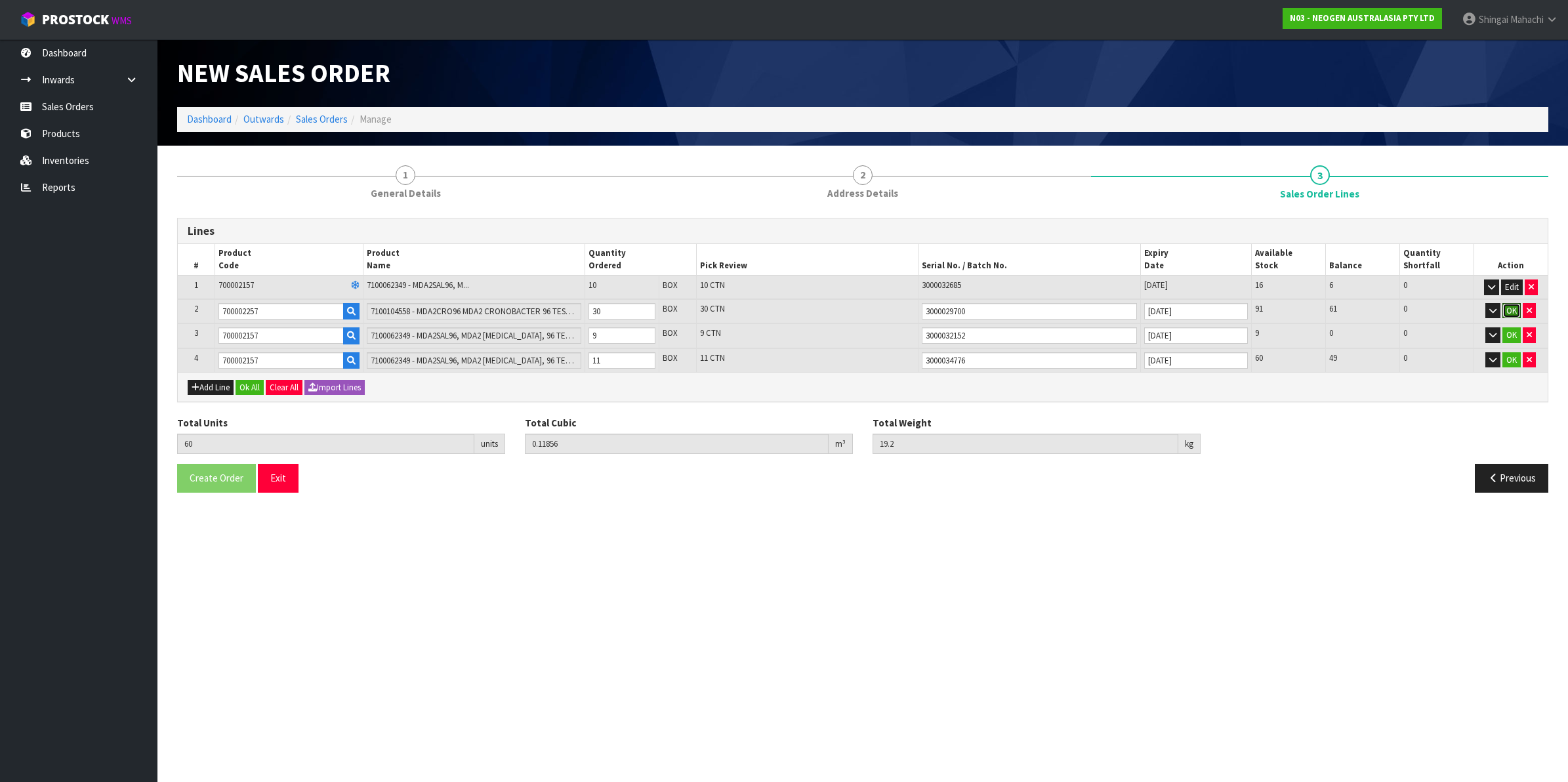
drag, startPoint x: 1509, startPoint y: 305, endPoint x: 1509, endPoint y: 322, distance: 17.0
click at [1509, 306] on button "OK" at bounding box center [1511, 310] width 18 height 15
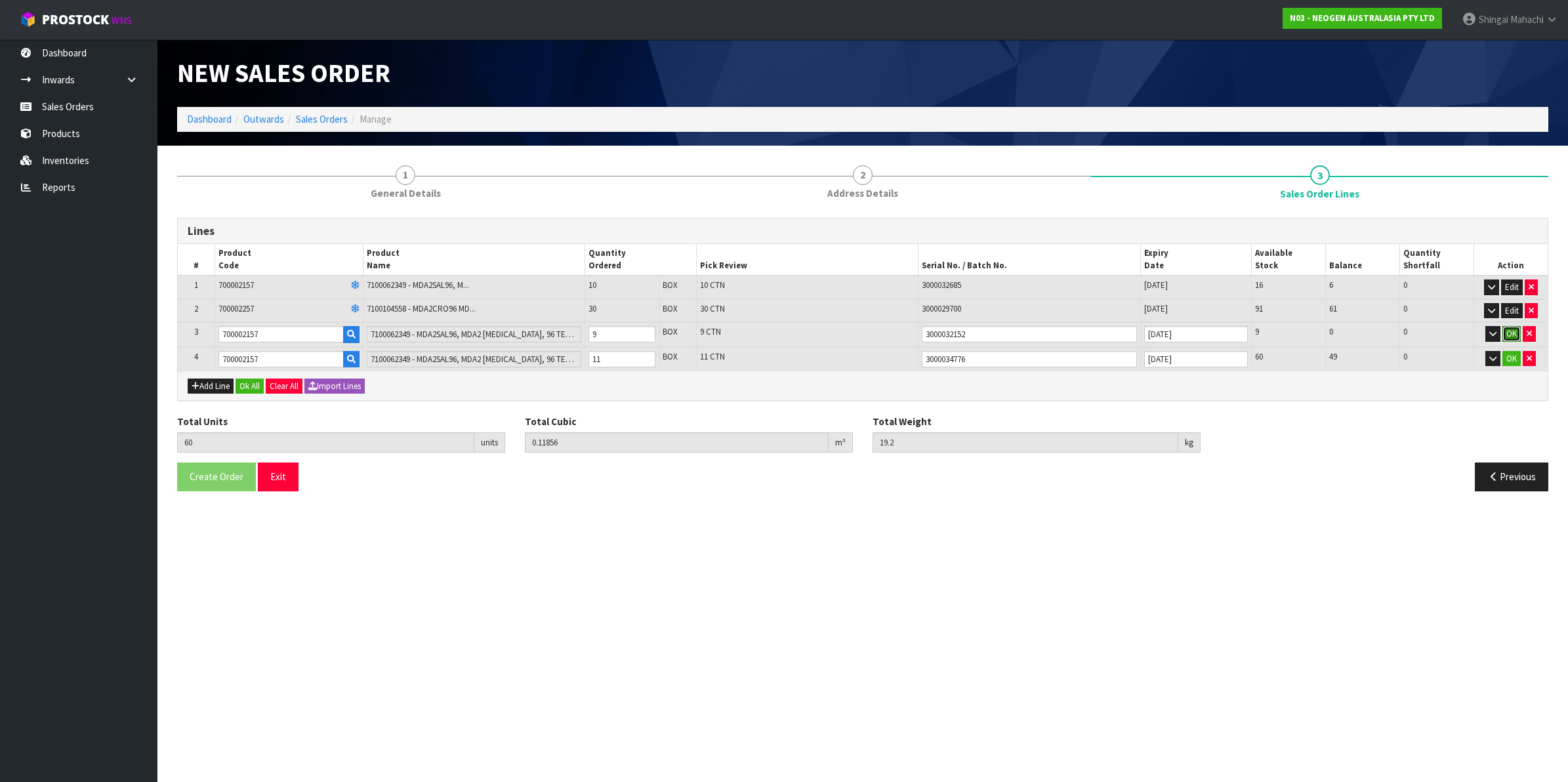
click at [1509, 330] on button "OK" at bounding box center [1511, 333] width 18 height 15
click at [1509, 355] on button "OK" at bounding box center [1511, 357] width 18 height 15
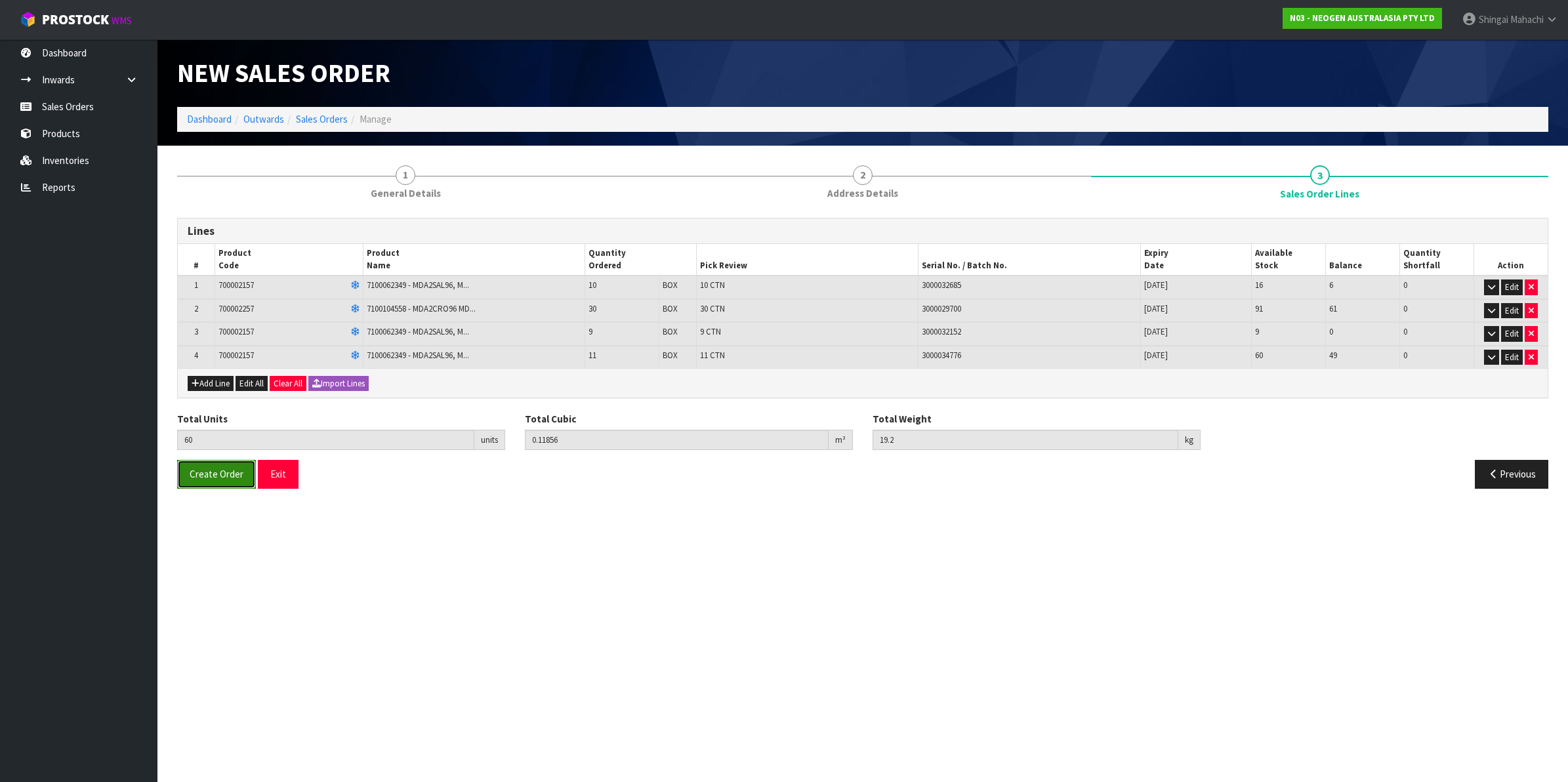
click at [237, 478] on span "Create Order" at bounding box center [217, 474] width 54 height 13
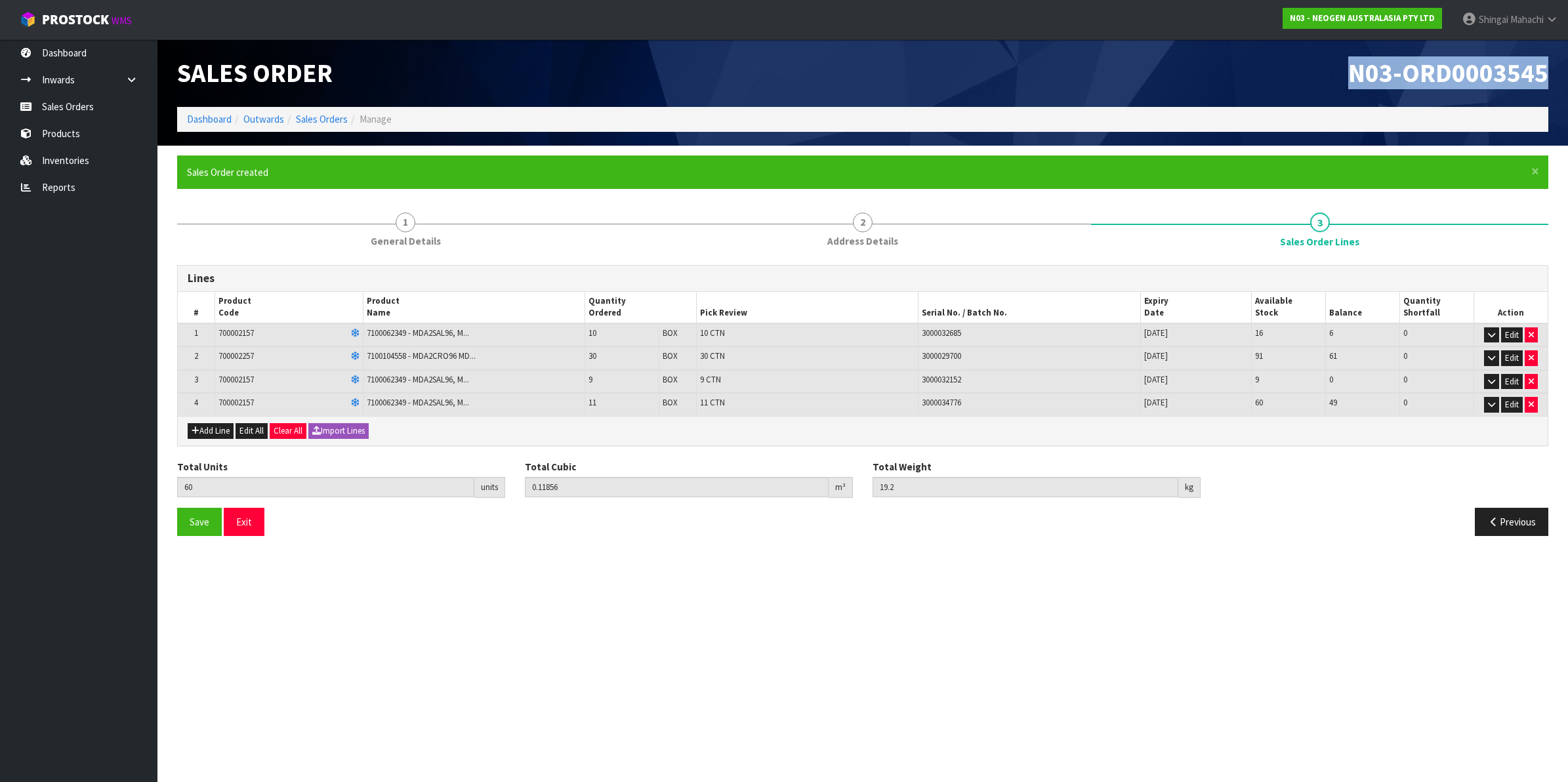
drag, startPoint x: 1353, startPoint y: 67, endPoint x: 1545, endPoint y: 69, distance: 192.0
click at [1545, 69] on span "N03-ORD0003545" at bounding box center [1448, 73] width 200 height 32
copy span "N03-ORD0003545"
click at [306, 117] on link "Sales Orders" at bounding box center [322, 119] width 52 height 13
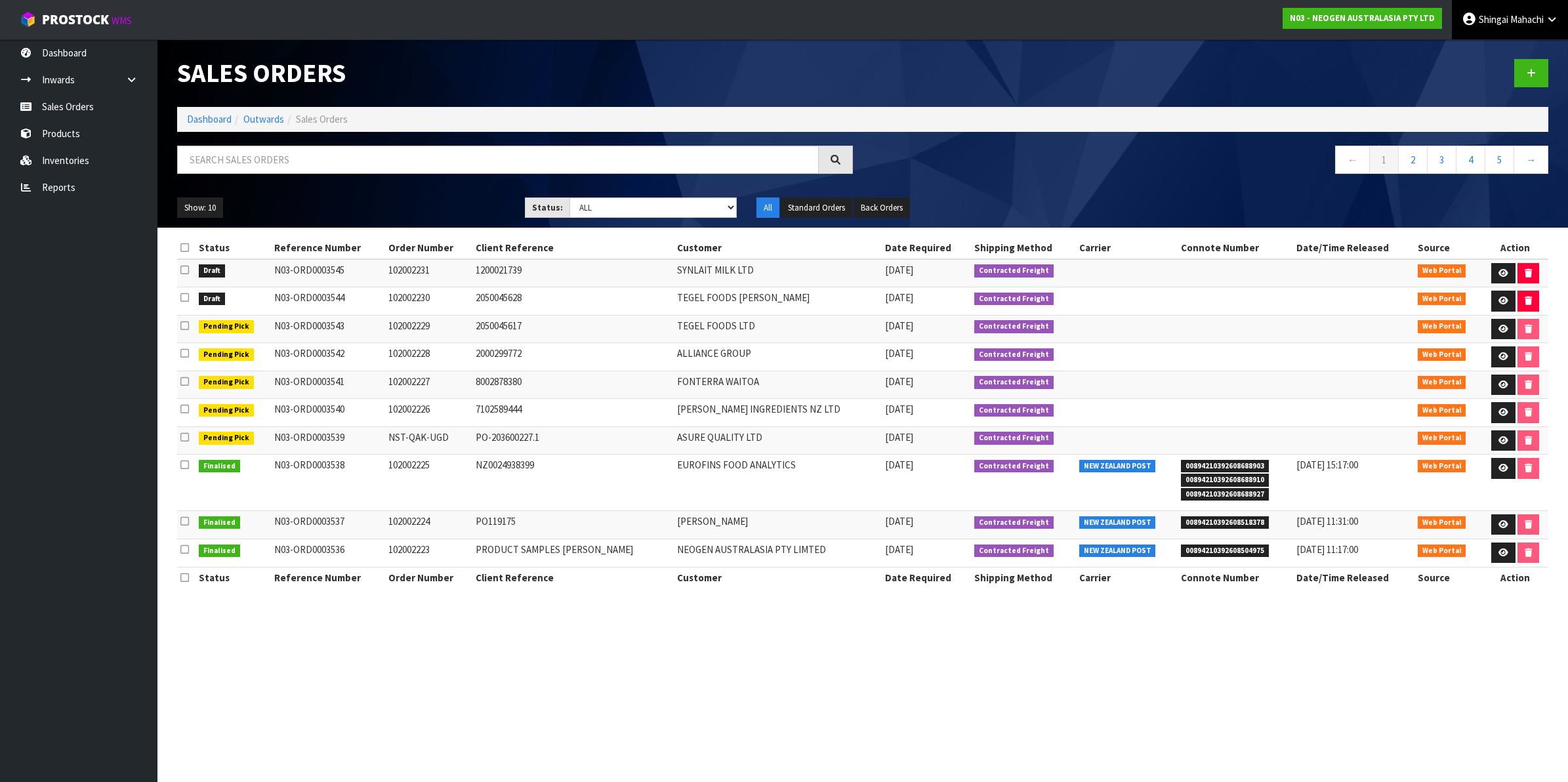
click at [1553, 18] on icon at bounding box center [1553, 19] width 13 height 10
click at [1504, 52] on link "Logout" at bounding box center [1515, 52] width 104 height 18
